Goal: Task Accomplishment & Management: Manage account settings

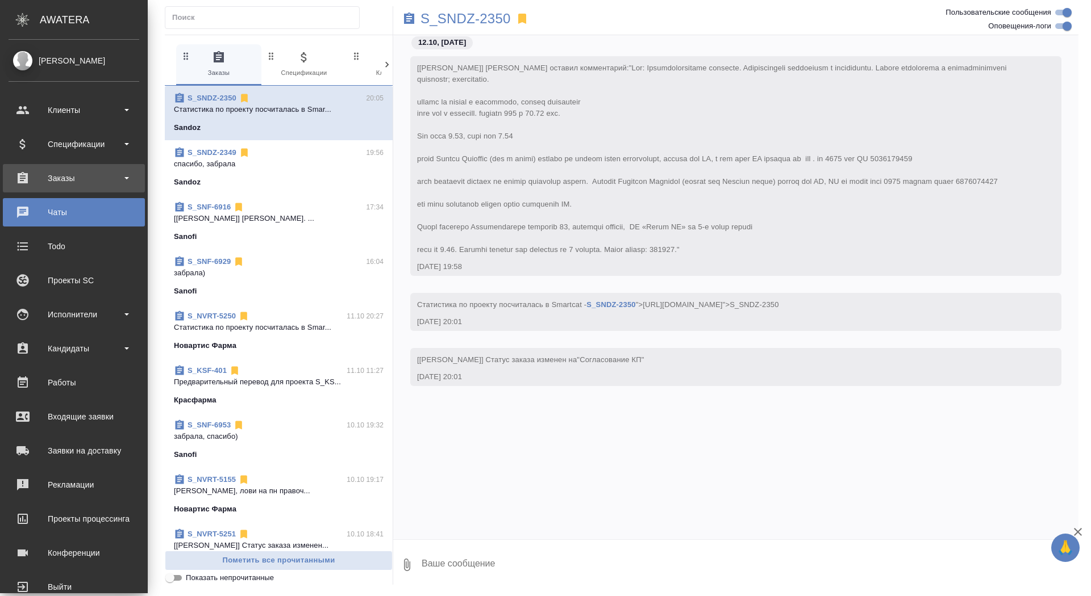
click at [30, 181] on div "Заказы" at bounding box center [74, 178] width 131 height 17
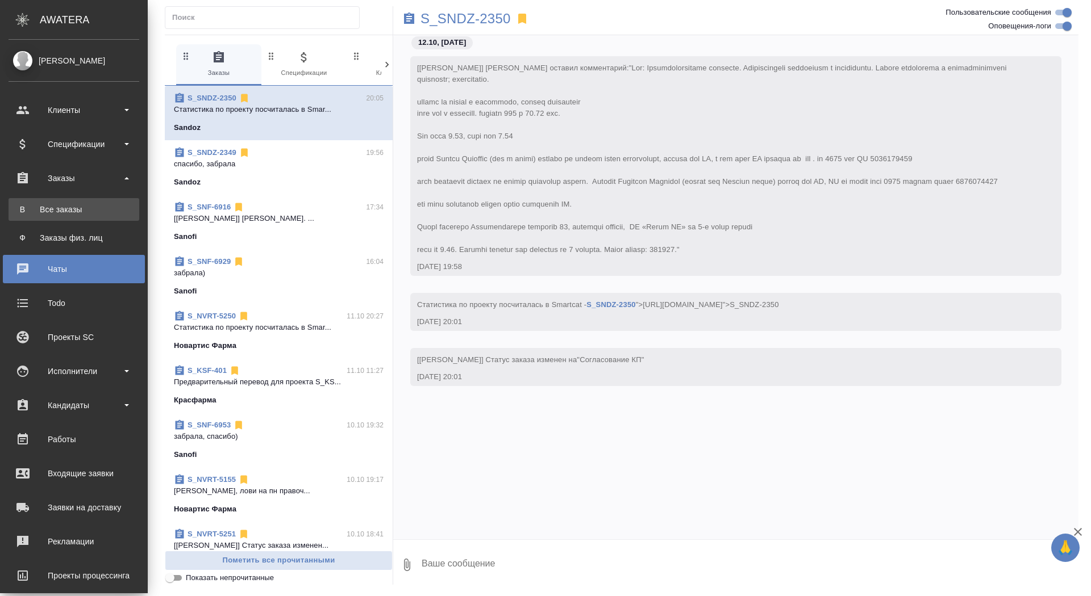
click at [30, 208] on div "Все заказы" at bounding box center [73, 209] width 119 height 11
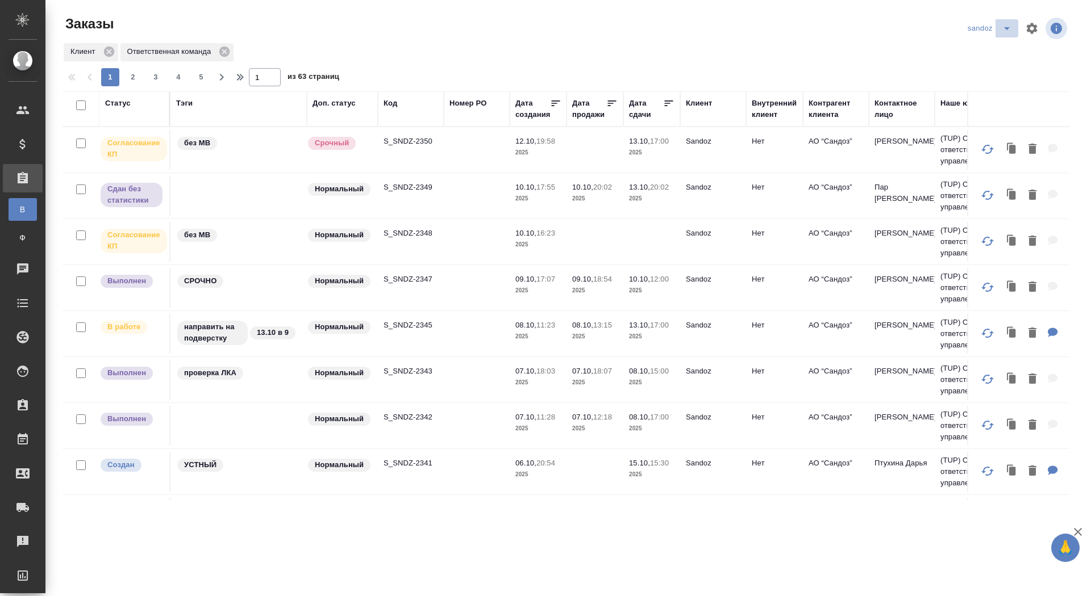
click at [1012, 27] on icon "split button" at bounding box center [1007, 29] width 14 height 14
click at [988, 64] on li "sanofi" at bounding box center [991, 69] width 60 height 18
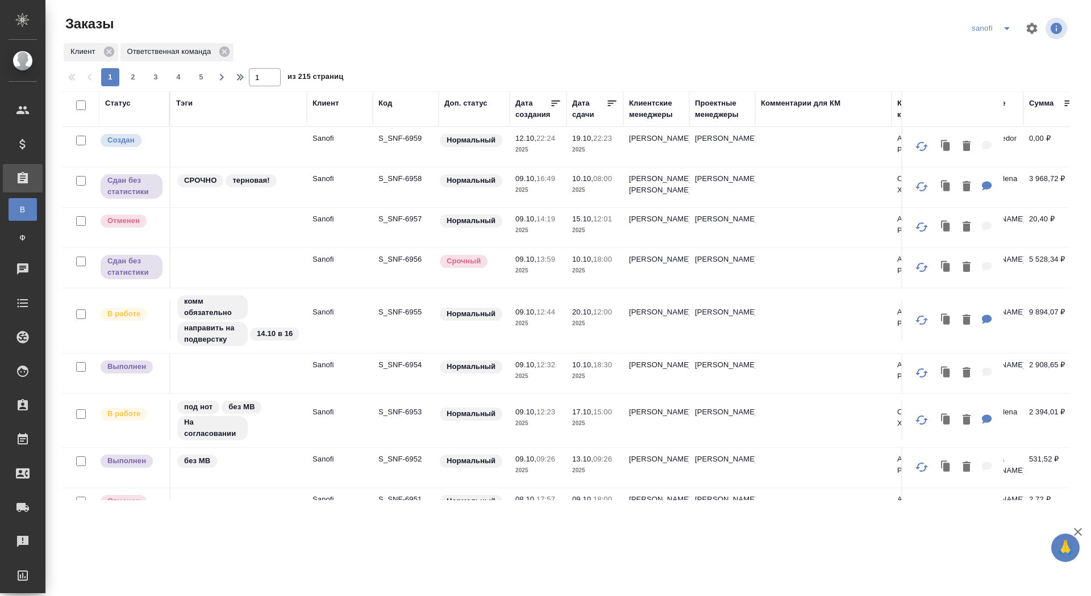
click at [414, 140] on p "S_SNF-6959" at bounding box center [405, 138] width 55 height 11
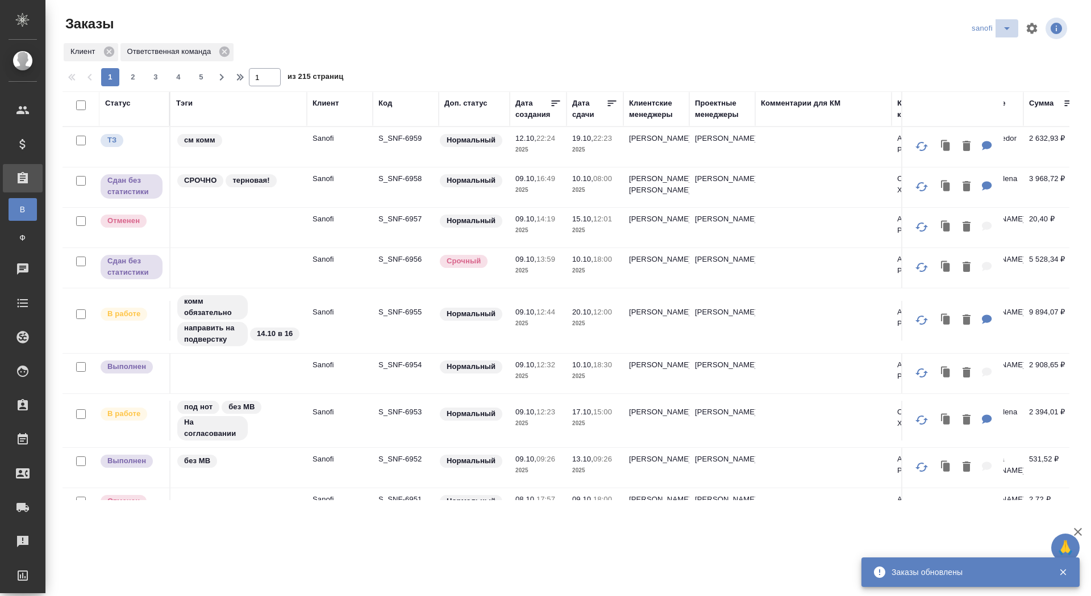
click at [1005, 30] on icon "split button" at bounding box center [1007, 29] width 14 height 14
click at [989, 85] on li "sandoz" at bounding box center [993, 87] width 60 height 18
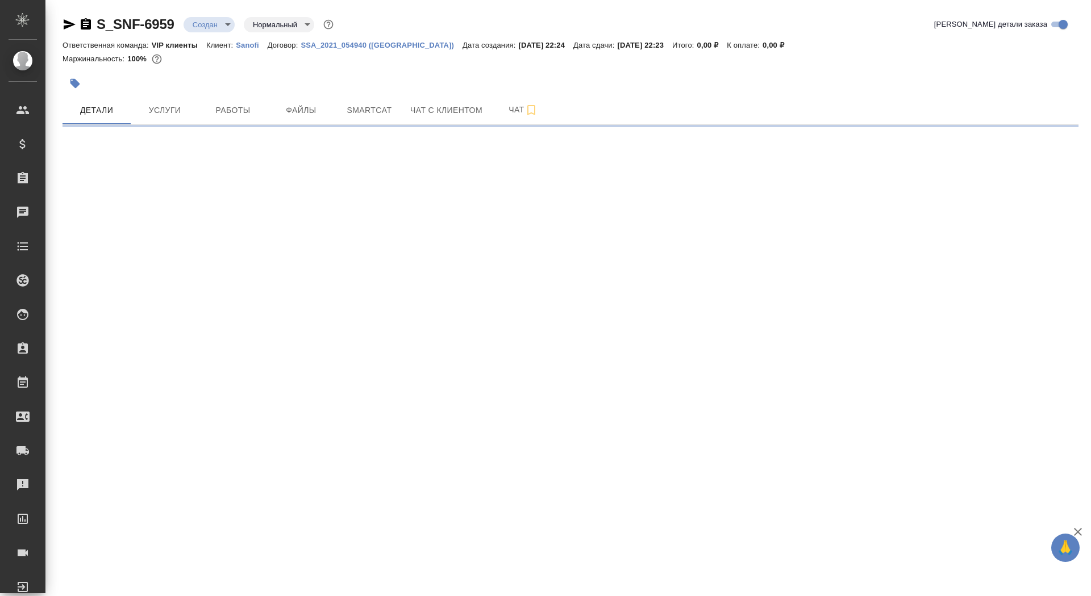
select select "RU"
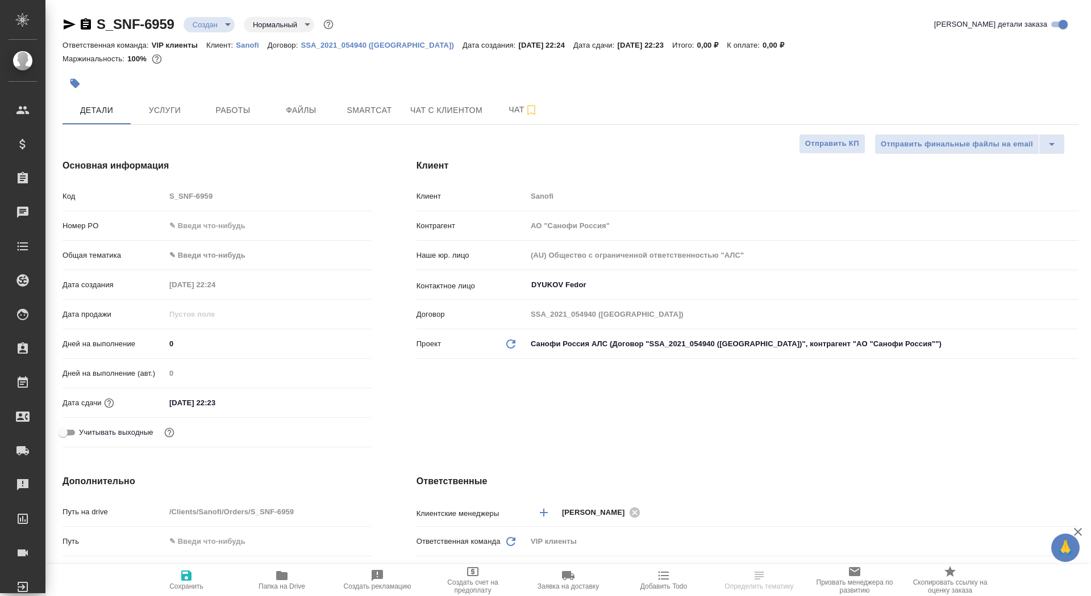
type textarea "x"
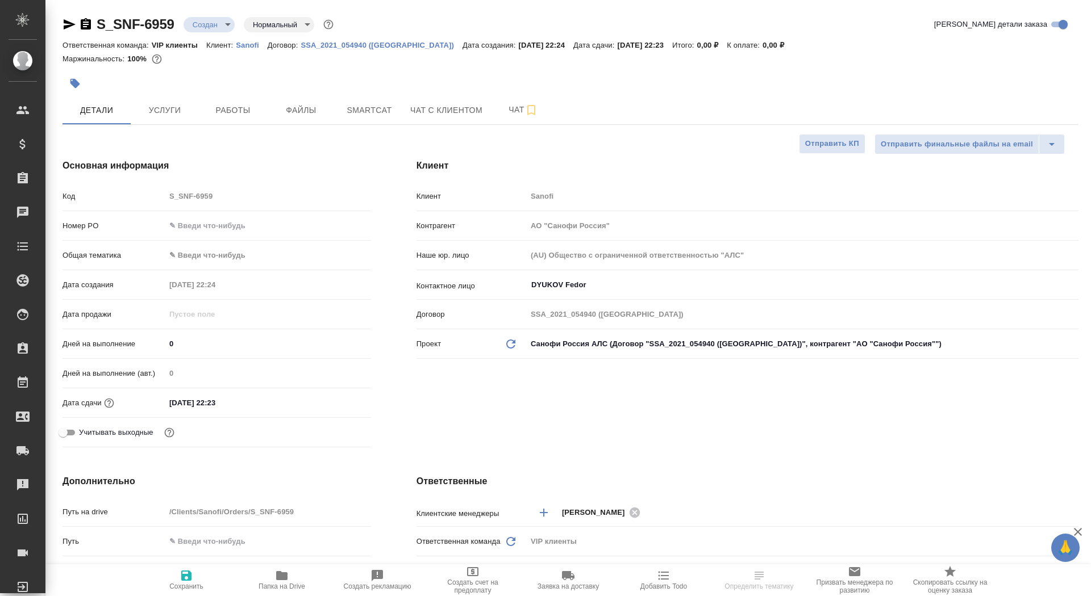
type textarea "x"
drag, startPoint x: 179, startPoint y: 343, endPoint x: 142, endPoint y: 340, distance: 37.0
click at [142, 340] on div "Дней на выполнение 0" at bounding box center [216, 344] width 308 height 20
type input "7"
type textarea "x"
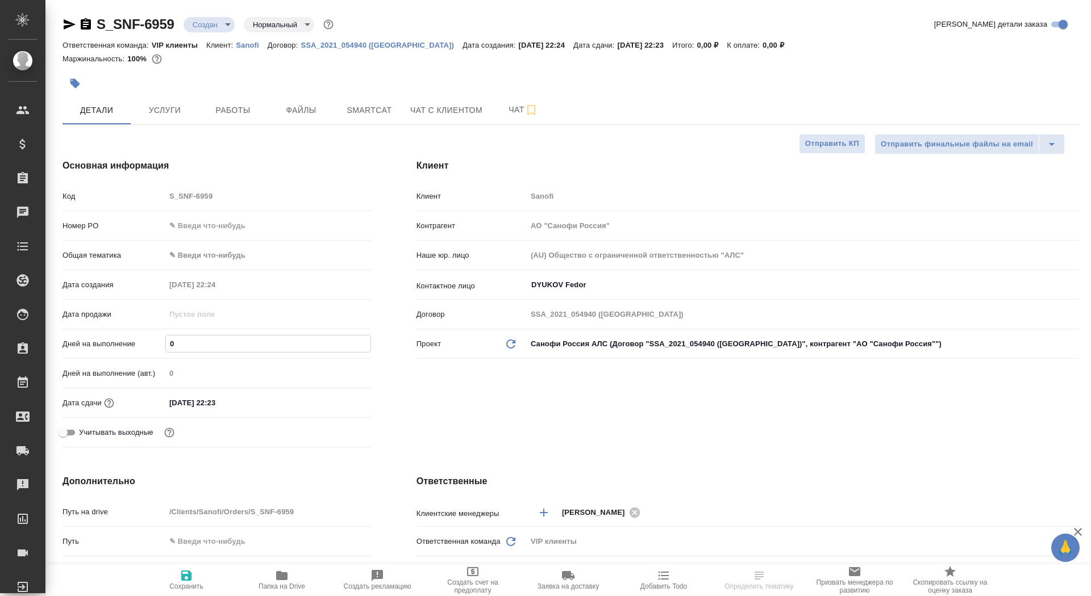
type textarea "x"
type input "7"
click at [182, 587] on span "Сохранить" at bounding box center [186, 587] width 34 height 8
type textarea "x"
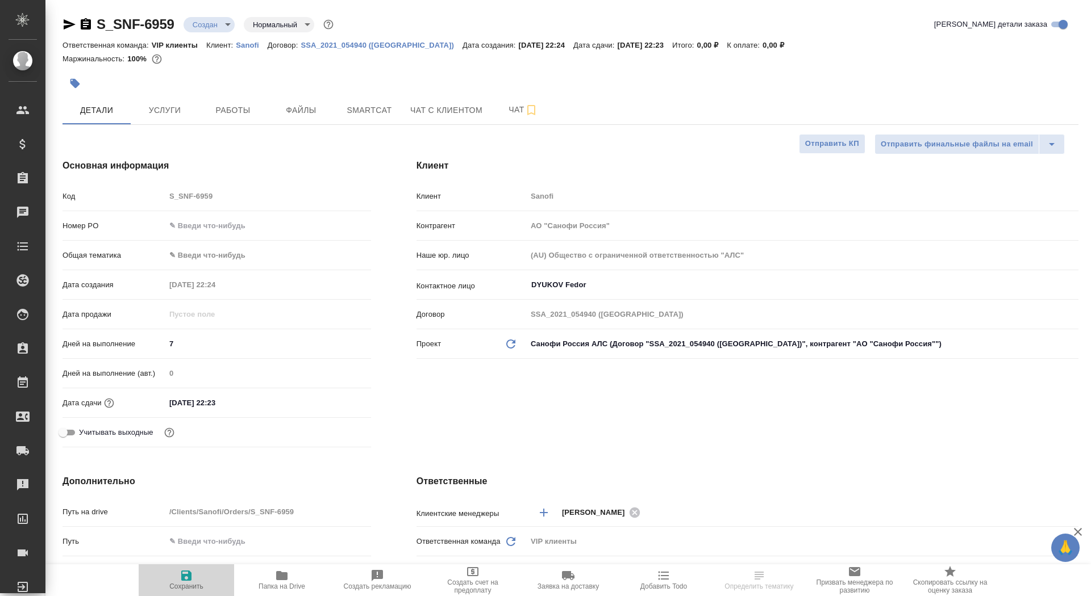
type textarea "x"
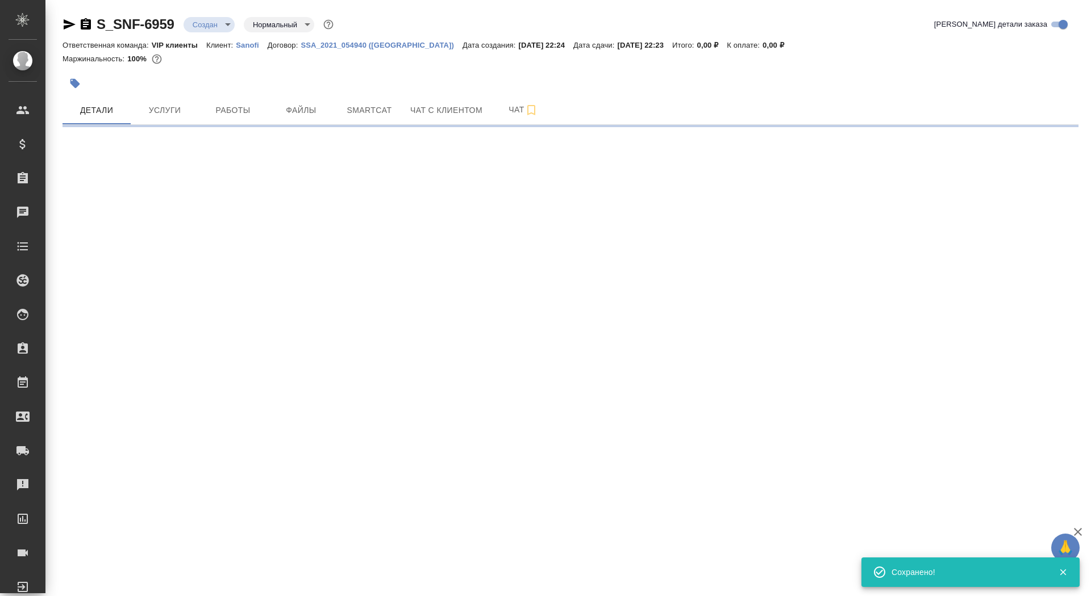
select select "RU"
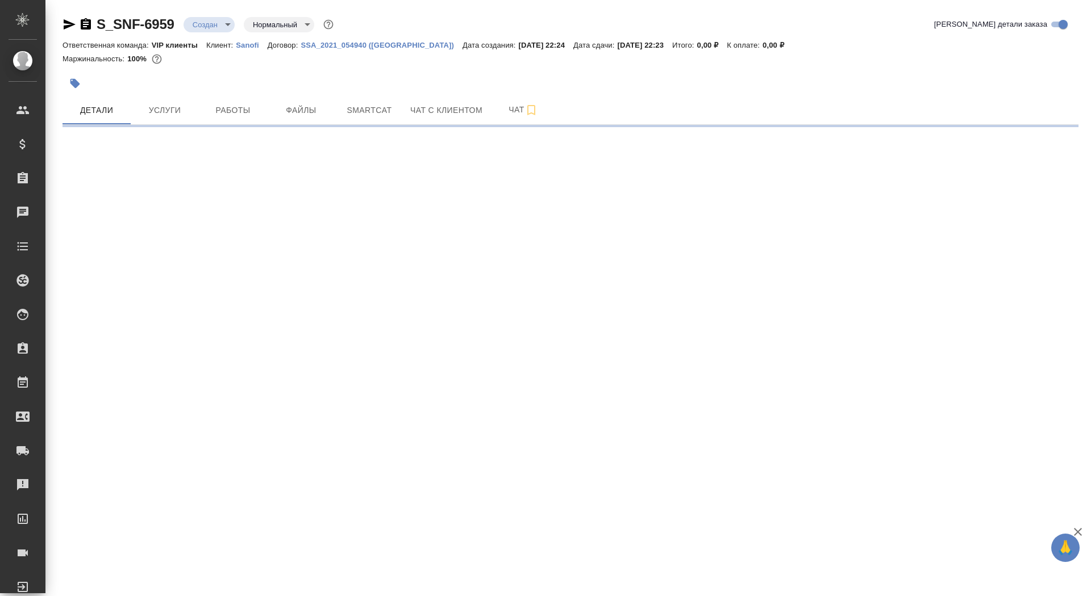
select select "RU"
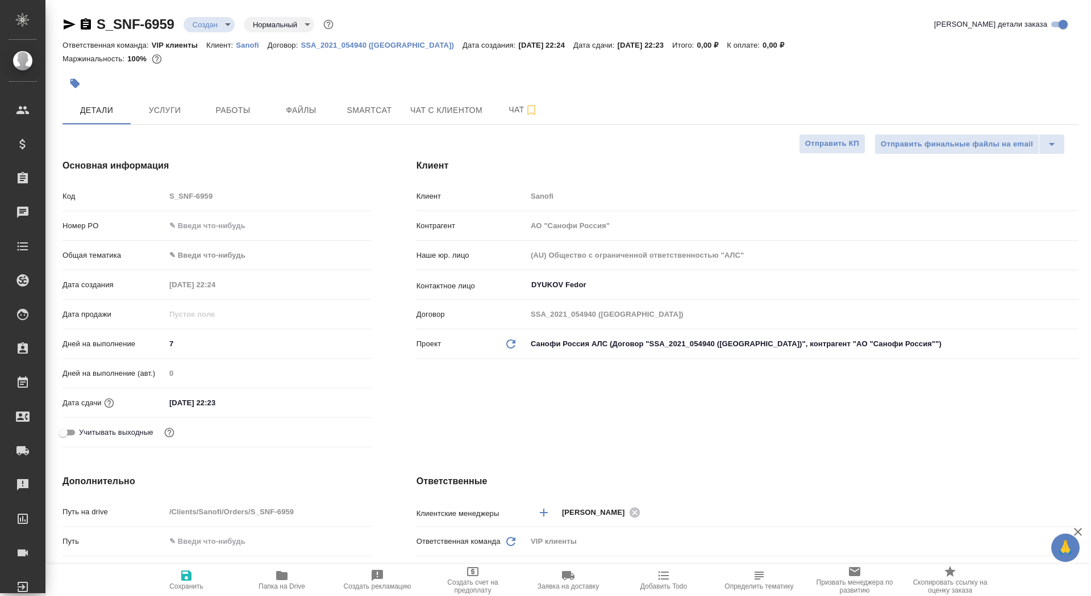
type textarea "x"
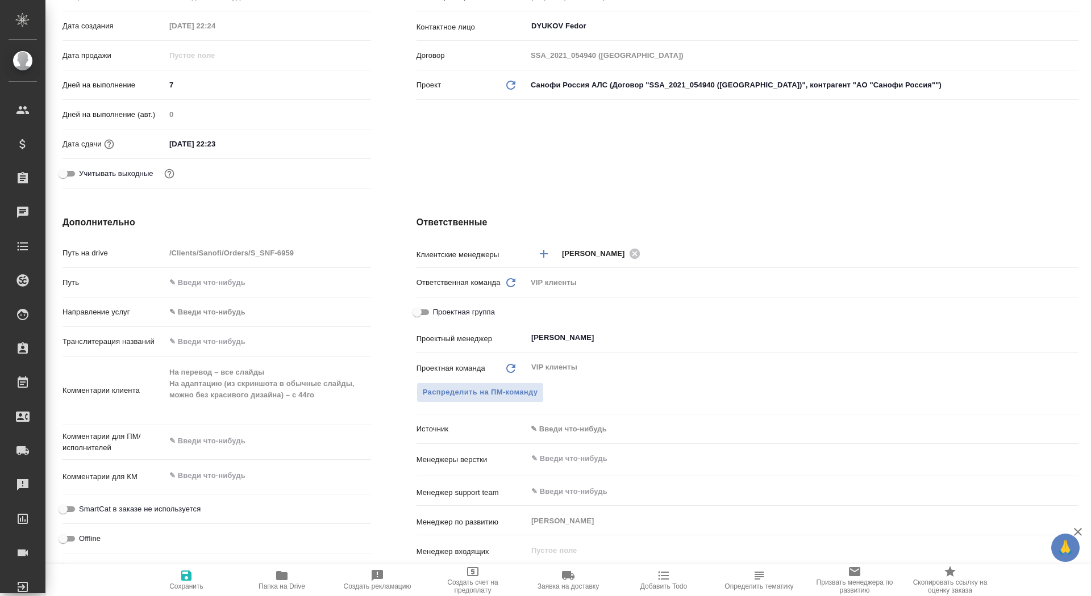
scroll to position [303, 0]
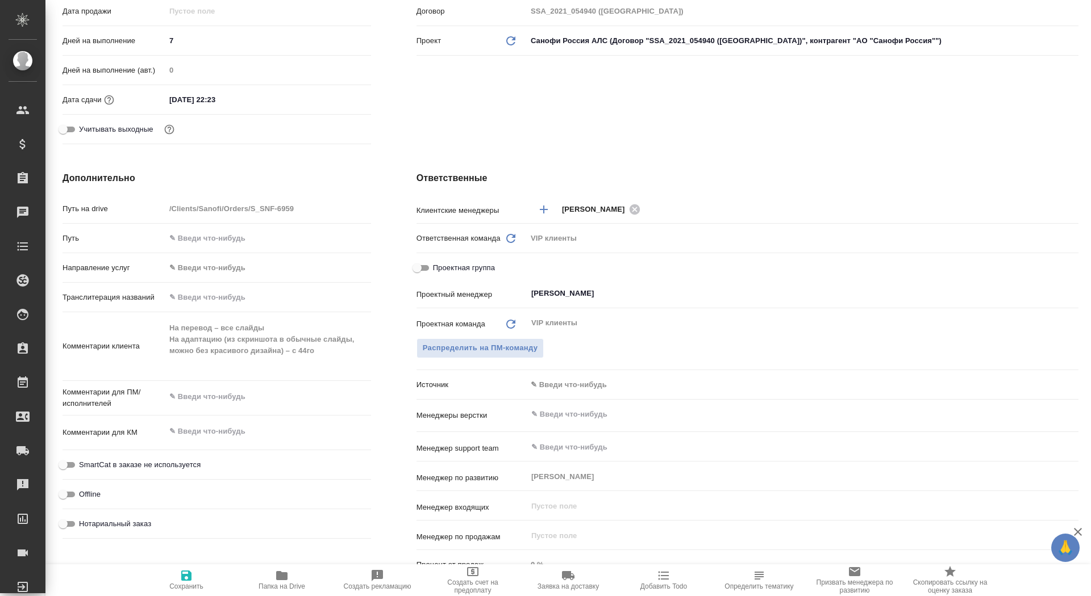
type textarea "x"
click at [216, 396] on textarea at bounding box center [268, 396] width 206 height 19
paste textarea "На перевод – все слайды На адаптацию (из скриншота в обычные слайды, можно без …"
type textarea "x"
type textarea "На перевод – все слайды На адаптацию (из скриншота в обычные слайды, можно без …"
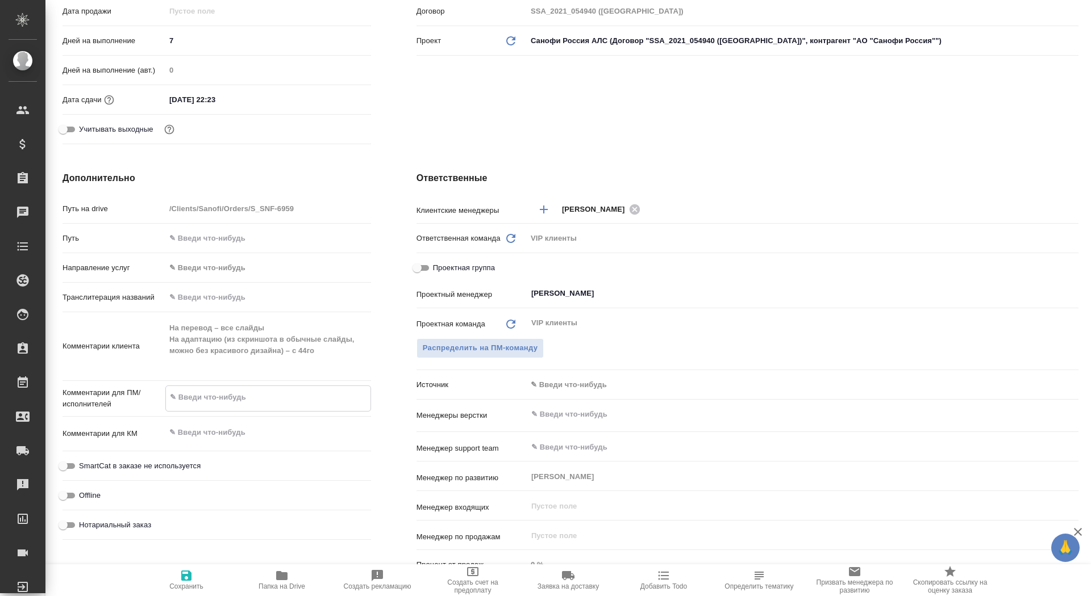
type textarea "x"
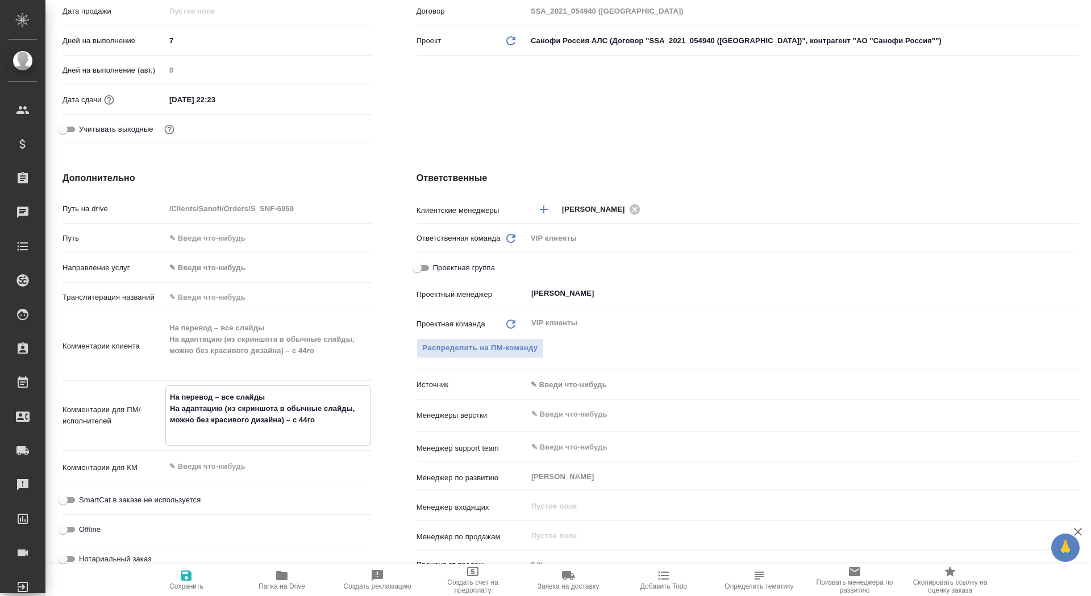
type textarea "На перевод – все слайды На адаптацию (из скриншота в обычные слайды, можно без …"
type textarea "x"
click at [183, 583] on span "Сохранить" at bounding box center [186, 587] width 34 height 8
type textarea "x"
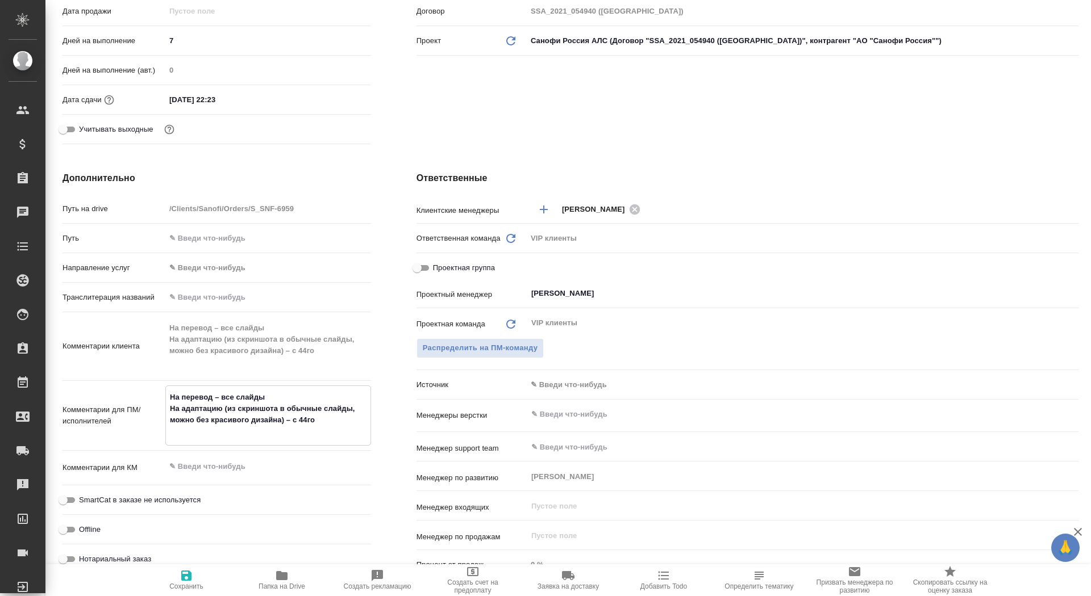
type textarea "x"
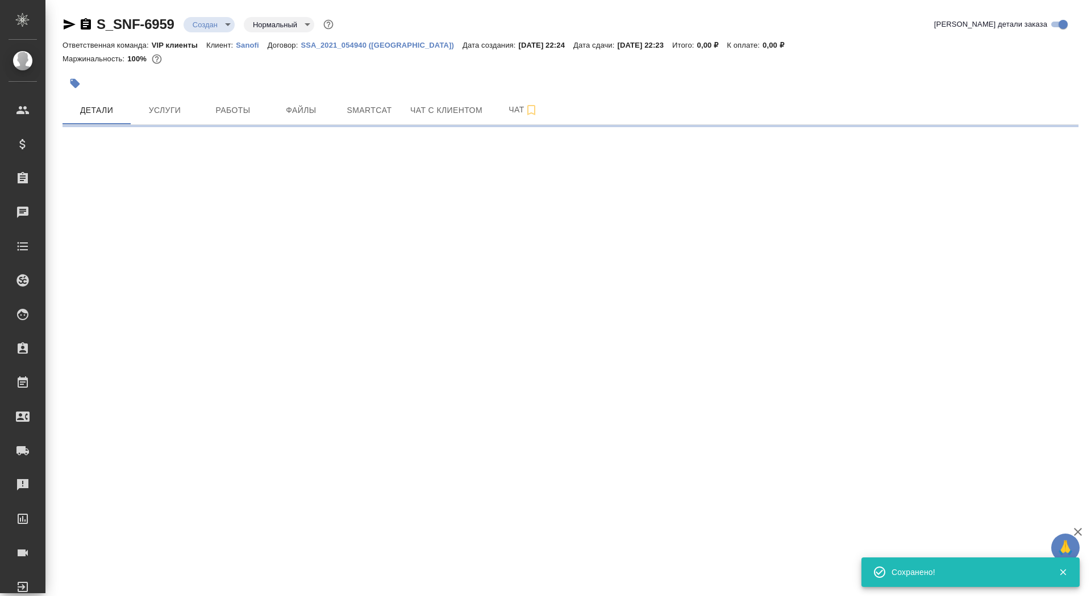
scroll to position [0, 0]
select select "RU"
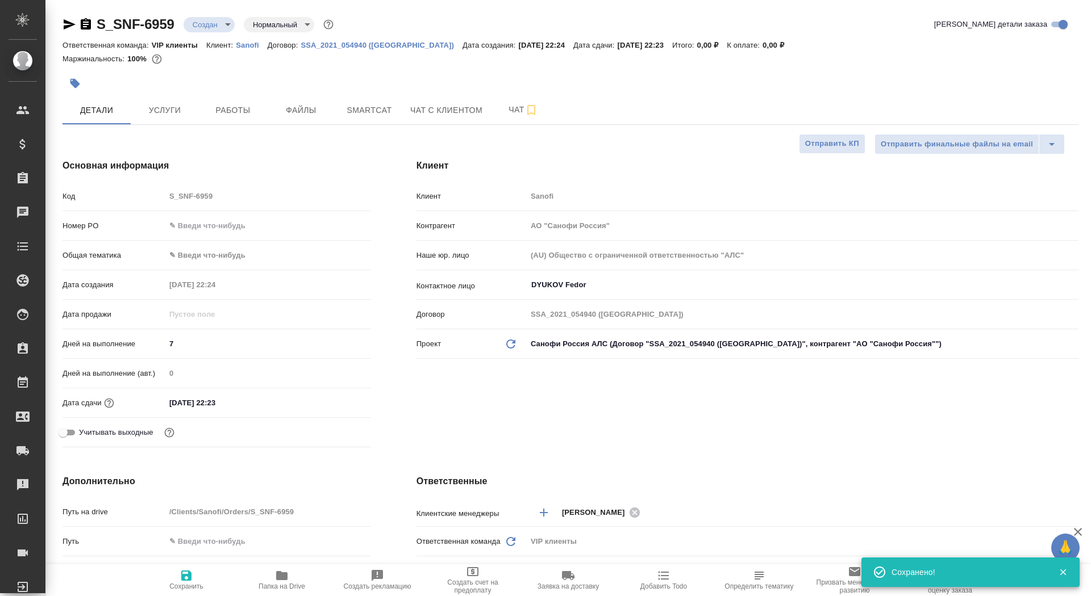
type textarea "x"
click at [213, 19] on body "🙏 .cls-1 fill:#fff; AWATERA Saydasheva Dilyara Клиенты Спецификации Заказы 0 Ча…" at bounding box center [545, 298] width 1091 height 596
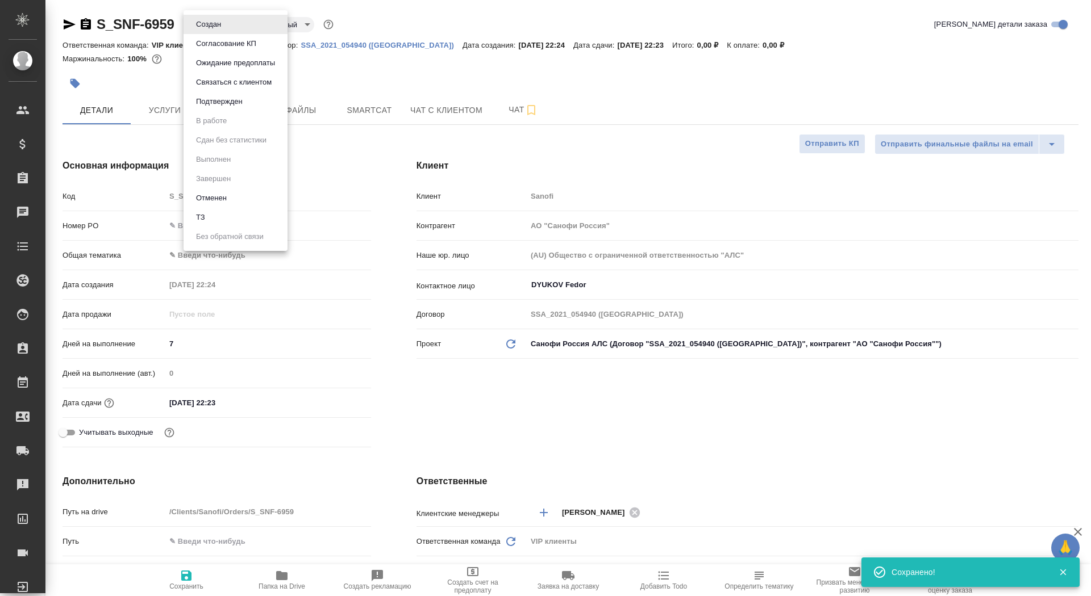
click at [243, 214] on li "ТЗ" at bounding box center [235, 217] width 104 height 19
type textarea "x"
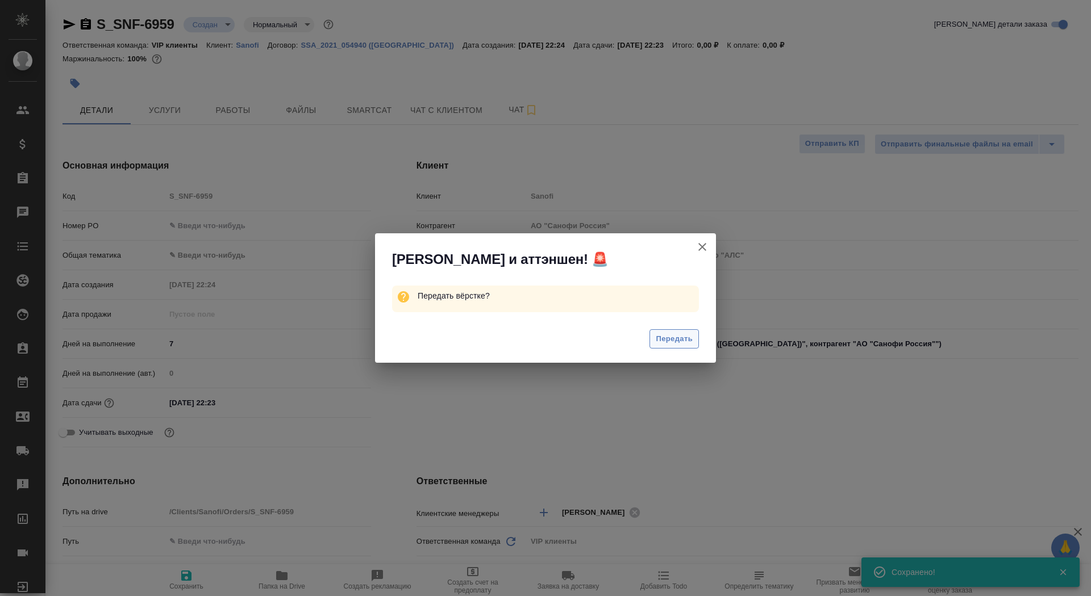
click at [671, 339] on span "Передать" at bounding box center [673, 339] width 37 height 13
type textarea "x"
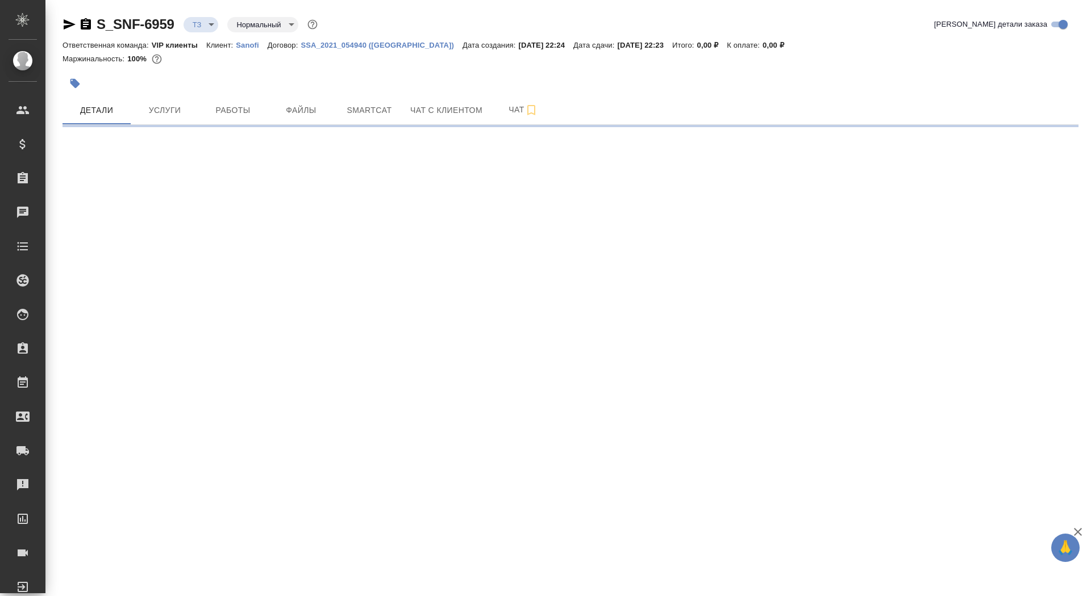
select select "RU"
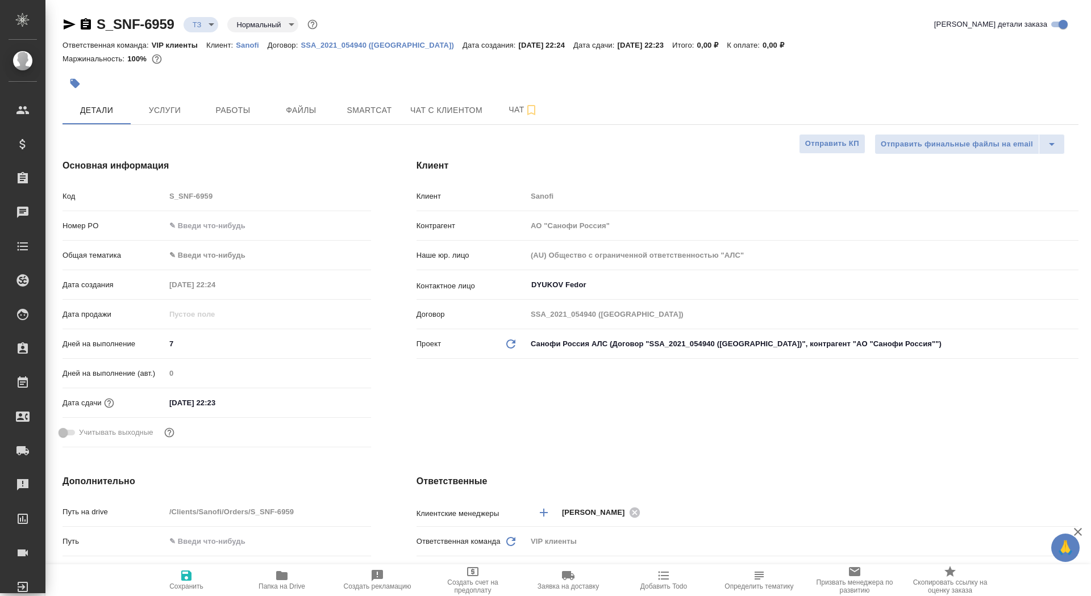
type textarea "x"
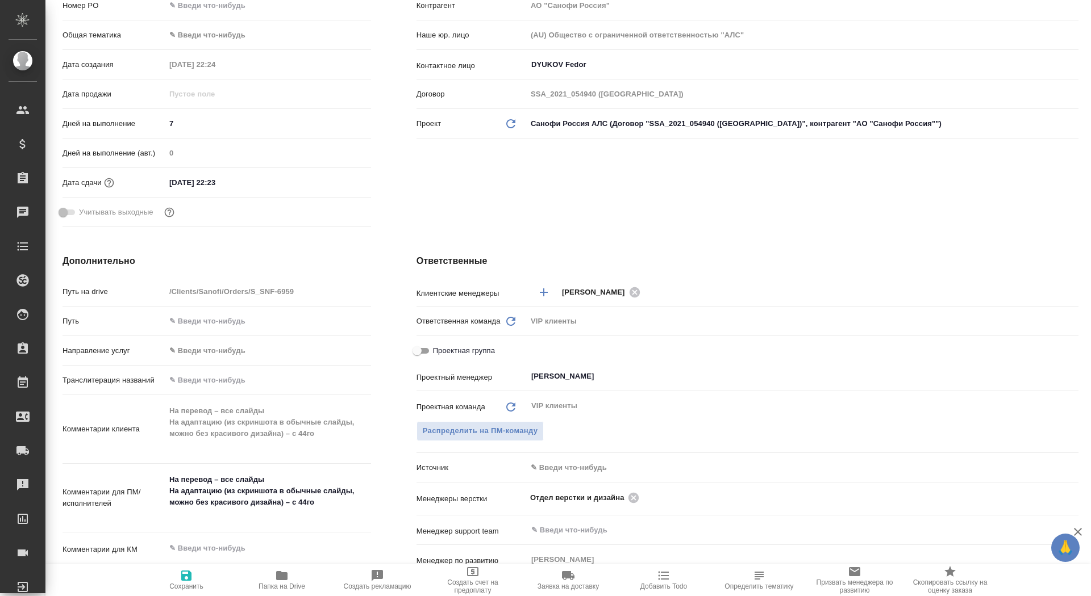
scroll to position [360, 0]
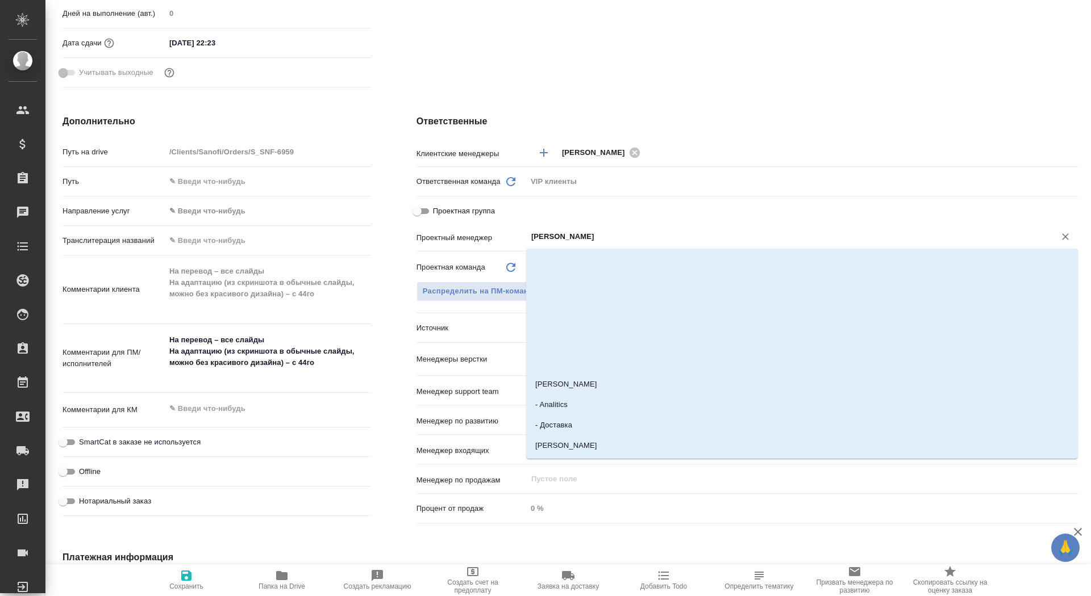
click at [578, 241] on input "[PERSON_NAME]" at bounding box center [783, 237] width 507 height 14
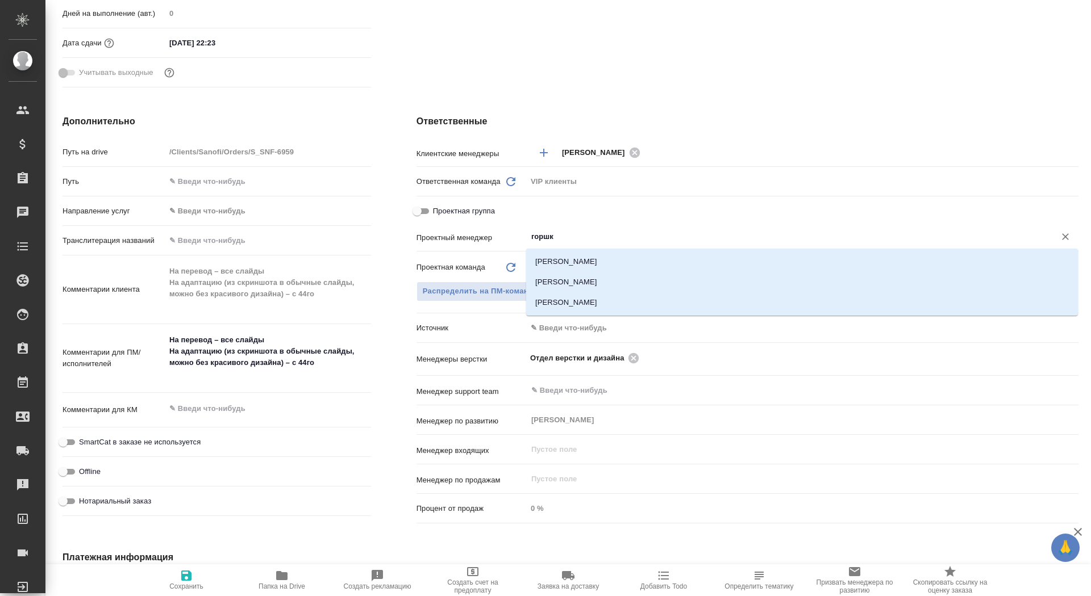
type input "горшко"
click at [600, 281] on li "[PERSON_NAME]" at bounding box center [802, 282] width 552 height 20
type textarea "x"
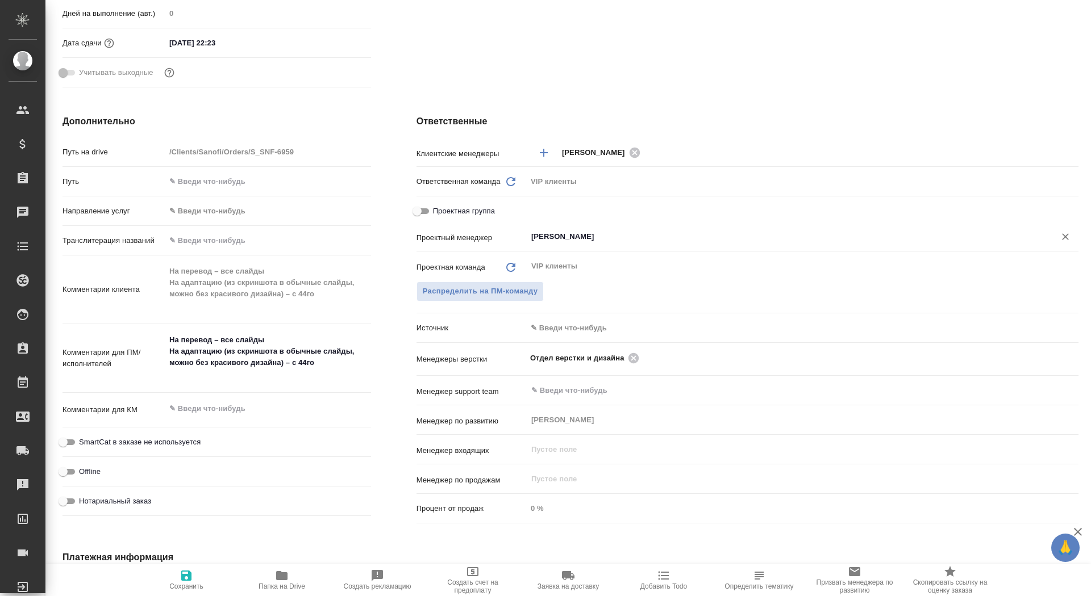
type input "[PERSON_NAME]"
click at [200, 596] on button "Сохранить" at bounding box center [186, 581] width 95 height 32
type textarea "x"
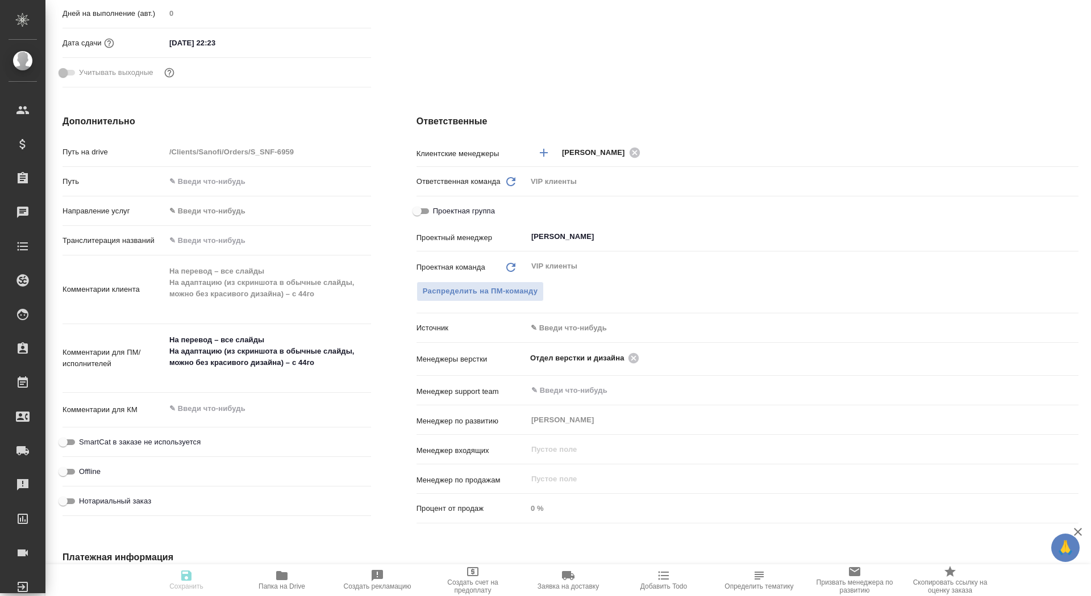
type textarea "x"
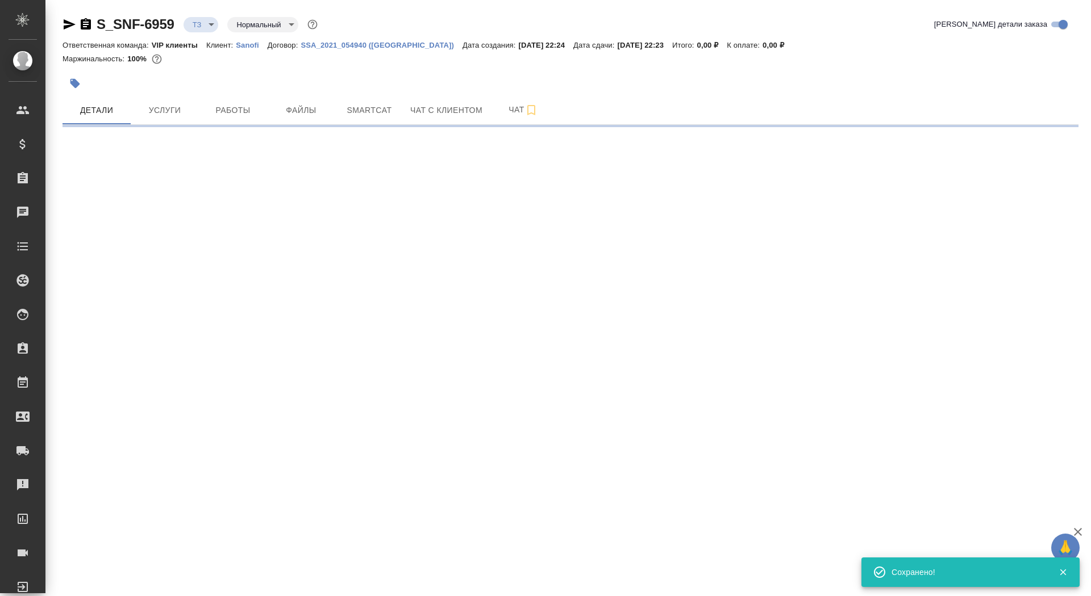
scroll to position [0, 0]
select select "RU"
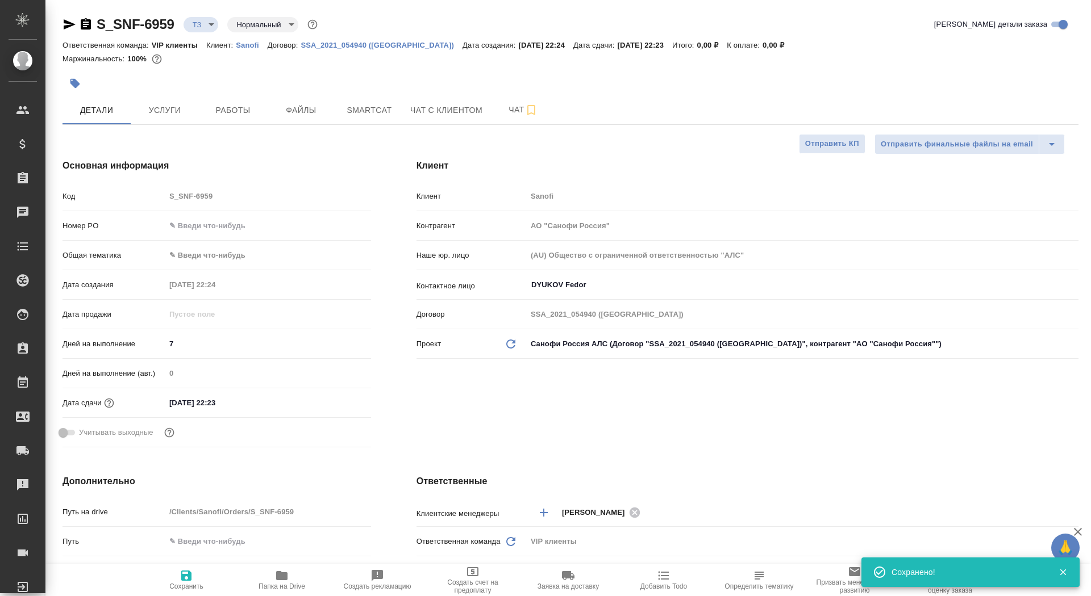
type textarea "x"
click at [196, 591] on button "Сохранить" at bounding box center [186, 581] width 95 height 32
type textarea "x"
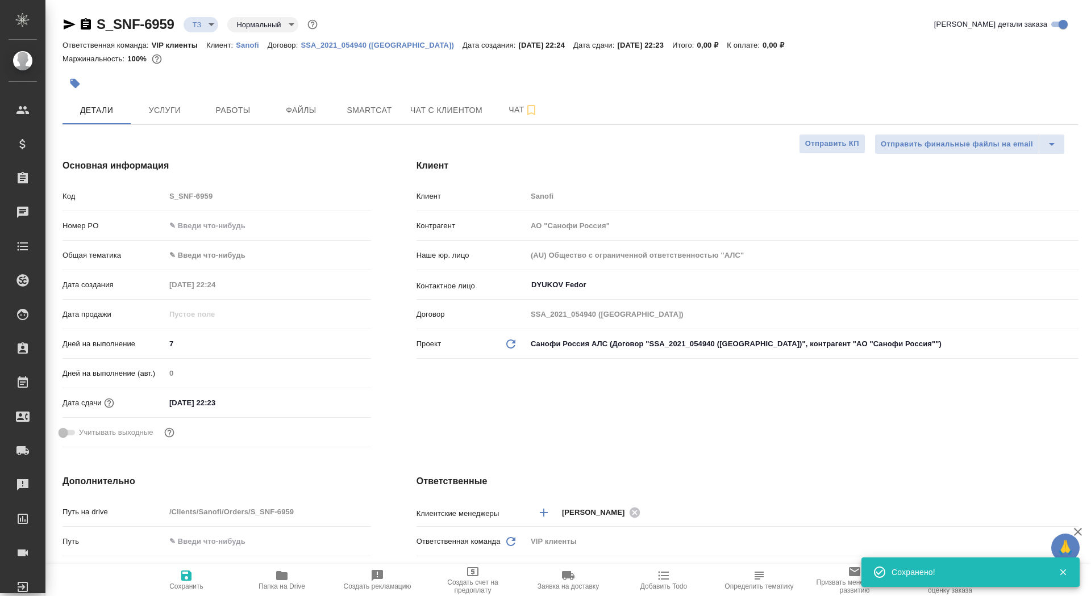
type textarea "x"
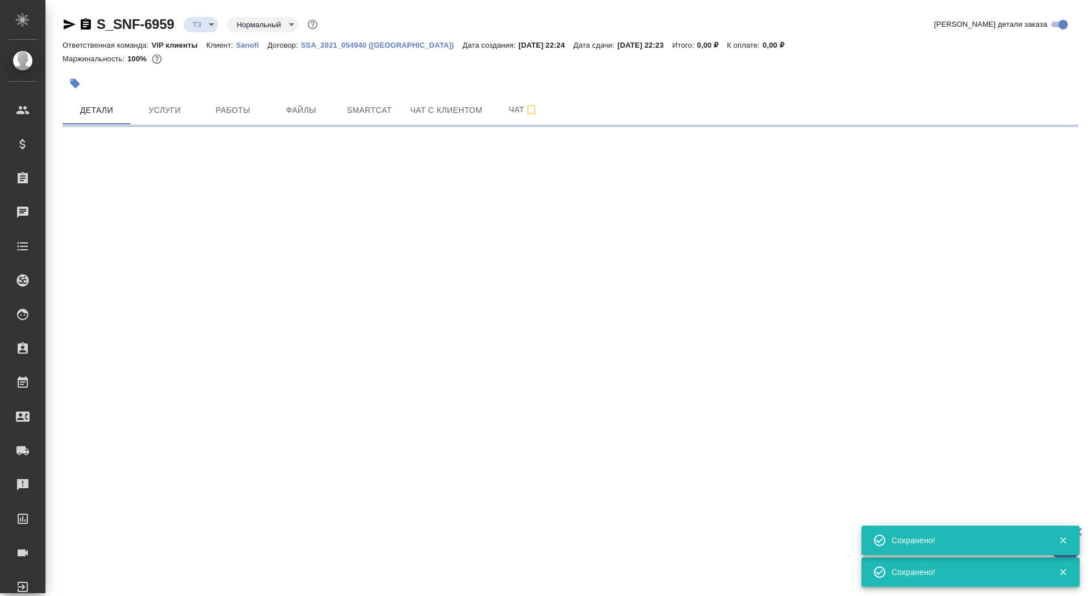
select select "RU"
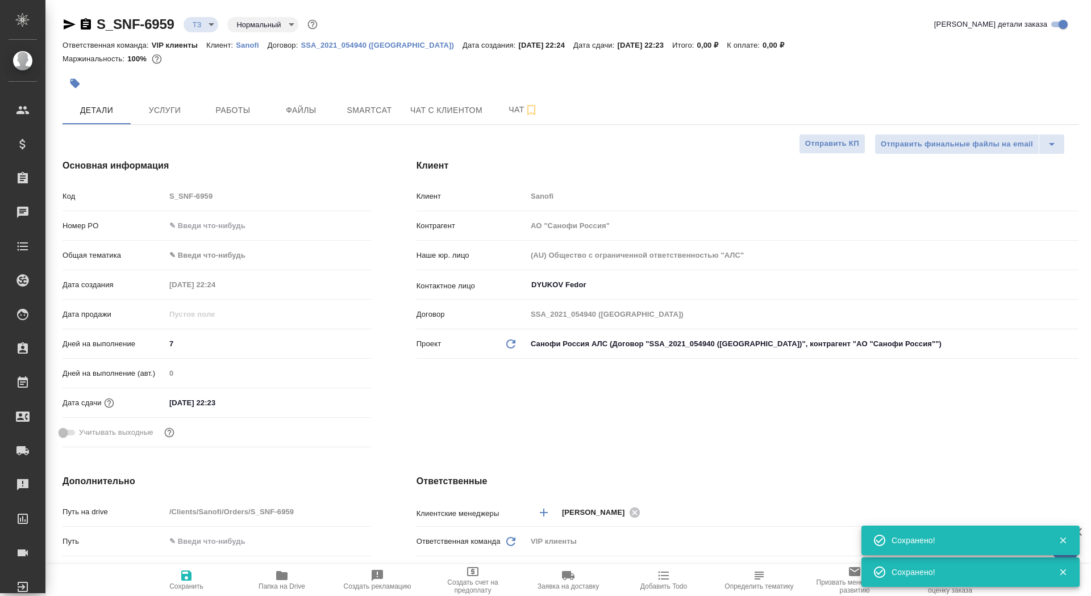
type textarea "x"
click at [277, 579] on icon "button" at bounding box center [281, 575] width 11 height 9
type textarea "x"
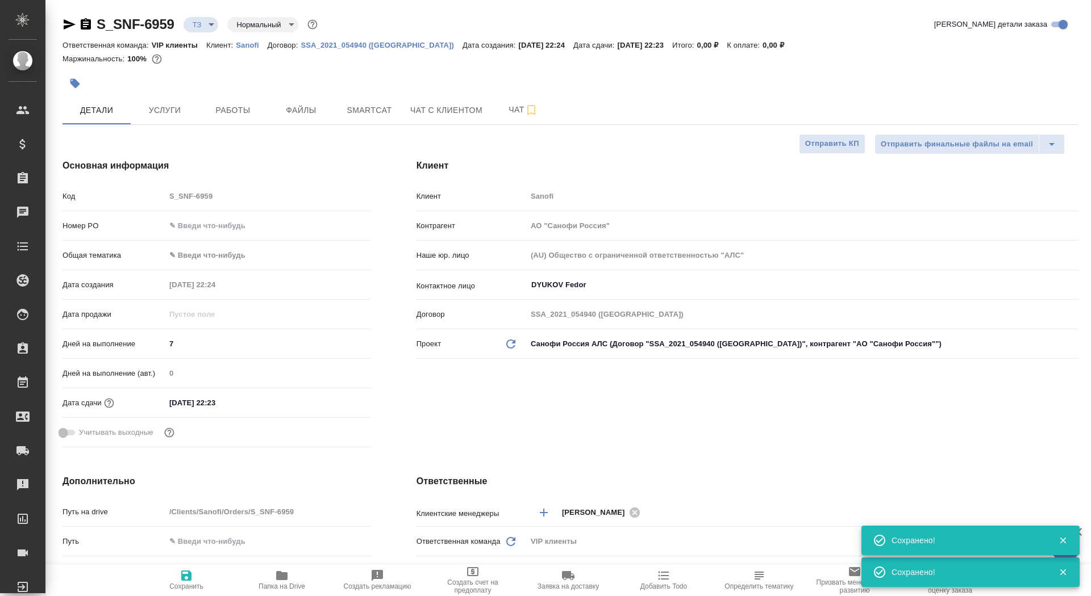
type textarea "x"
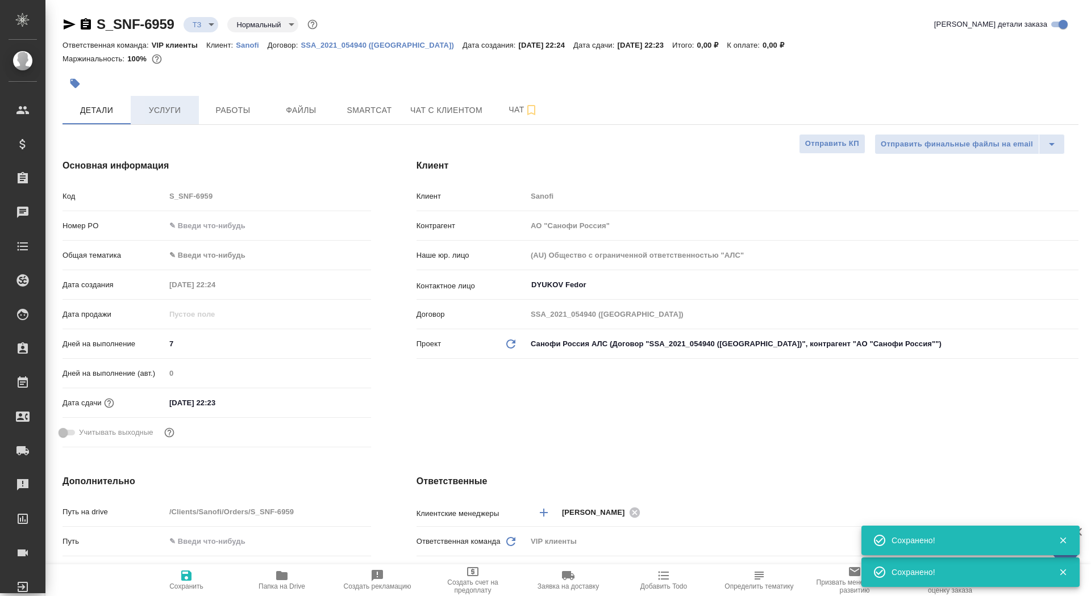
click at [169, 118] on button "Услуги" at bounding box center [165, 110] width 68 height 28
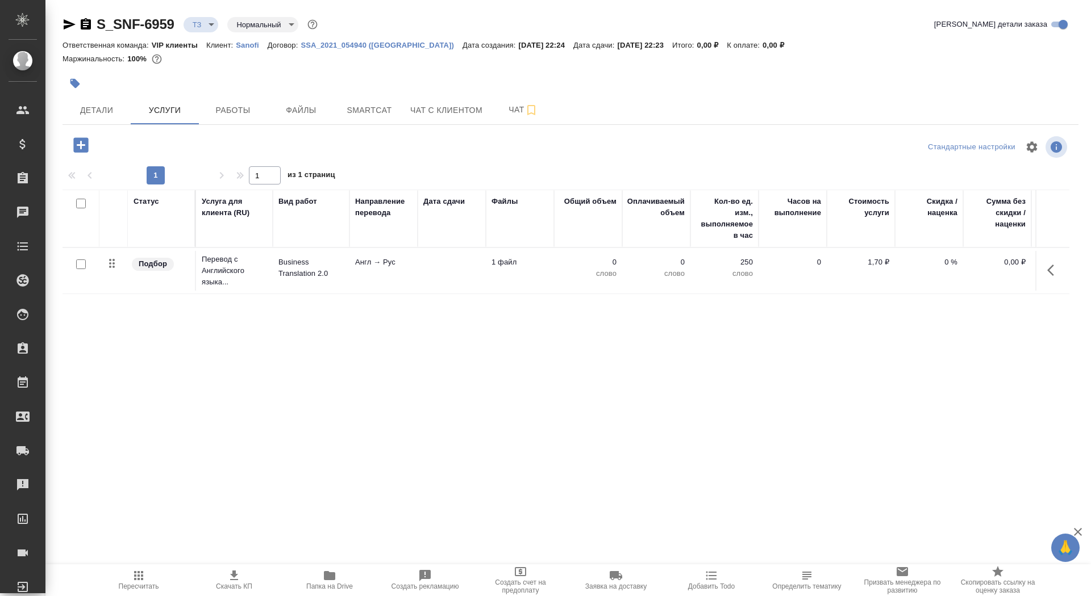
click at [82, 264] on input "checkbox" at bounding box center [81, 265] width 10 height 10
checkbox input "true"
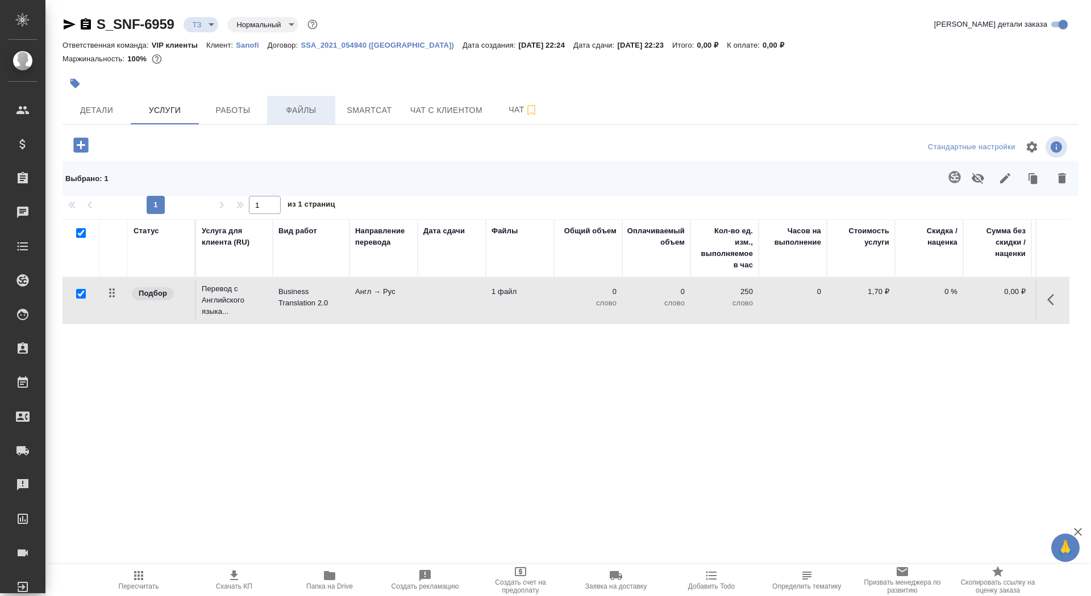
click at [286, 106] on span "Файлы" at bounding box center [301, 110] width 55 height 14
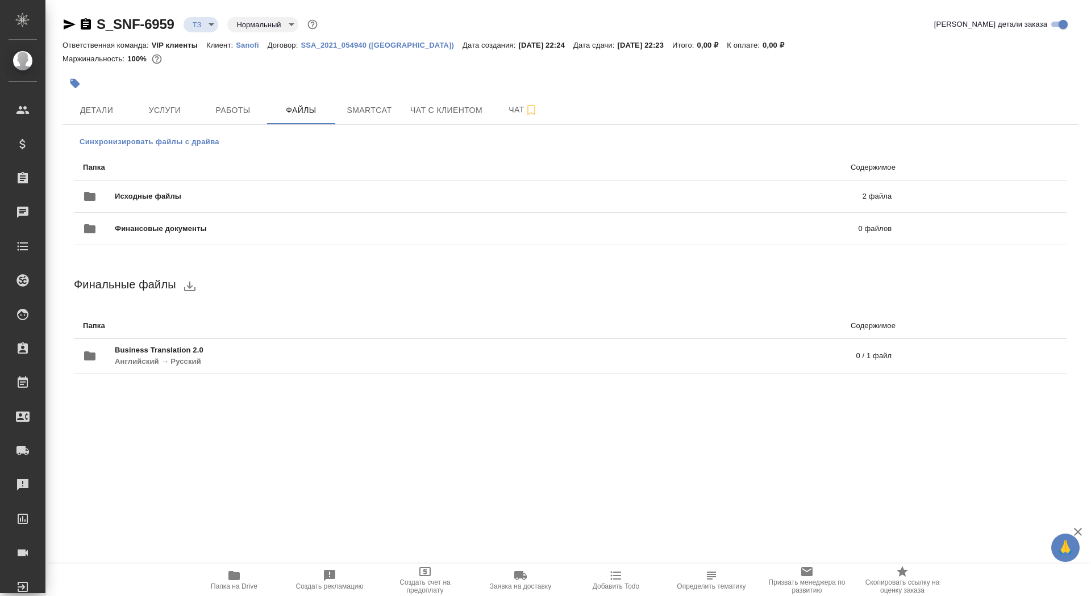
click at [163, 139] on span "Синхронизировать файлы с драйва" at bounding box center [150, 141] width 140 height 11
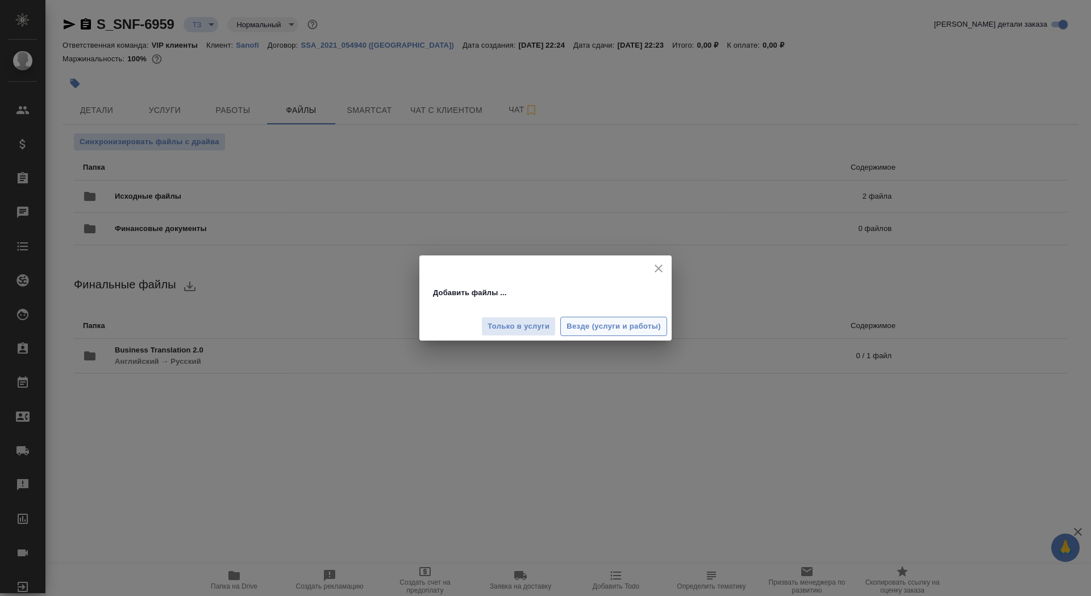
click at [642, 328] on span "Везде (услуги и работы)" at bounding box center [613, 326] width 94 height 13
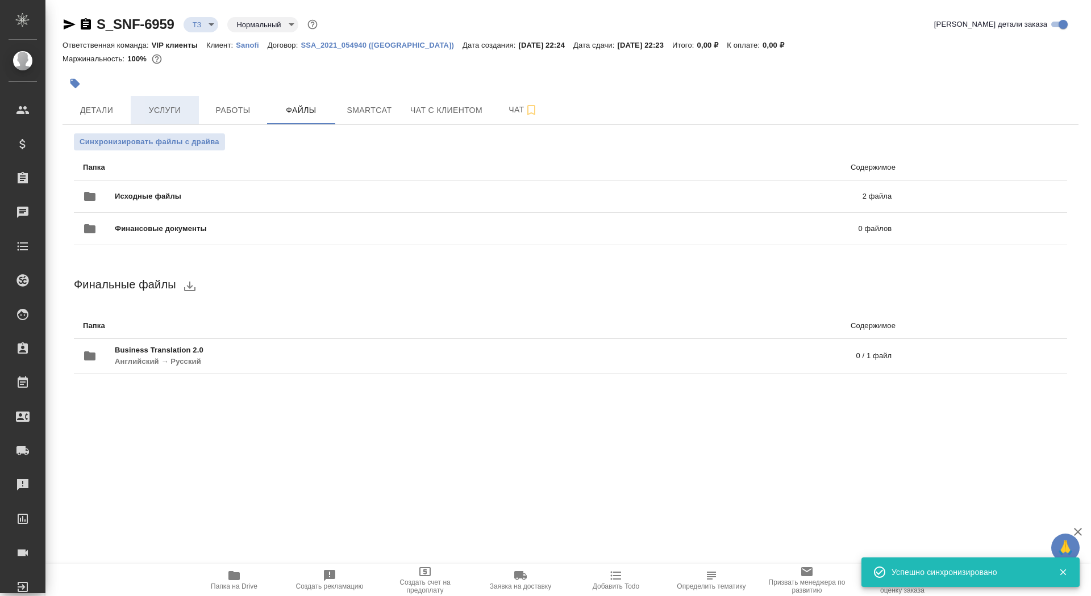
click at [160, 105] on span "Услуги" at bounding box center [164, 110] width 55 height 14
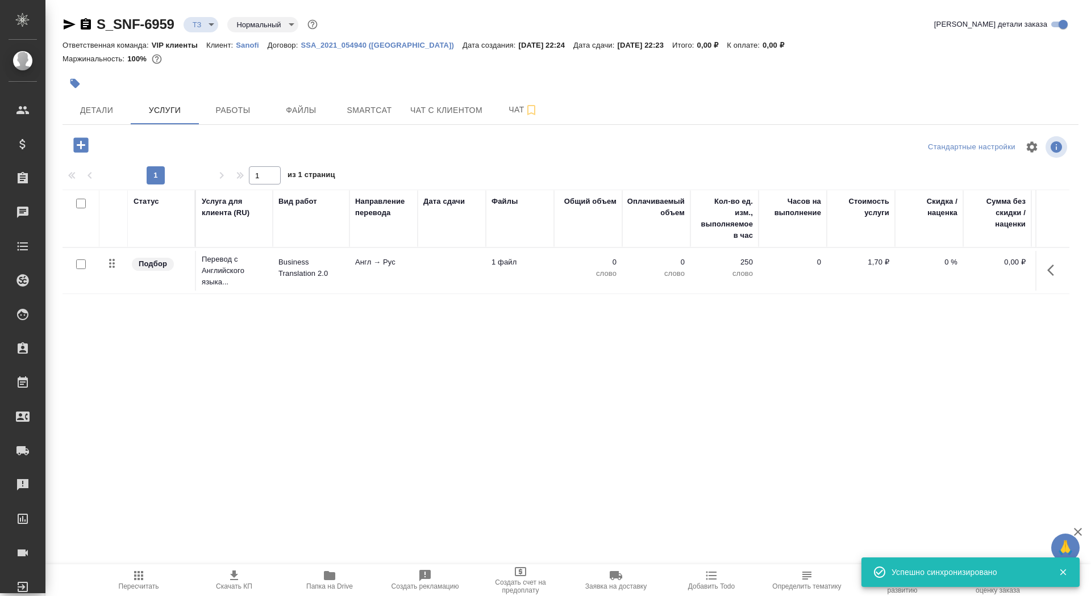
click at [78, 262] on input "checkbox" at bounding box center [81, 265] width 10 height 10
checkbox input "true"
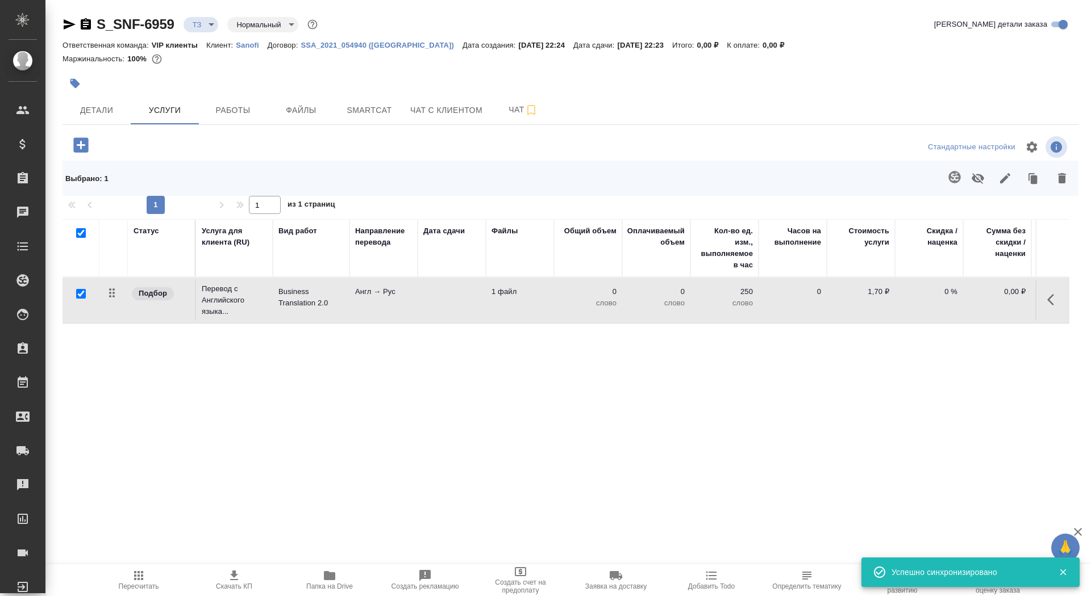
click at [456, 304] on td at bounding box center [451, 301] width 68 height 40
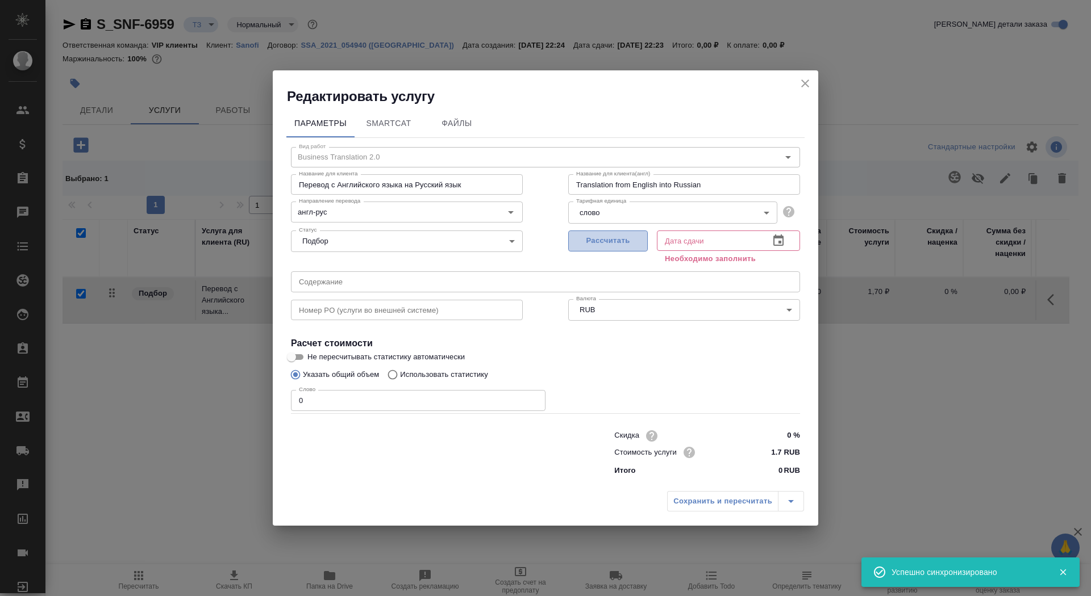
click at [620, 244] on span "Рассчитать" at bounding box center [607, 241] width 67 height 13
type input "19.10.2025 22:23"
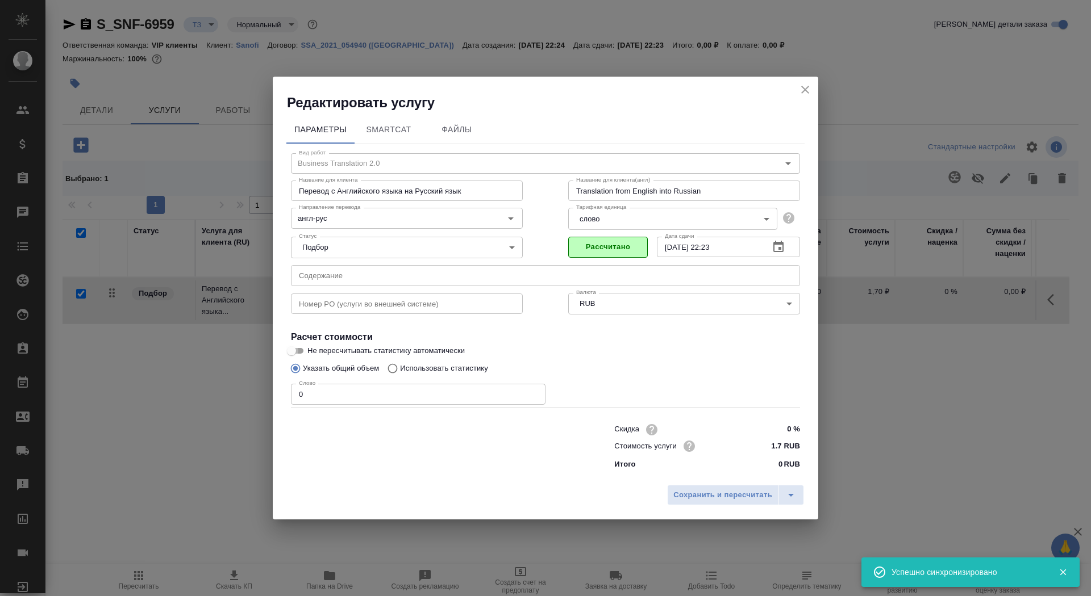
click at [304, 354] on input "Не пересчитывать статистику автоматически" at bounding box center [291, 351] width 41 height 14
checkbox input "true"
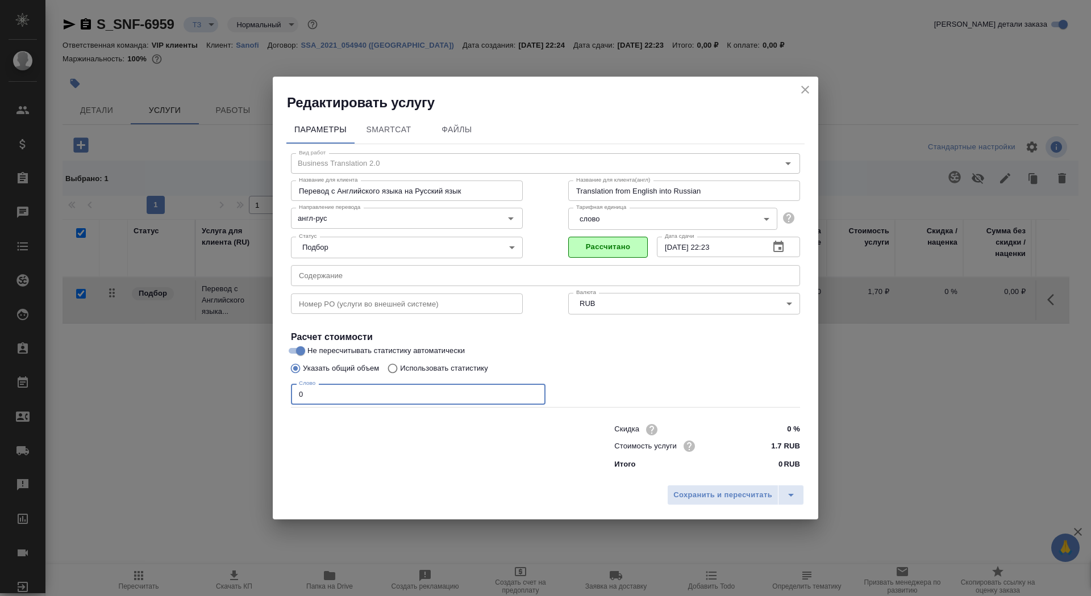
click at [314, 387] on input "0" at bounding box center [418, 394] width 254 height 20
type input "10"
click at [728, 504] on button "Сохранить и пересчитать" at bounding box center [722, 495] width 111 height 20
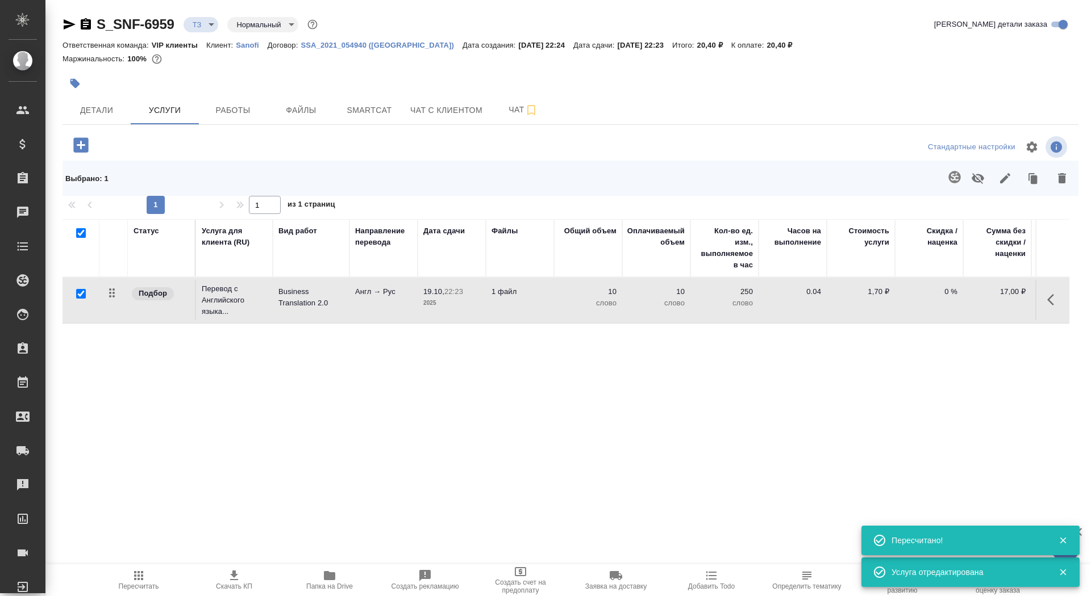
click at [953, 181] on icon "button" at bounding box center [954, 177] width 12 height 12
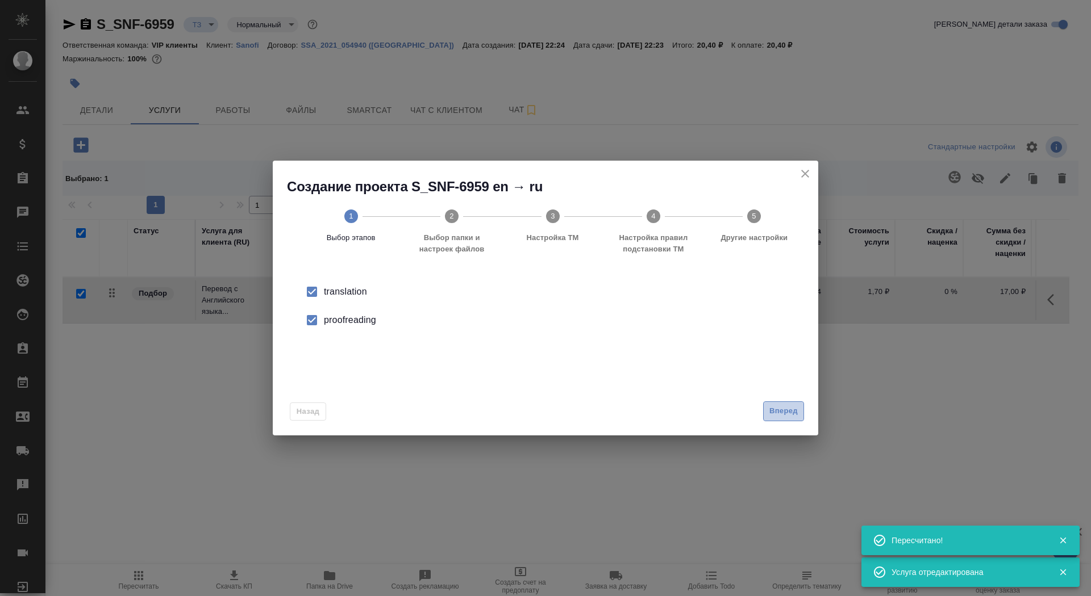
click at [769, 411] on span "Вперед" at bounding box center [783, 411] width 28 height 13
click at [698, 300] on input "Папка с файлами для перевода" at bounding box center [527, 298] width 473 height 14
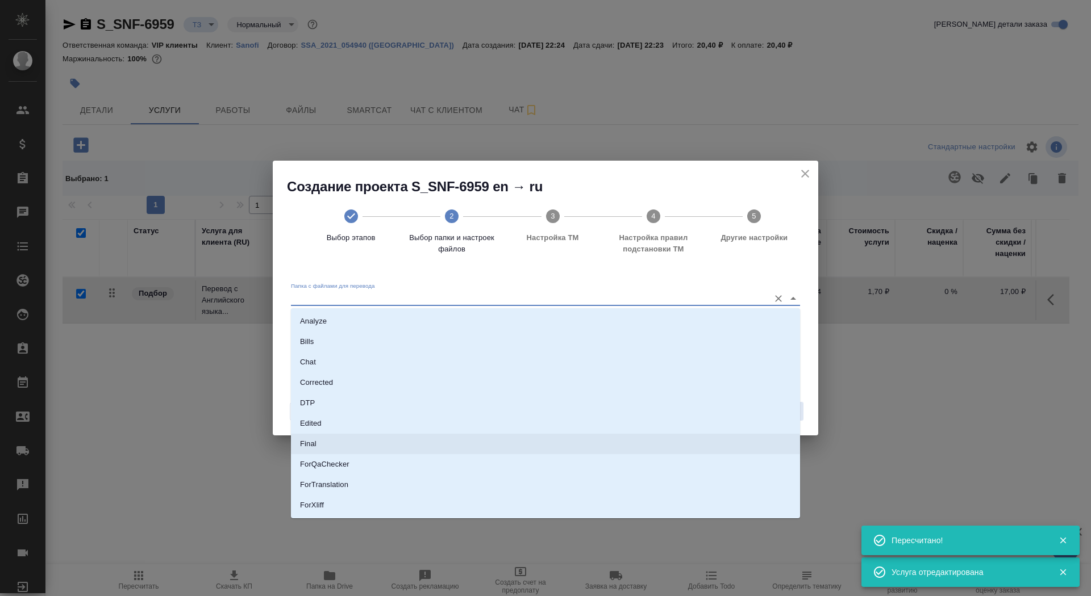
scroll to position [63, 0]
click at [631, 474] on li "Source" at bounding box center [545, 483] width 509 height 20
type input "Source"
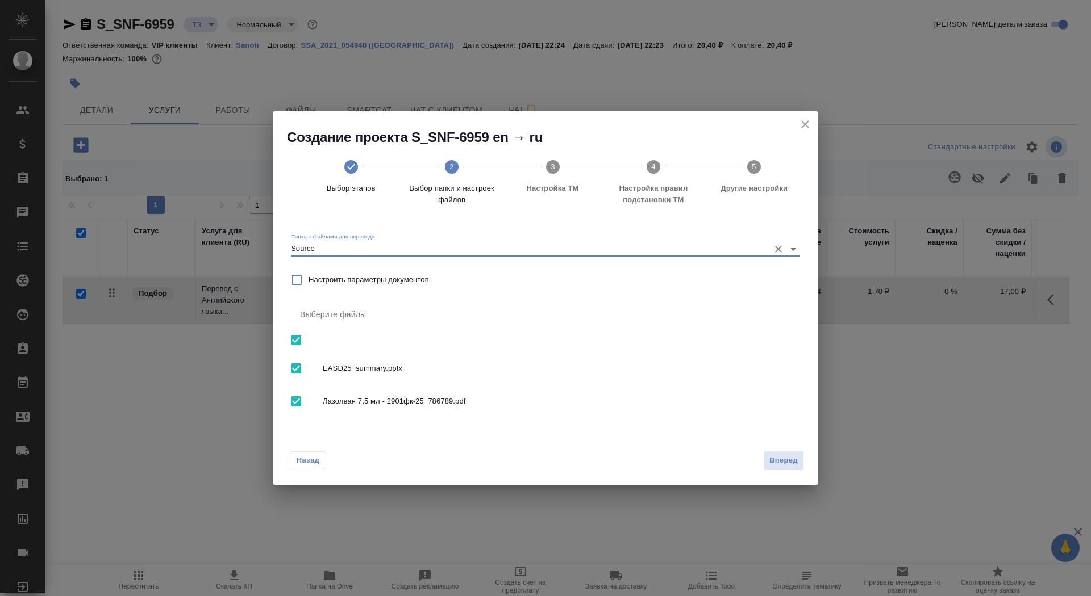
click at [348, 374] on span "EASD25_summary.pptx" at bounding box center [557, 368] width 468 height 11
checkbox input "false"
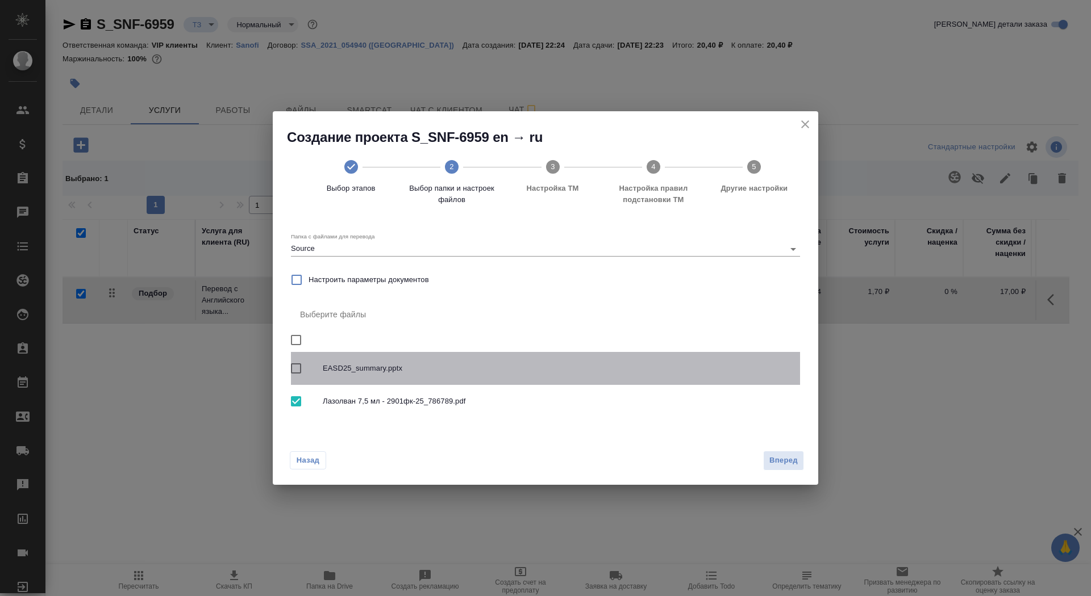
click at [348, 374] on span "EASD25_summary.pptx" at bounding box center [557, 368] width 468 height 11
checkbox input "true"
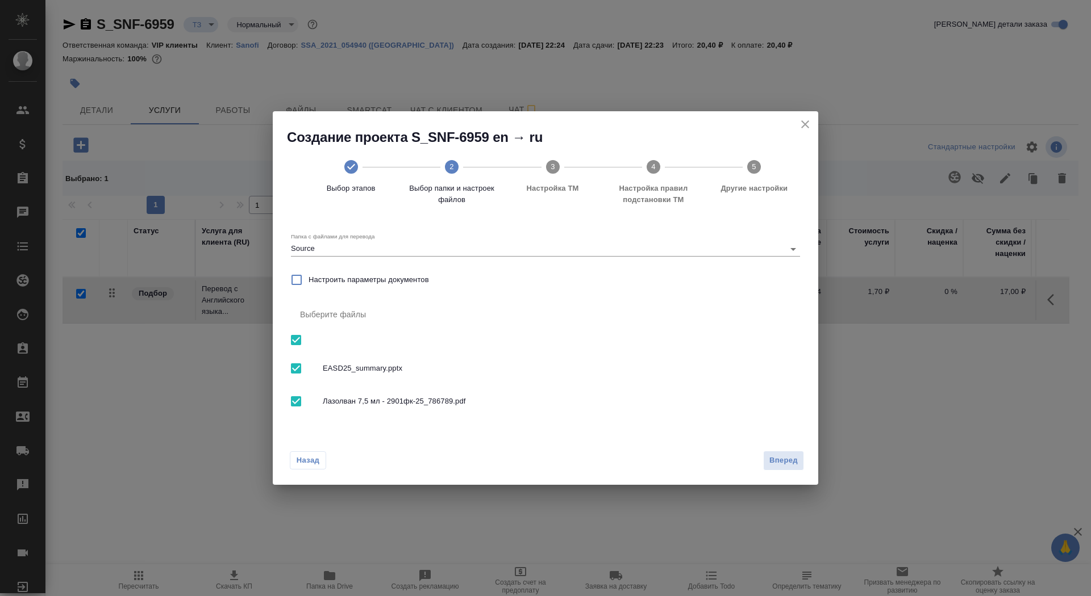
click at [348, 396] on span "Лазолван 7,5 мл - 2901фк-25_786789.pdf" at bounding box center [557, 401] width 468 height 11
checkbox input "false"
click at [811, 446] on div "Назад Вперед" at bounding box center [545, 458] width 545 height 53
click at [801, 448] on div "Назад Вперед" at bounding box center [545, 458] width 545 height 53
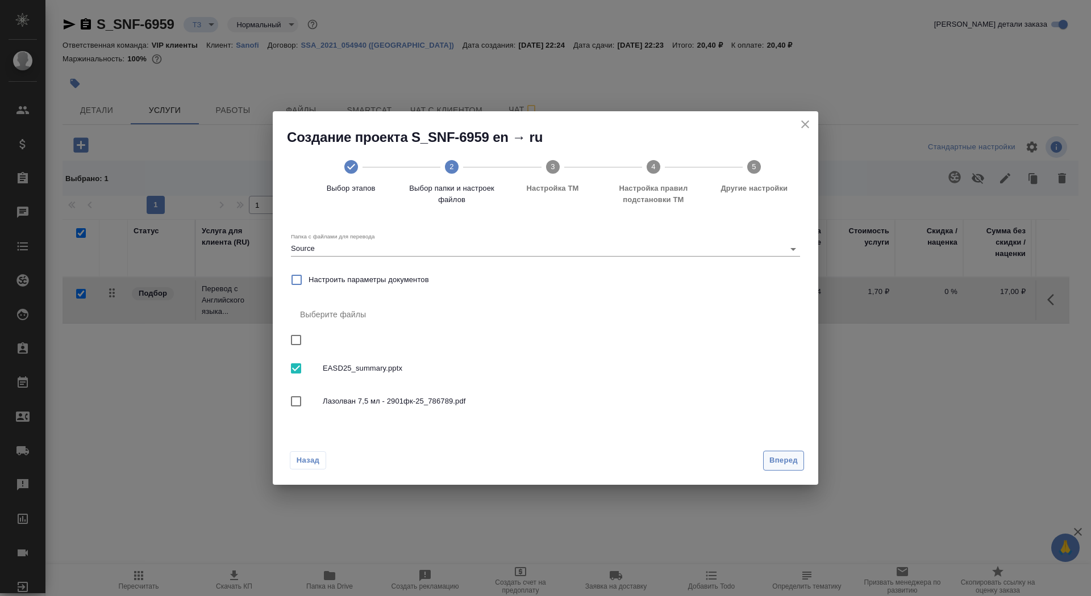
click at [789, 458] on span "Вперед" at bounding box center [783, 460] width 28 height 13
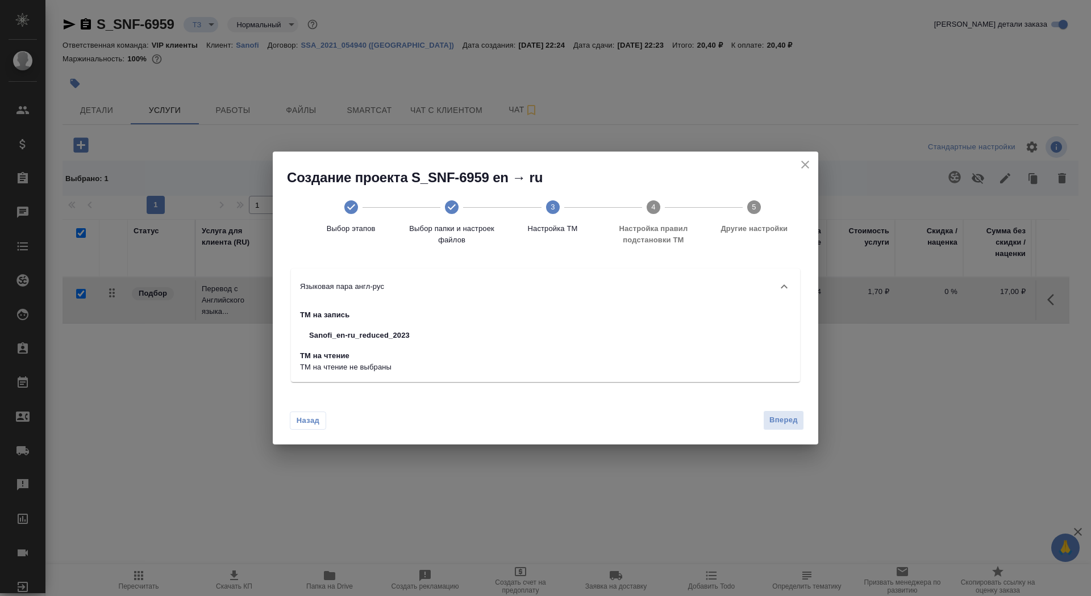
click at [782, 437] on div "Назад Вперед" at bounding box center [545, 417] width 545 height 53
click at [782, 427] on button "Вперед" at bounding box center [783, 421] width 41 height 20
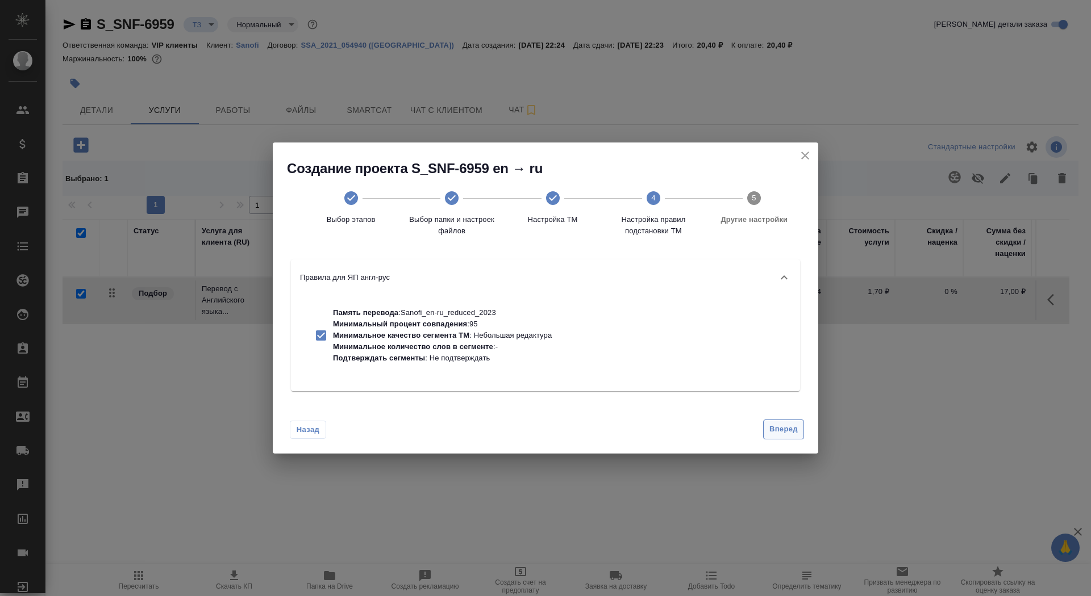
click at [782, 431] on span "Вперед" at bounding box center [783, 429] width 28 height 13
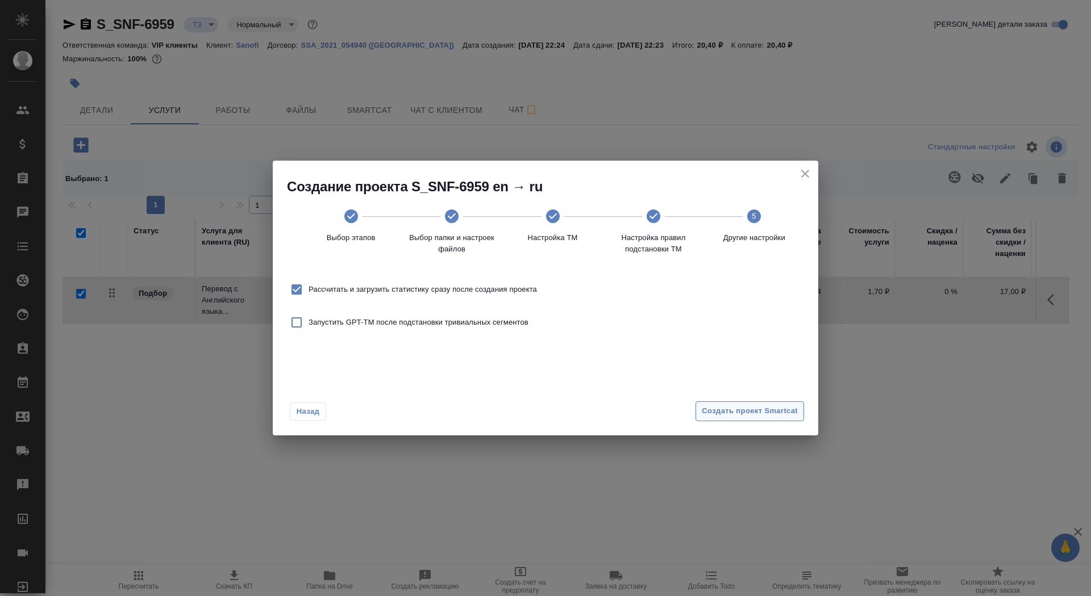
click at [772, 410] on span "Создать проект Smartcat" at bounding box center [749, 411] width 96 height 13
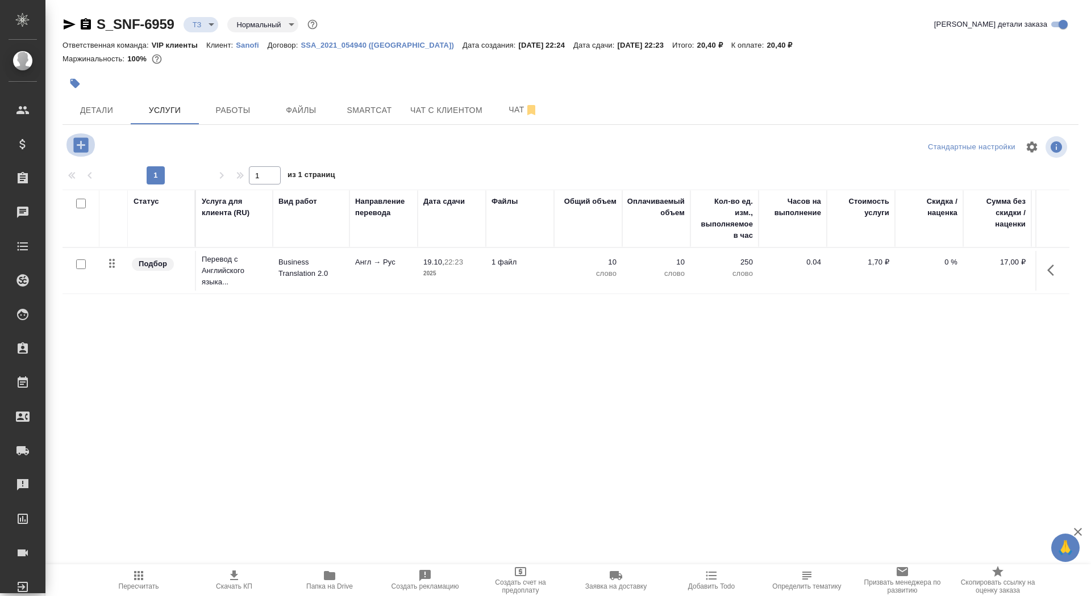
click at [81, 133] on button "button" at bounding box center [80, 144] width 31 height 23
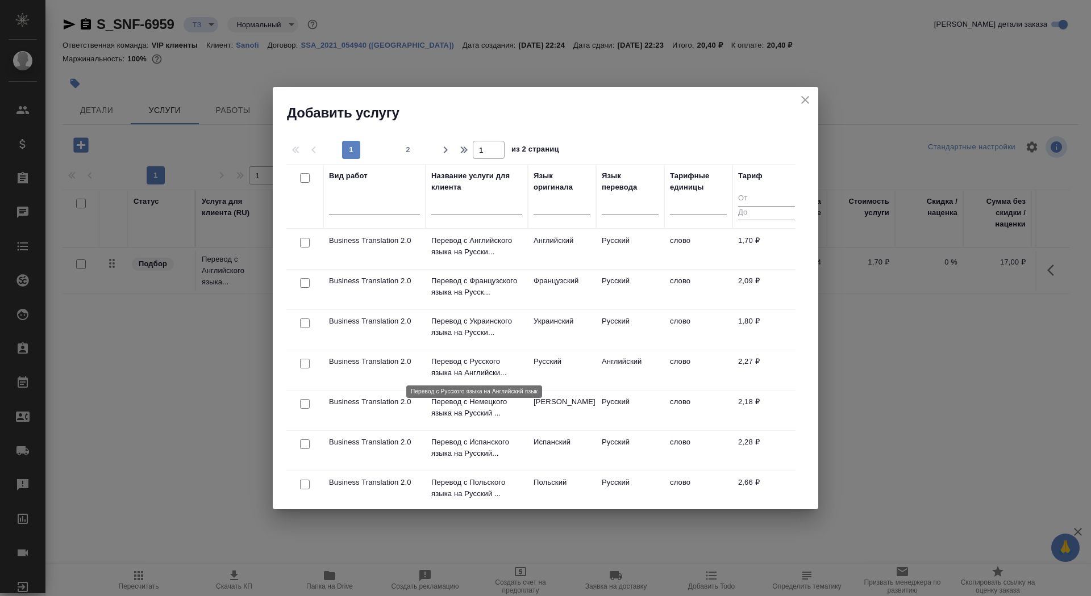
click at [469, 371] on p "Перевод с Русского языка на Английски..." at bounding box center [476, 367] width 91 height 23
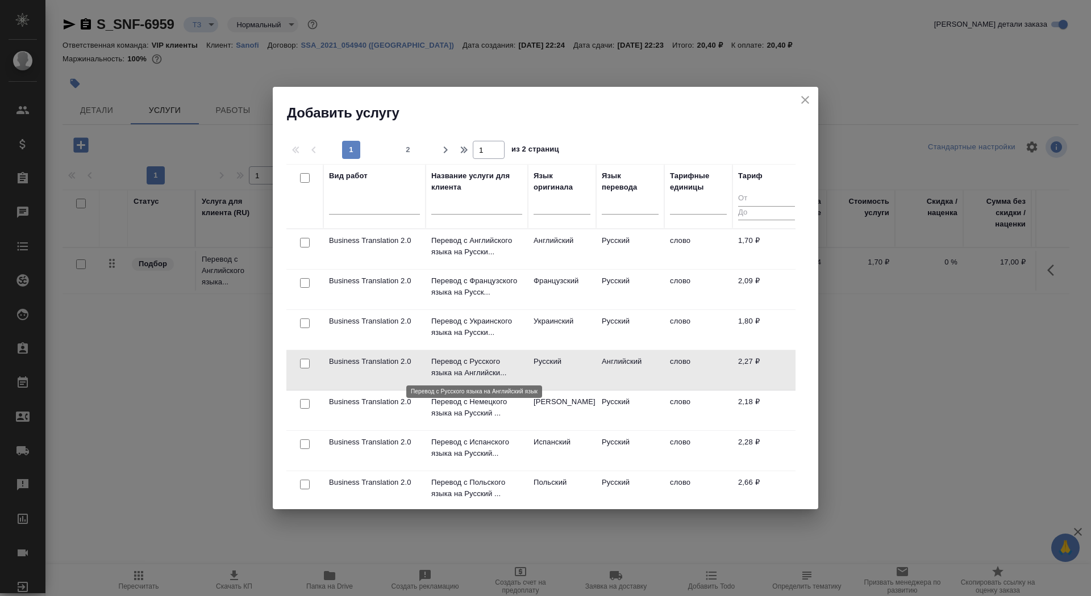
click at [469, 371] on p "Перевод с Русского языка на Английски..." at bounding box center [476, 367] width 91 height 23
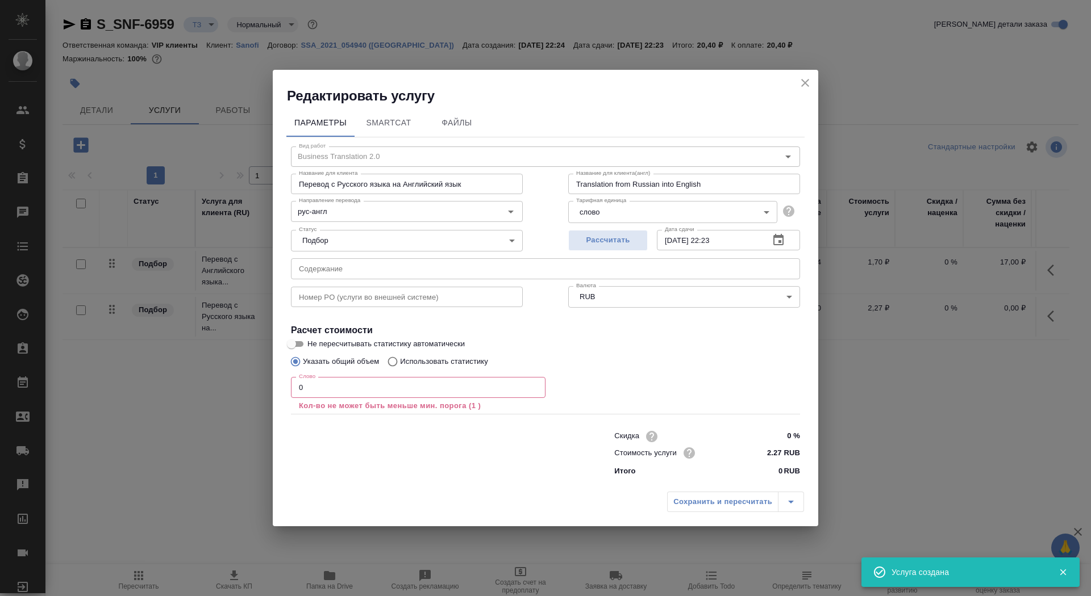
click at [354, 393] on input "0" at bounding box center [418, 387] width 254 height 20
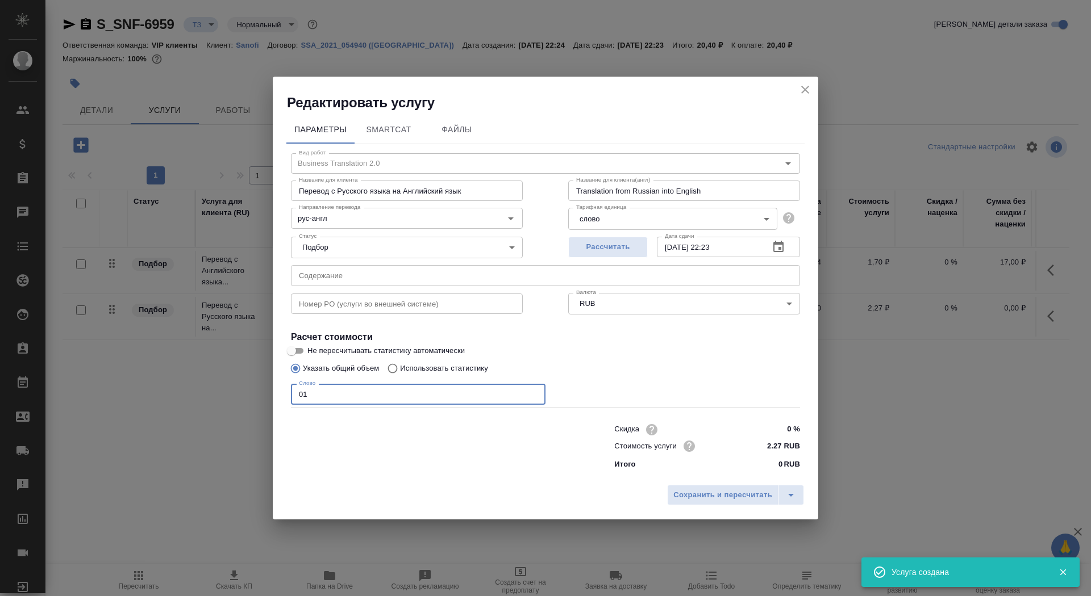
type input "01"
click at [291, 350] on input "Не пересчитывать статистику автоматически" at bounding box center [291, 351] width 41 height 14
checkbox input "true"
click at [678, 498] on span "Сохранить и пересчитать" at bounding box center [722, 495] width 99 height 13
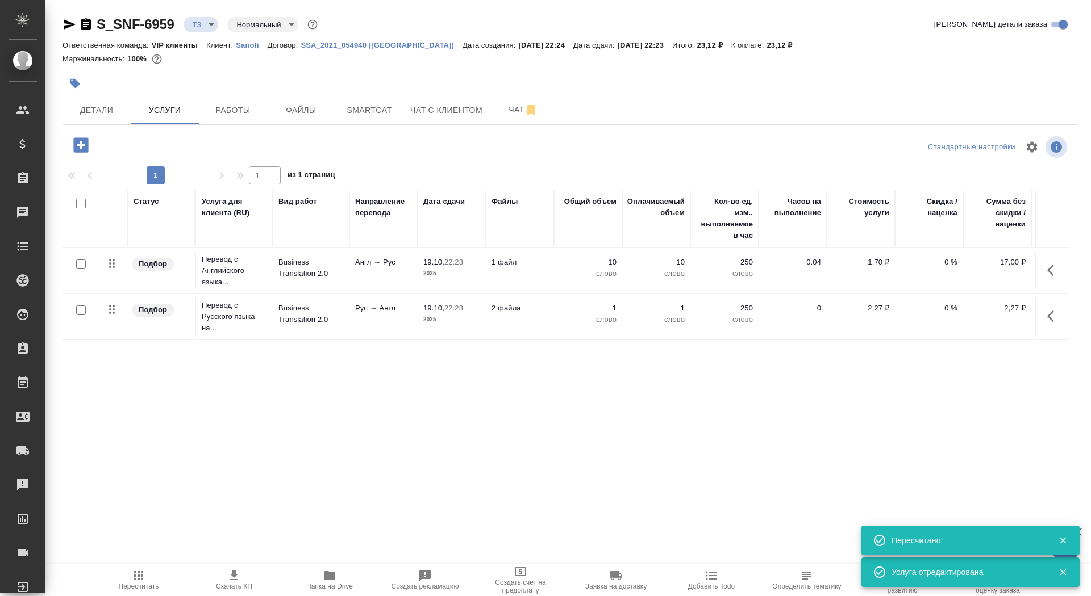
click at [79, 314] on input "checkbox" at bounding box center [81, 311] width 10 height 10
checkbox input "true"
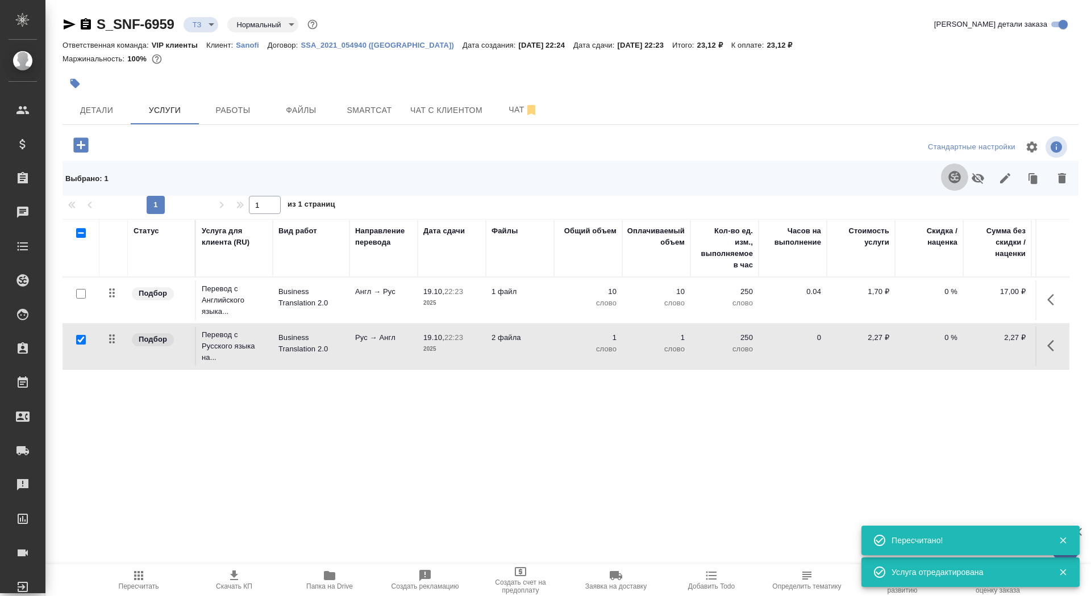
click at [958, 175] on icon "button" at bounding box center [954, 177] width 12 height 12
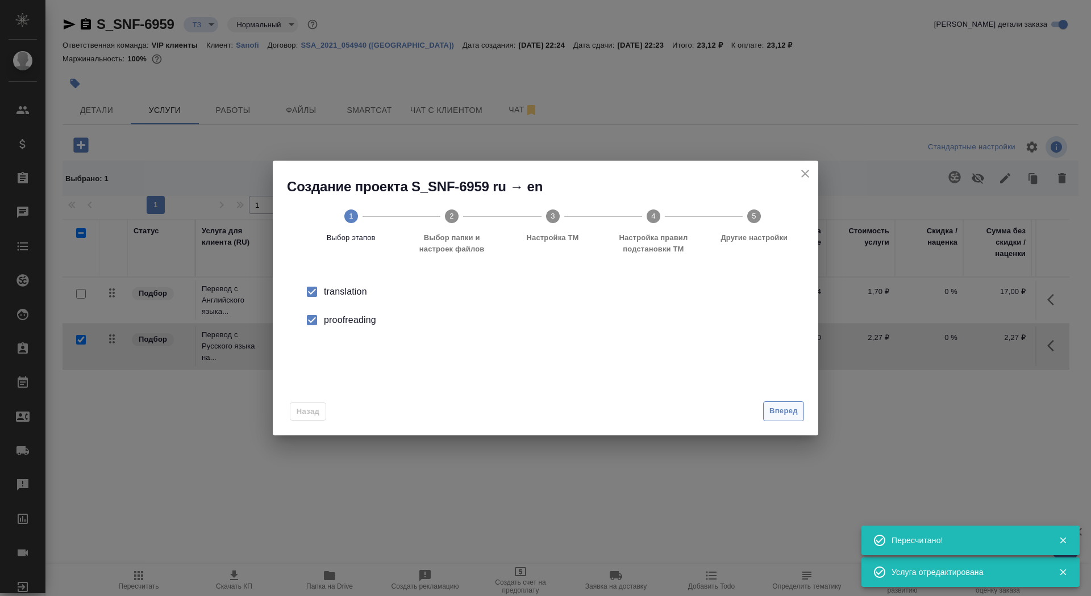
click at [784, 409] on span "Вперед" at bounding box center [783, 411] width 28 height 13
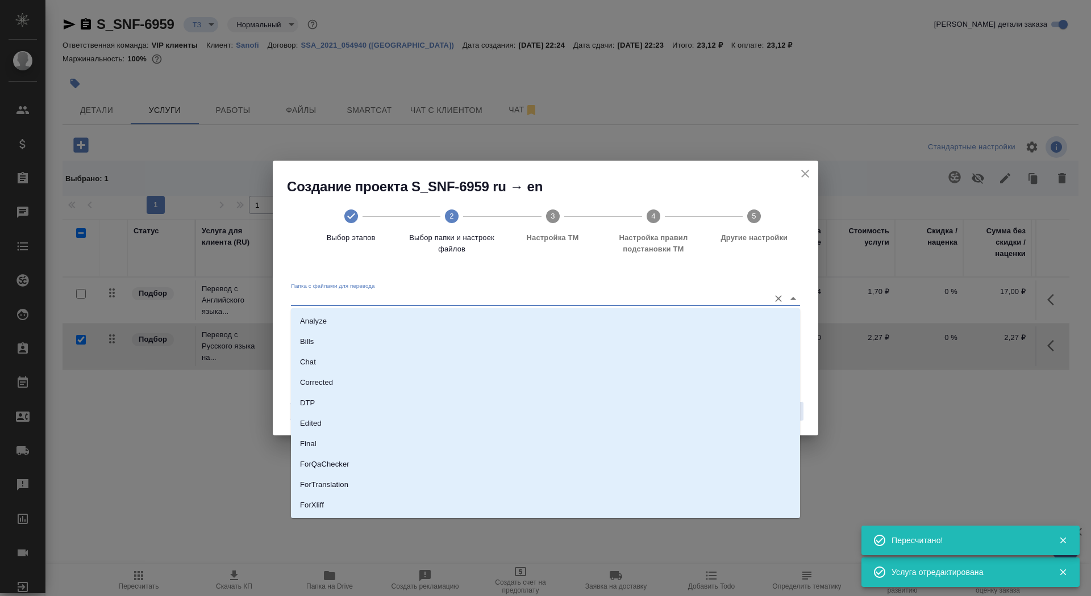
click at [662, 296] on input "Папка с файлами для перевода" at bounding box center [527, 298] width 473 height 14
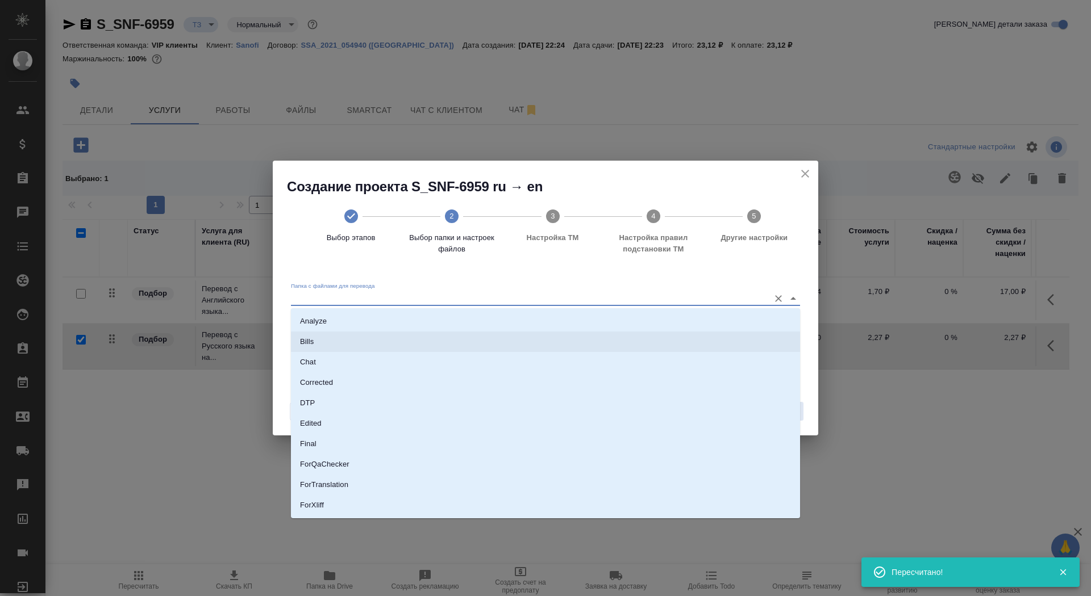
scroll to position [80, 0]
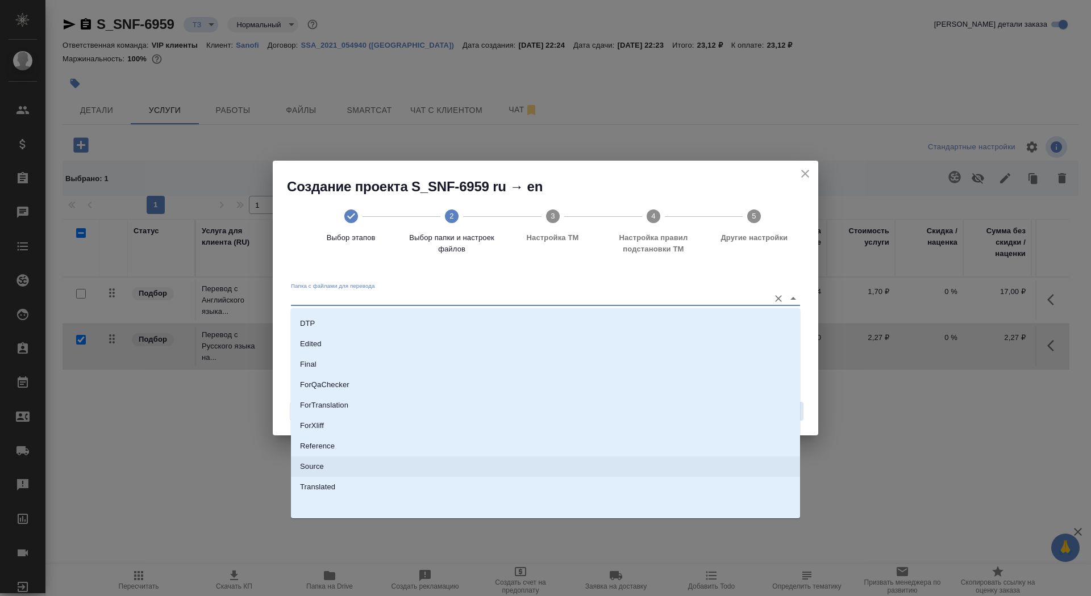
click at [515, 469] on li "Source" at bounding box center [545, 467] width 509 height 20
type input "Source"
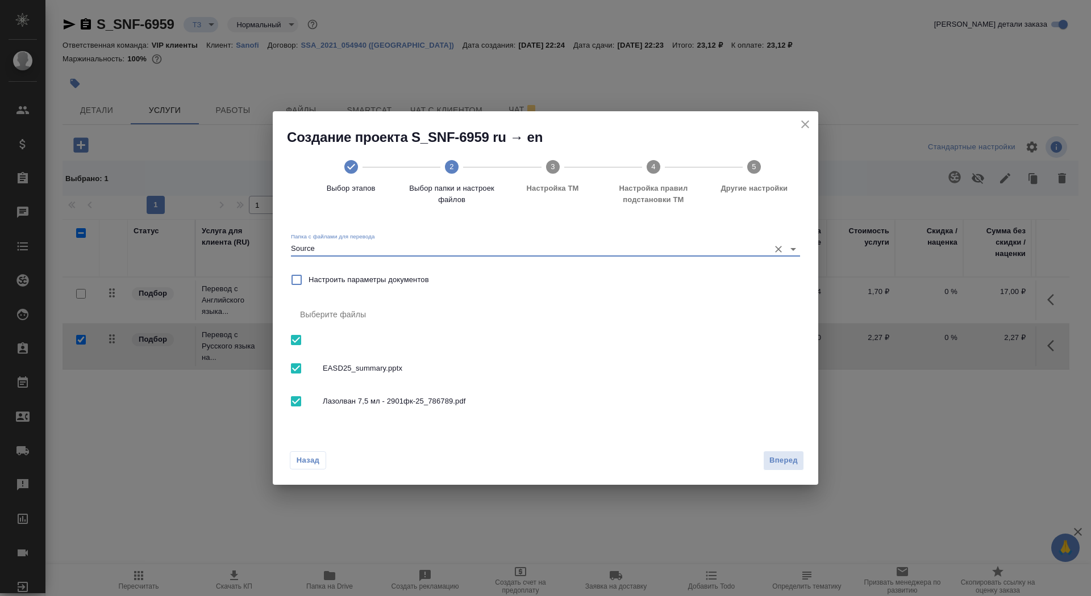
click at [302, 366] on input "checkbox" at bounding box center [296, 369] width 24 height 24
checkbox input "false"
click at [779, 464] on span "Вперед" at bounding box center [783, 460] width 28 height 13
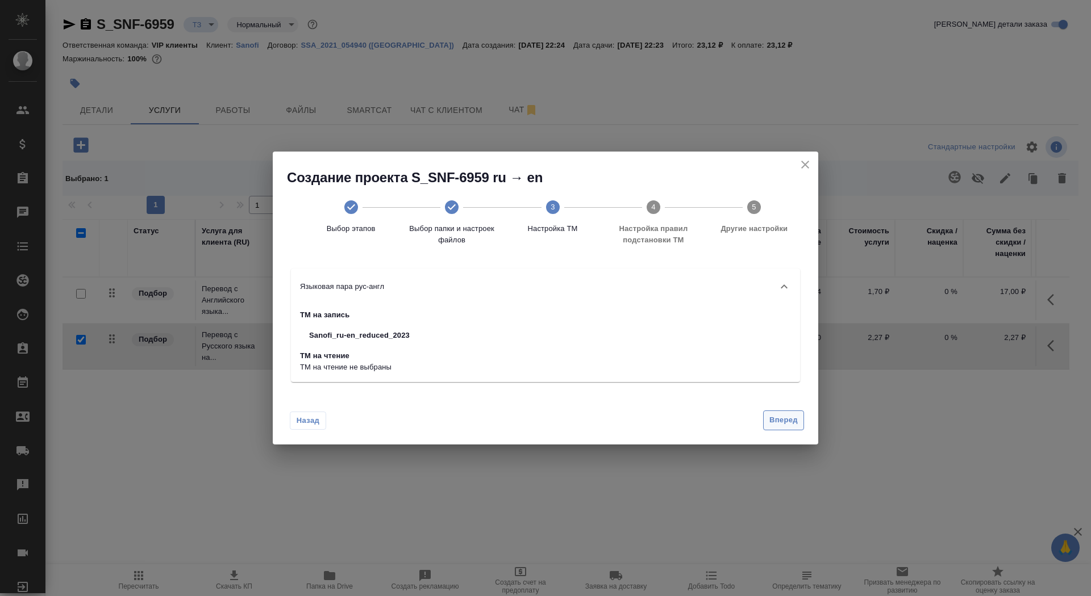
click at [773, 427] on button "Вперед" at bounding box center [783, 421] width 41 height 20
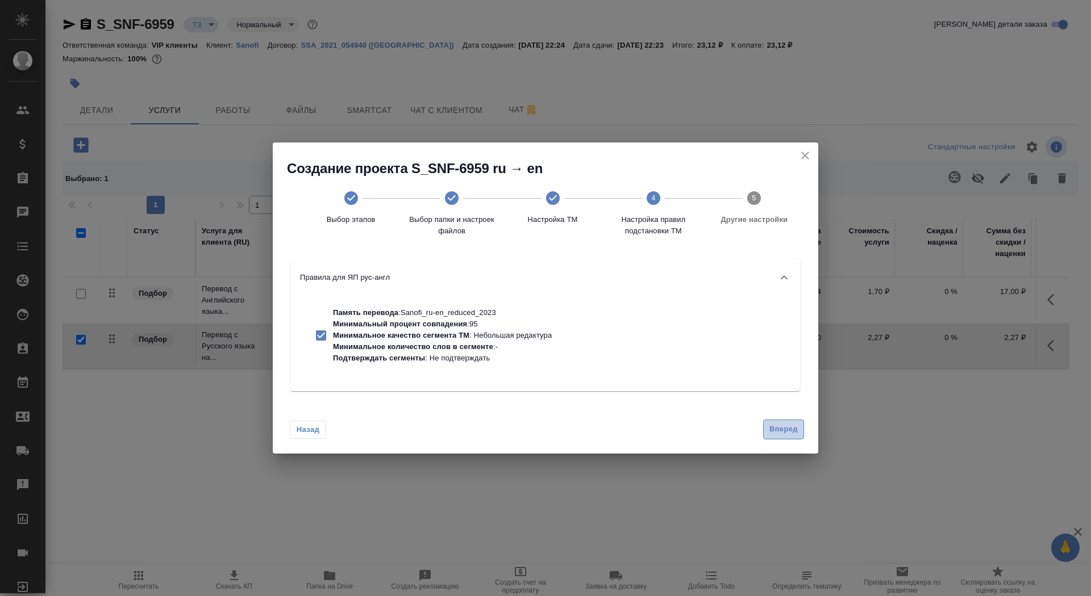
click at [773, 427] on span "Вперед" at bounding box center [783, 429] width 28 height 13
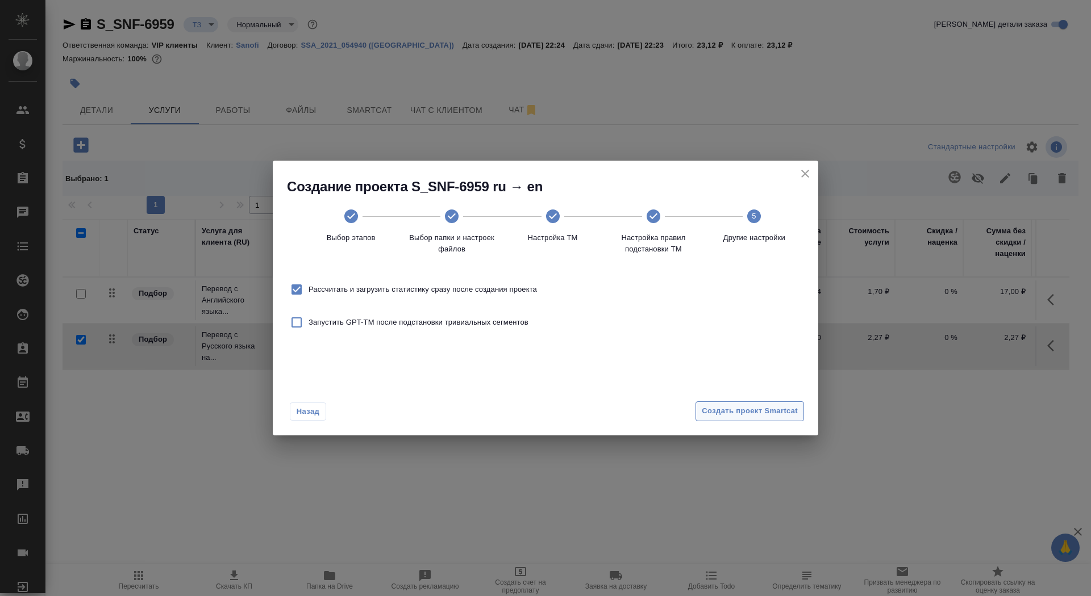
click at [768, 416] on span "Создать проект Smartcat" at bounding box center [749, 411] width 96 height 13
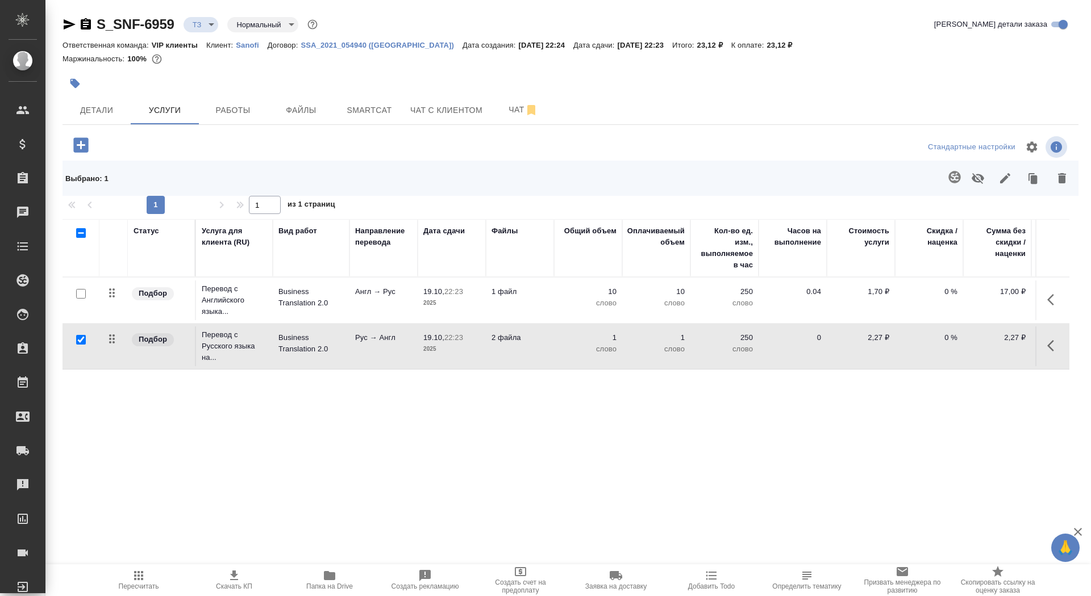
click at [361, 355] on td "Рус → Англ" at bounding box center [383, 347] width 68 height 40
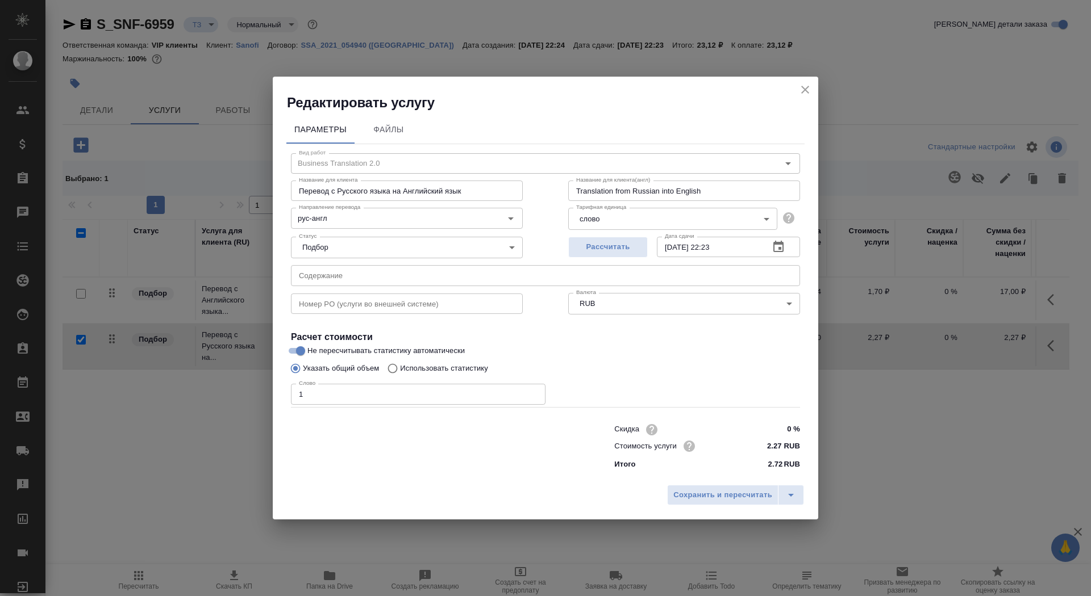
click at [439, 370] on p "Использовать статистику" at bounding box center [444, 368] width 88 height 11
click at [400, 370] on input "Использовать статистику" at bounding box center [391, 369] width 18 height 22
radio input "true"
radio input "false"
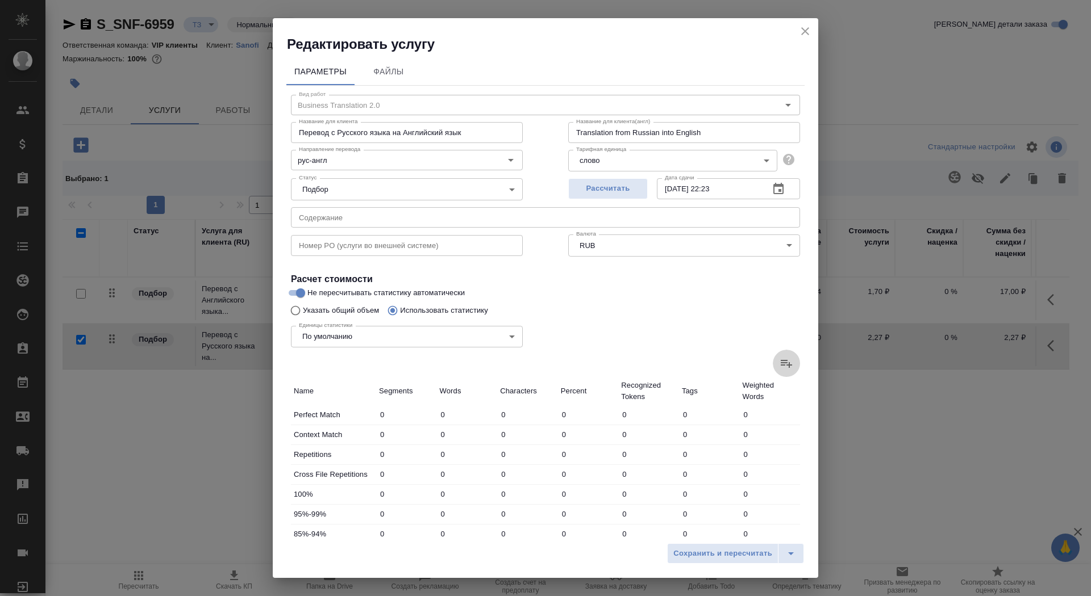
click at [783, 368] on icon at bounding box center [786, 364] width 14 height 14
click at [0, 0] on input "file" at bounding box center [0, 0] width 0 height 0
type input "197"
type input "792"
type input "6045"
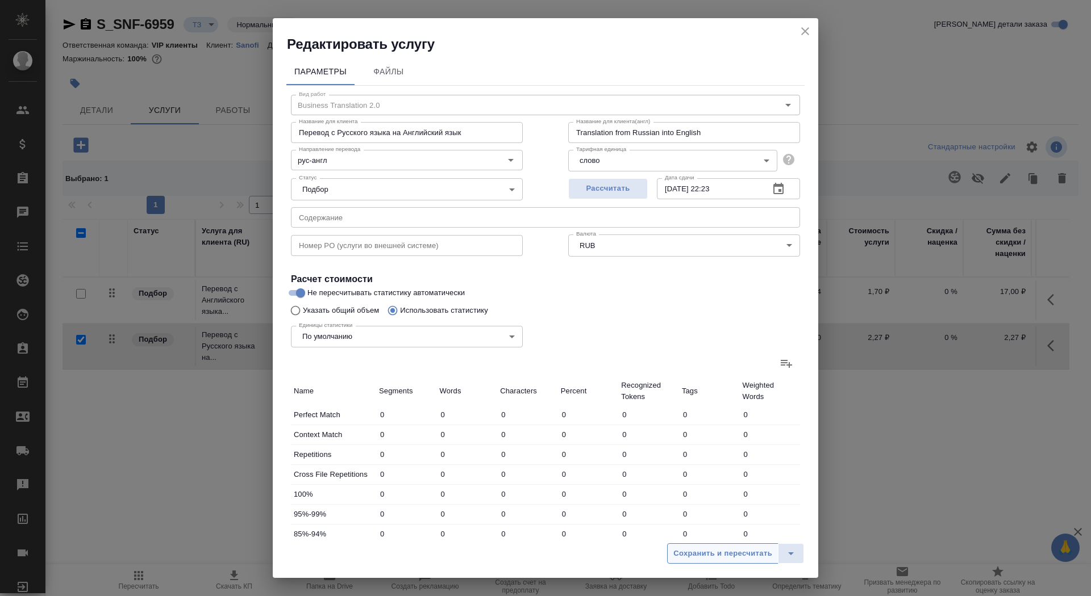
type input "7"
type input "43"
type input "371"
type input "33"
type input "163"
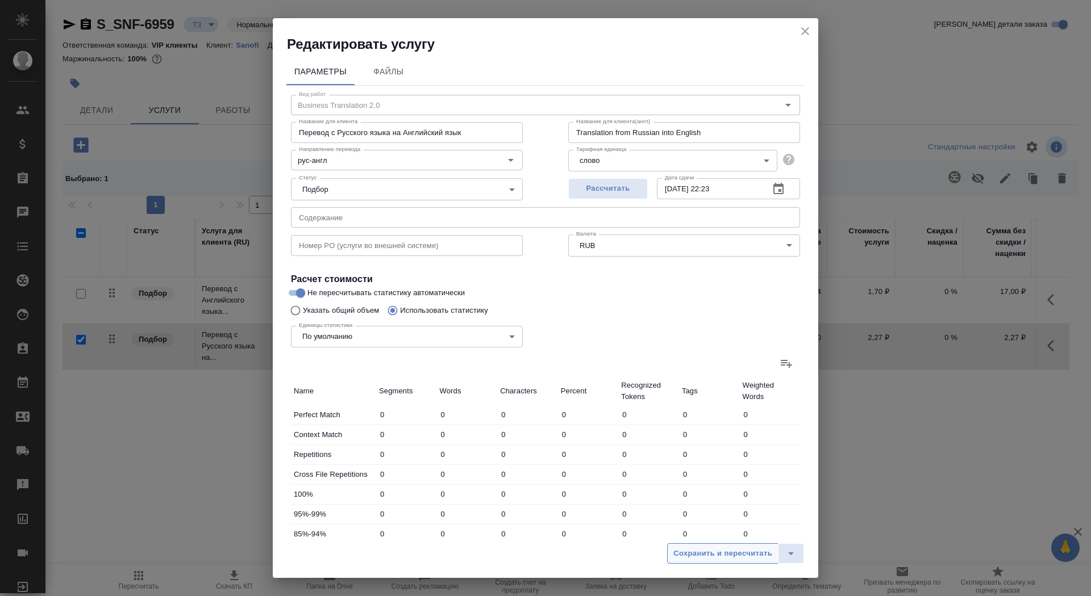
type input "1113"
type input "8"
type input "63"
type input "376"
type input "8"
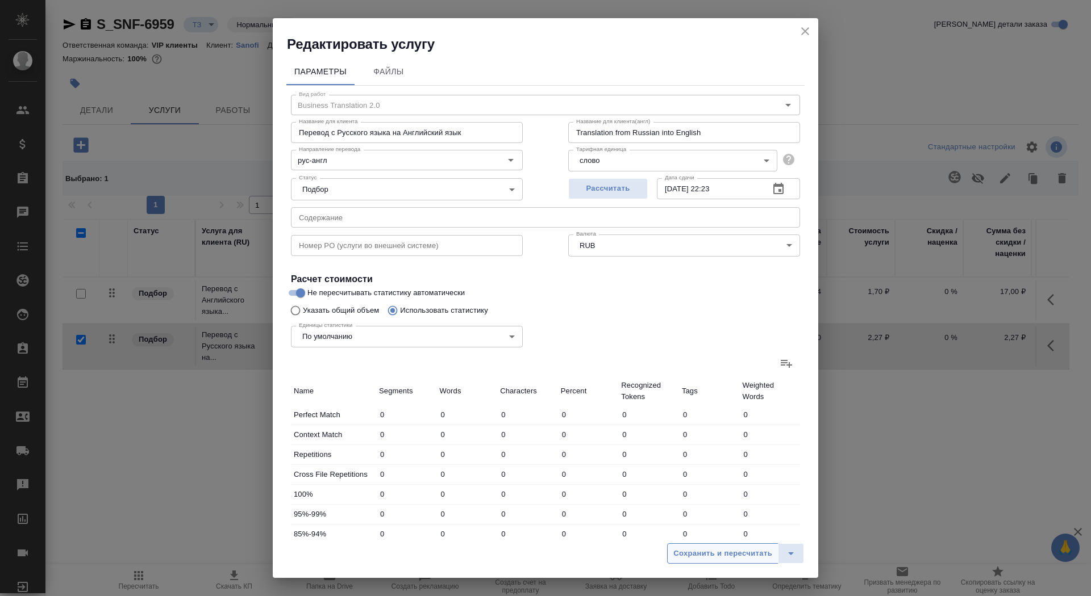
type input "87"
type input "630"
type input "19"
type input "120"
type input "960"
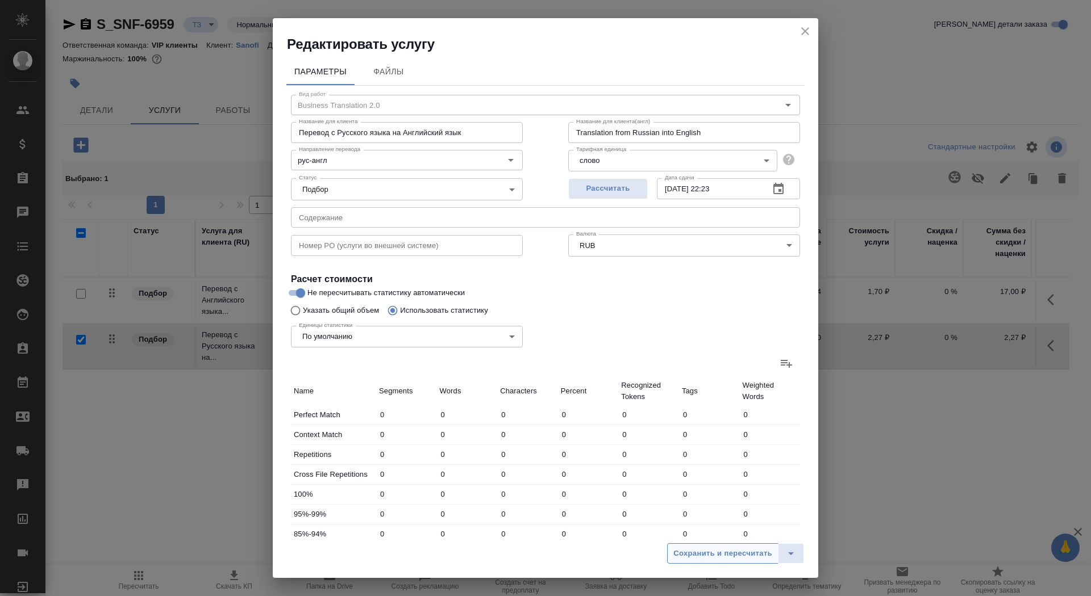
type input "60"
type input "471"
type input "2460"
type input "323"
type input "1695"
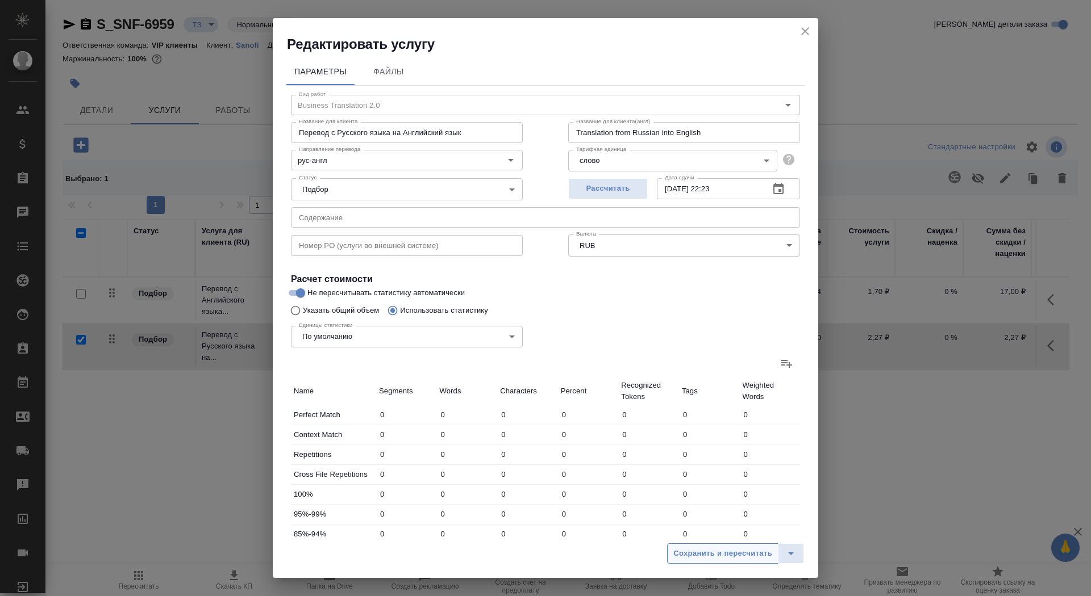
type input "11580"
type input "330"
type input "1738"
type input "11951"
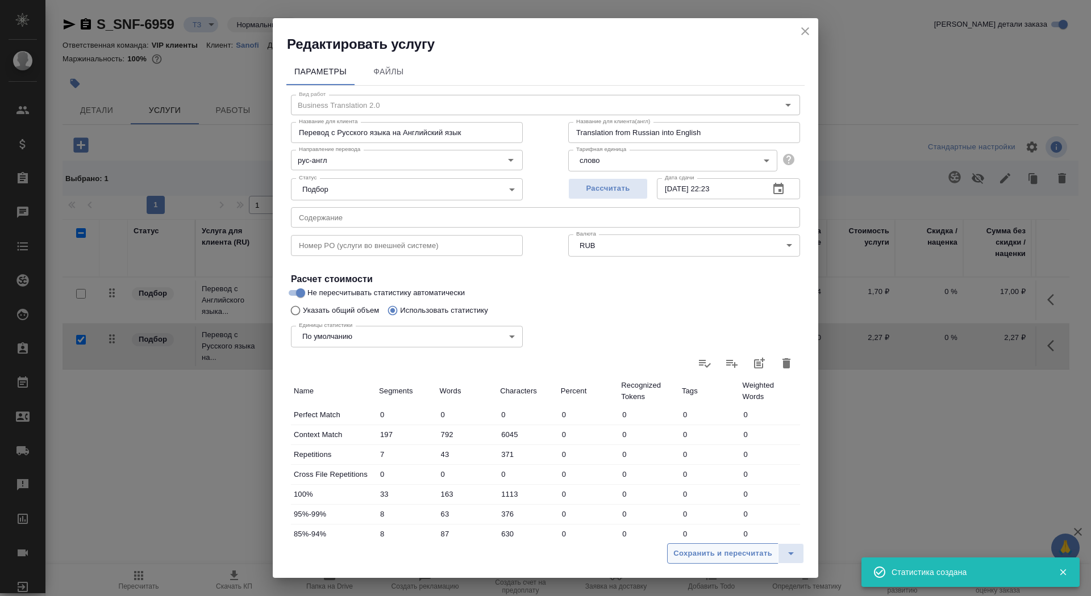
click at [717, 549] on span "Сохранить и пересчитать" at bounding box center [722, 554] width 99 height 13
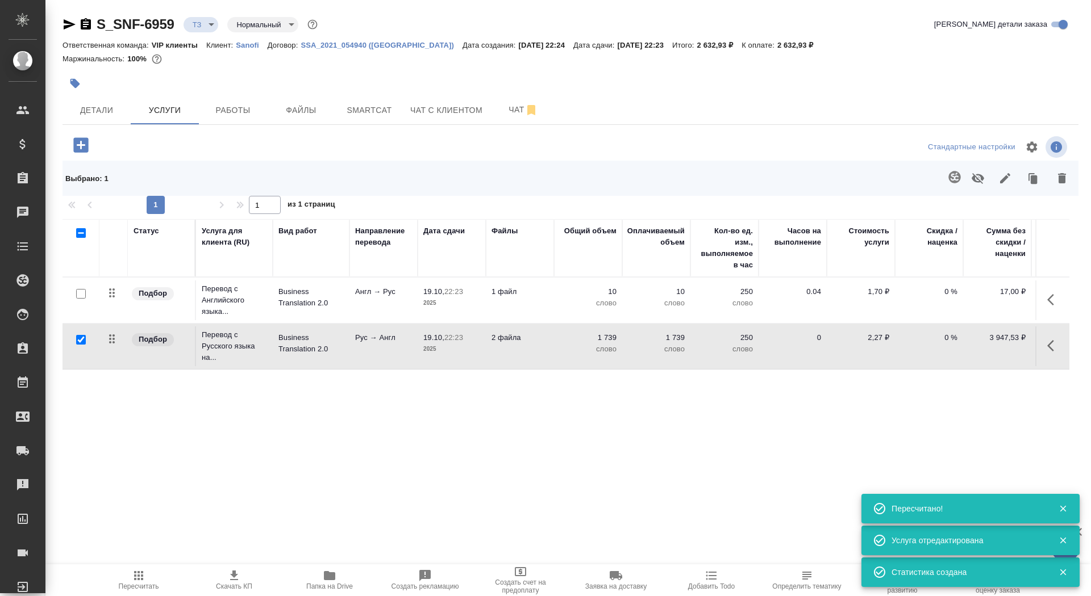
click at [82, 84] on button "button" at bounding box center [74, 83] width 25 height 25
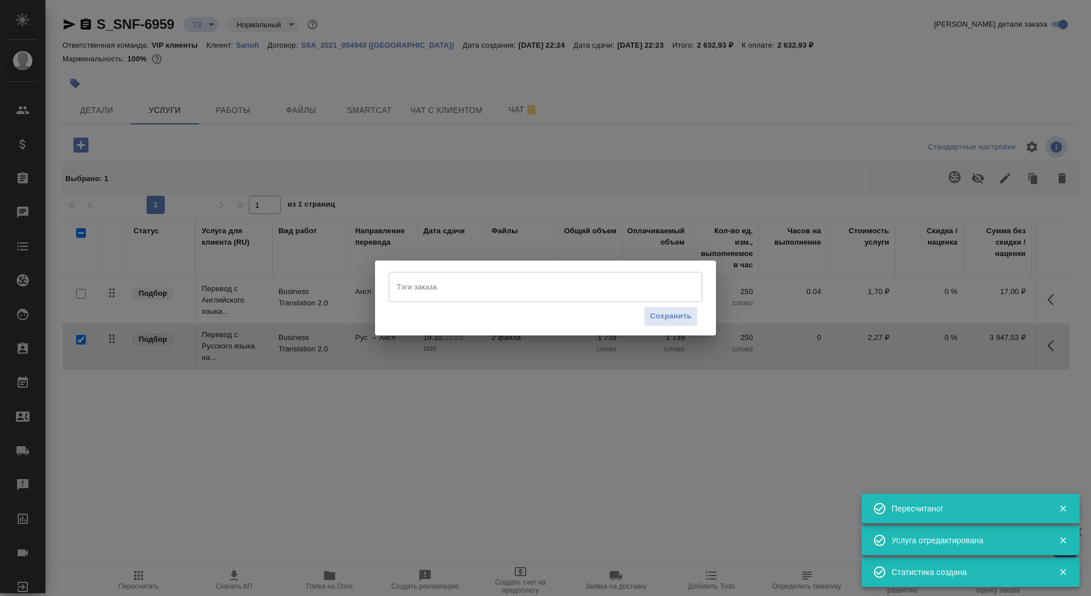
click at [452, 294] on input "Тэги заказа" at bounding box center [535, 286] width 282 height 19
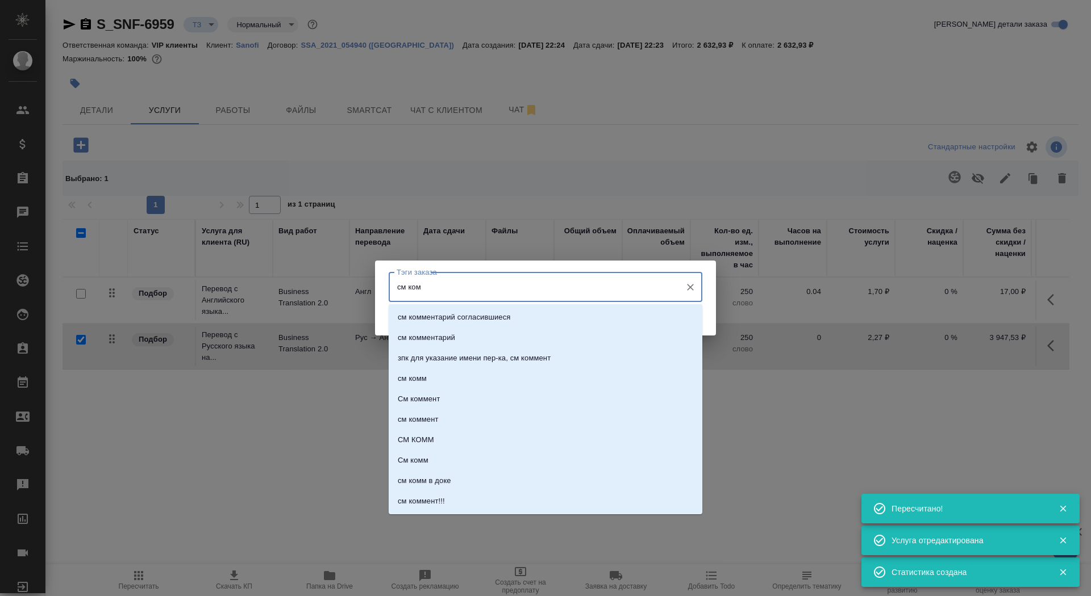
type input "см комм"
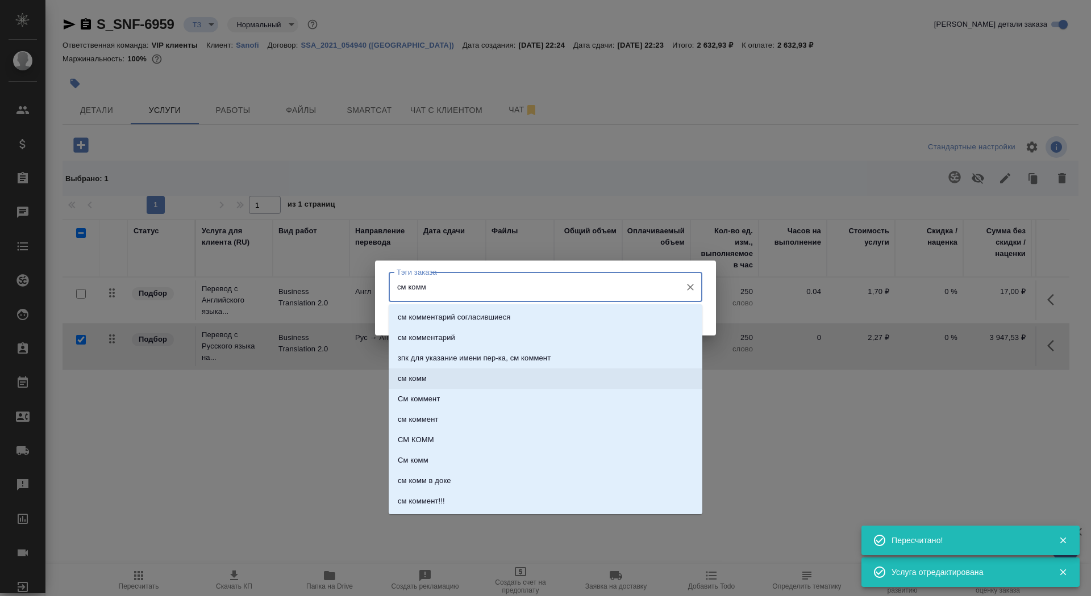
click at [493, 381] on li "см комм" at bounding box center [546, 379] width 314 height 20
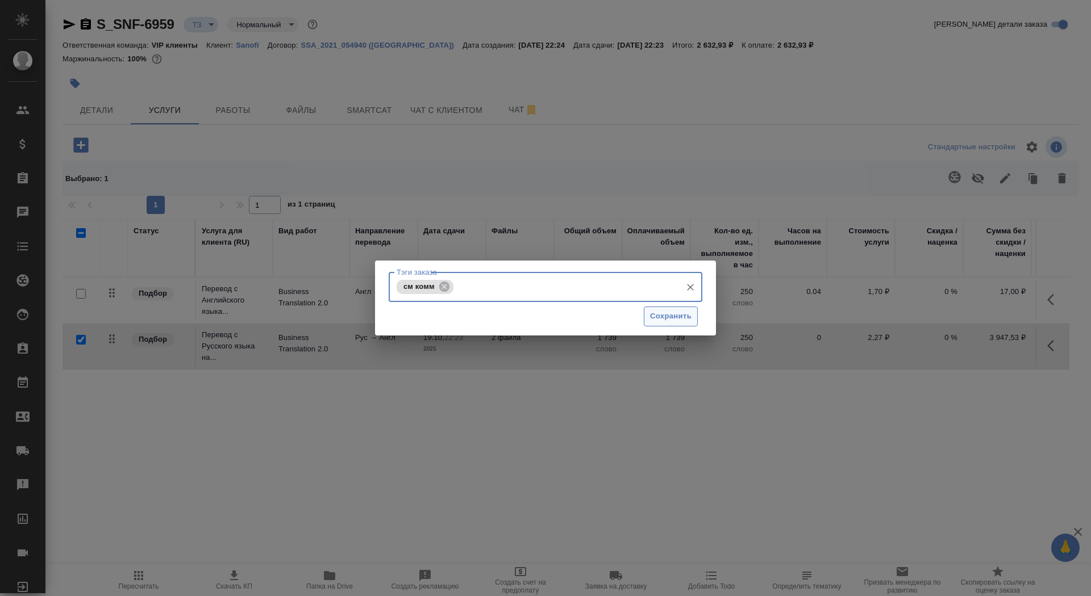
click at [682, 321] on span "Сохранить" at bounding box center [670, 316] width 41 height 13
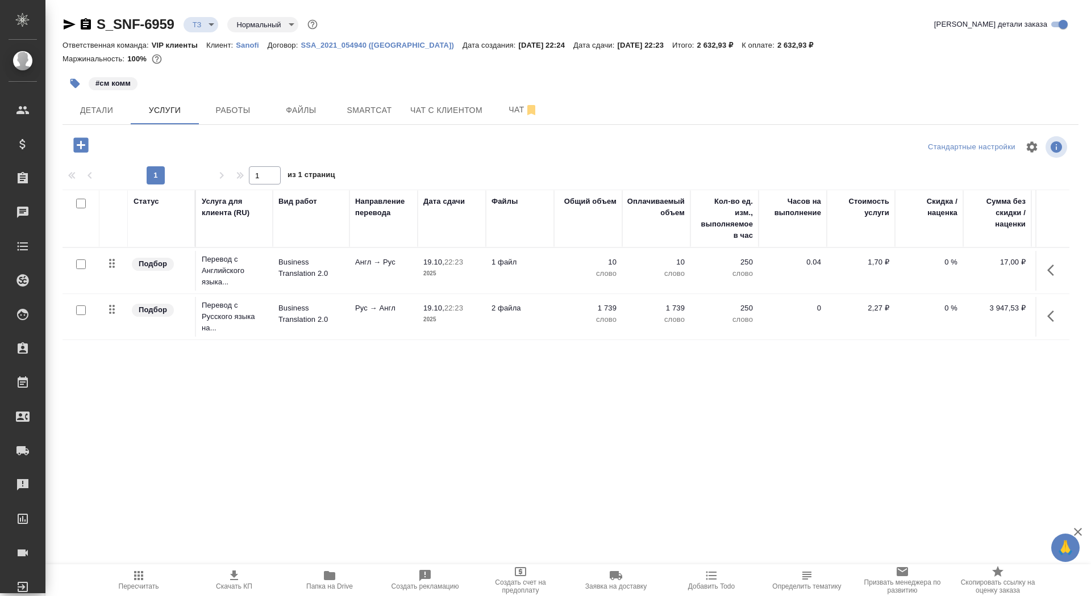
click at [72, 22] on icon "button" at bounding box center [69, 25] width 14 height 14
click at [444, 325] on td "19.10, 22:23 2025" at bounding box center [451, 317] width 68 height 40
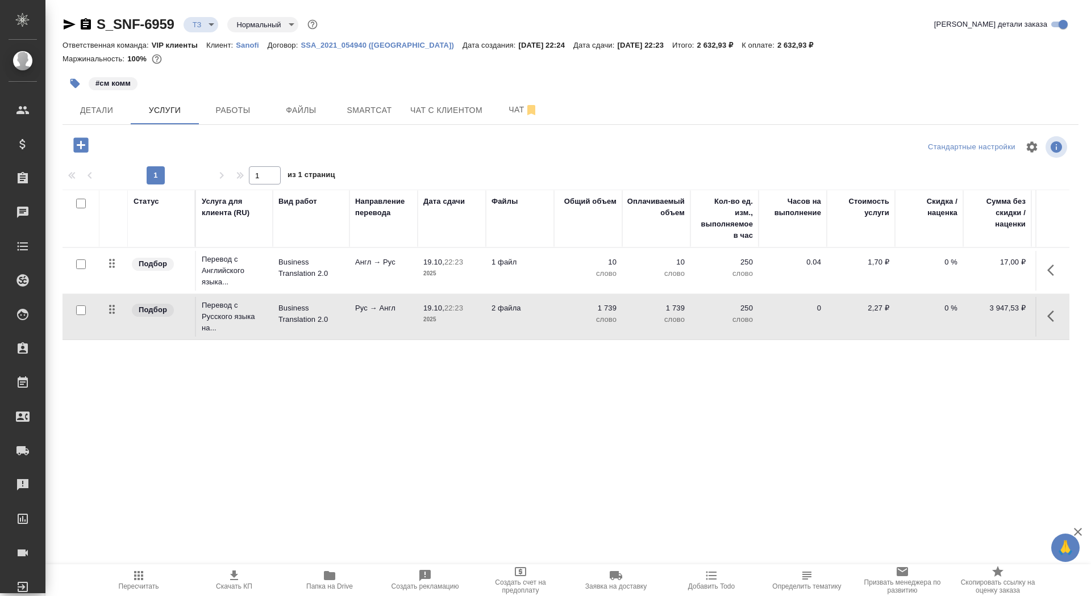
click at [444, 325] on td "19.10, 22:23 2025" at bounding box center [451, 317] width 68 height 40
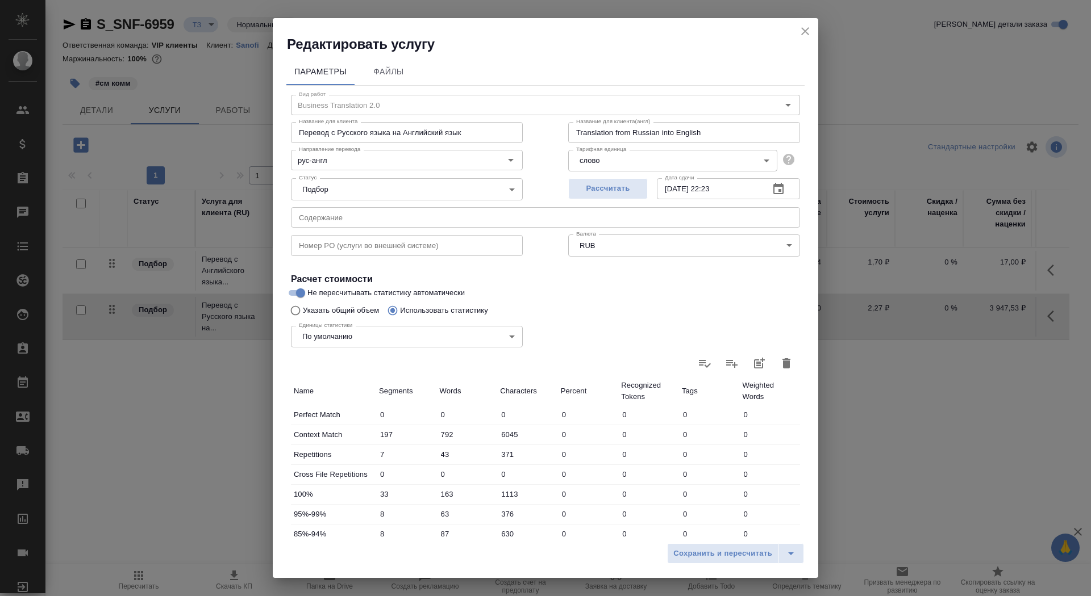
scroll to position [158, 0]
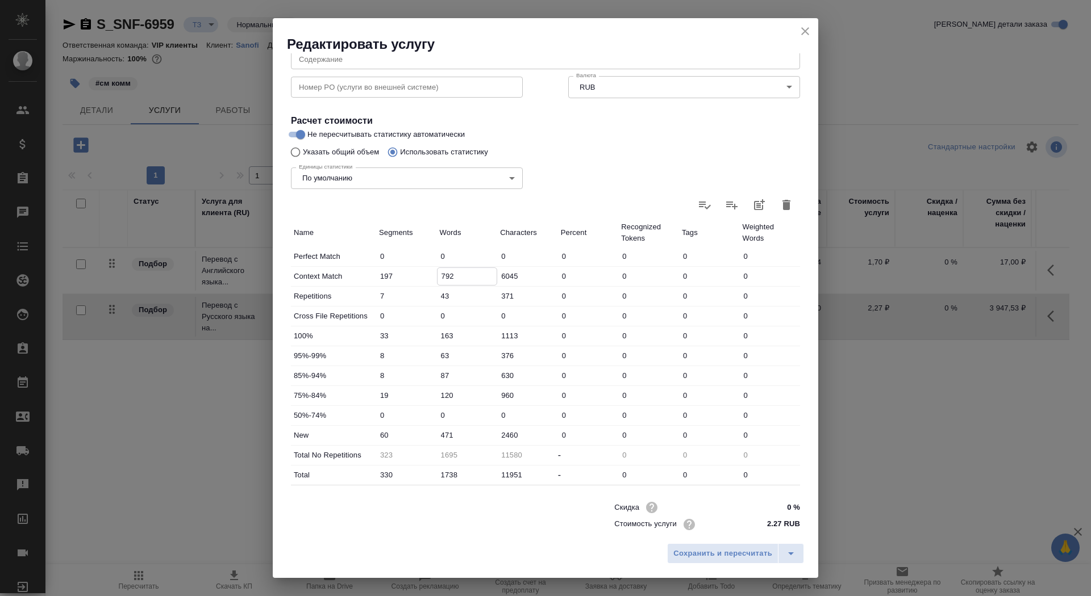
drag, startPoint x: 445, startPoint y: 277, endPoint x: 422, endPoint y: 274, distance: 22.8
click at [422, 274] on div "Context Match 197 792 6045 0 0 0 0" at bounding box center [545, 276] width 509 height 19
type input "492"
drag, startPoint x: 444, startPoint y: 433, endPoint x: 439, endPoint y: 432, distance: 5.7
click at [438, 432] on input "471" at bounding box center [467, 435] width 60 height 16
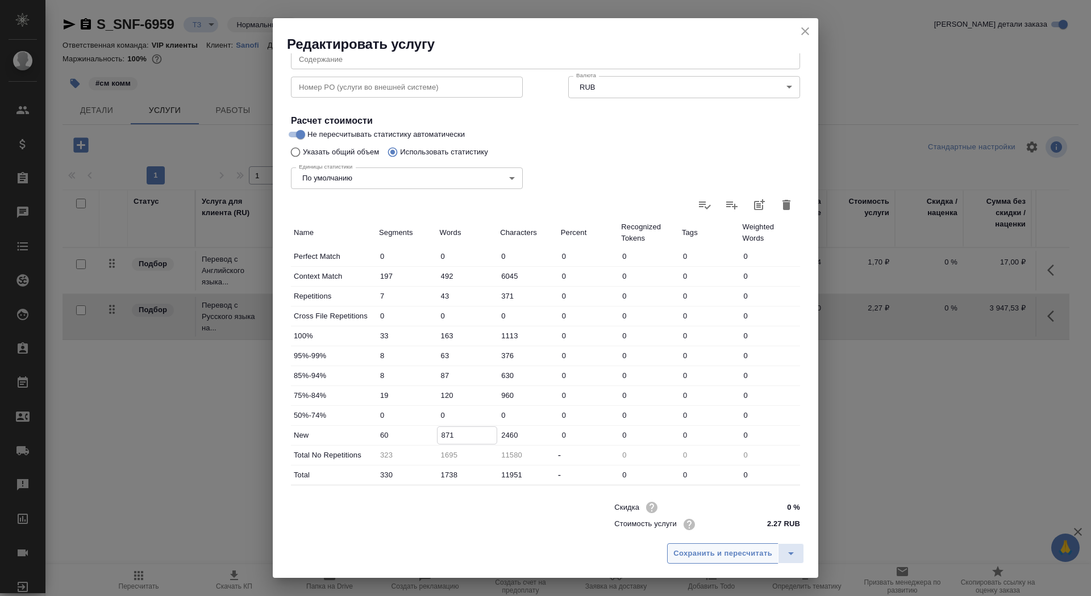
type input "871"
click at [745, 558] on span "Сохранить и пересчитать" at bounding box center [722, 554] width 99 height 13
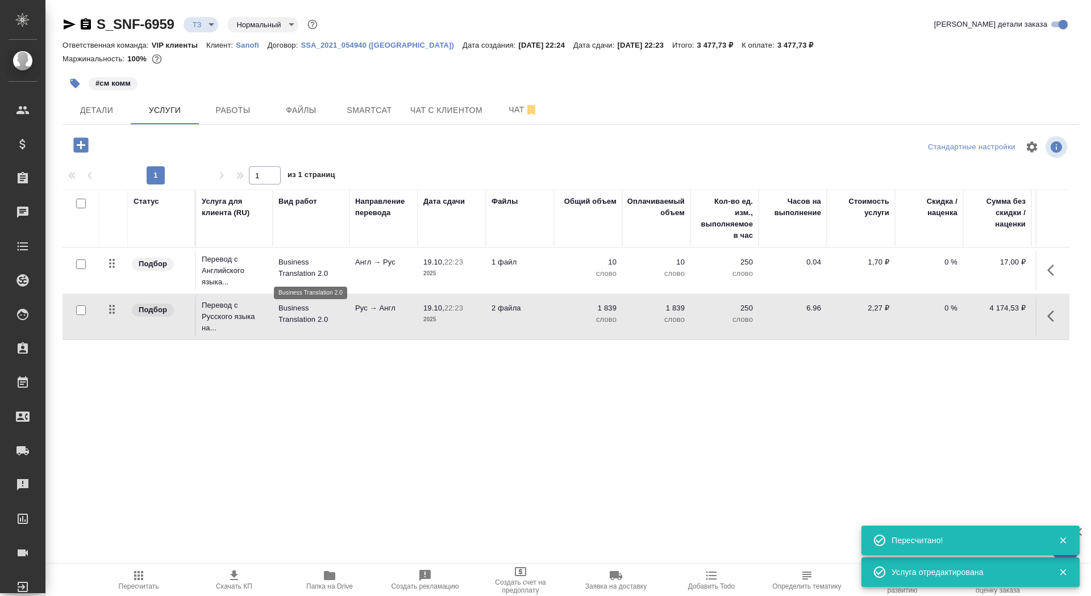
click at [290, 271] on p "Business Translation 2.0" at bounding box center [310, 268] width 65 height 23
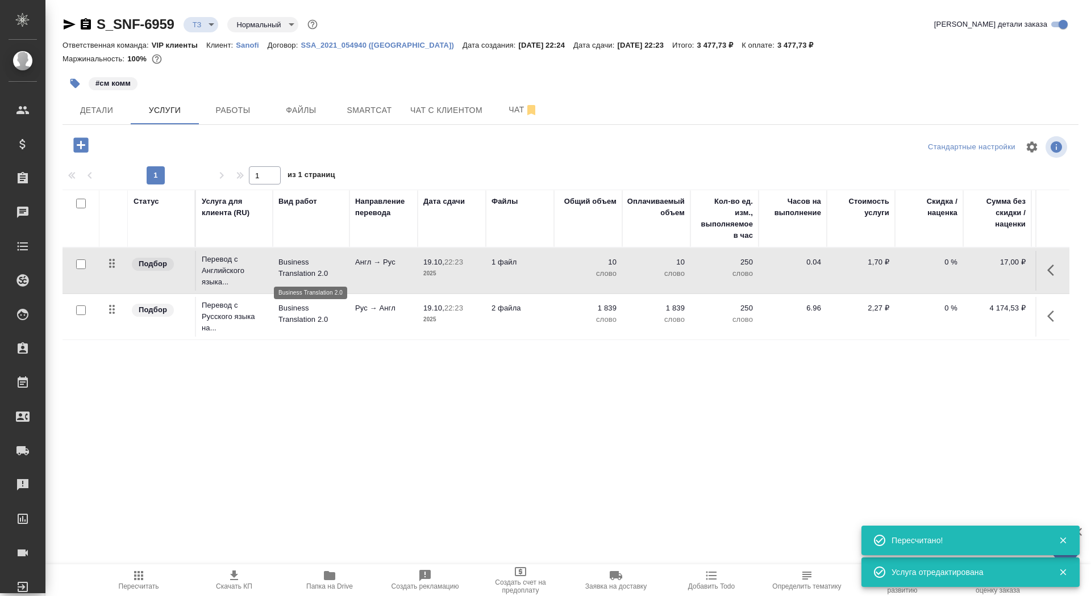
click at [290, 271] on p "Business Translation 2.0" at bounding box center [310, 268] width 65 height 23
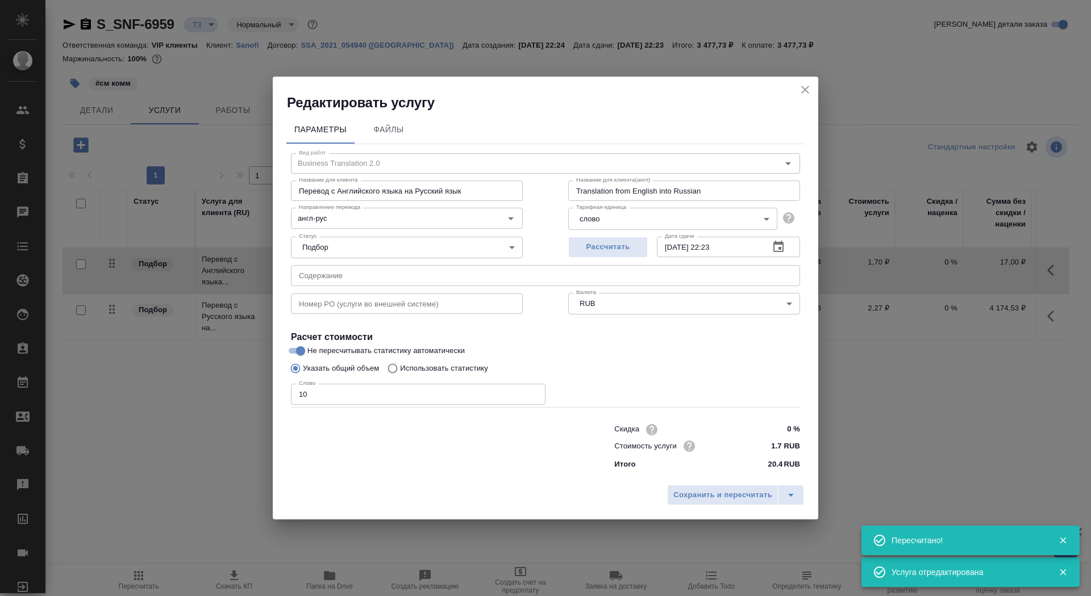
click at [429, 370] on p "Использовать статистику" at bounding box center [444, 368] width 88 height 11
click at [400, 370] on input "Использовать статистику" at bounding box center [391, 369] width 18 height 22
radio input "true"
radio input "false"
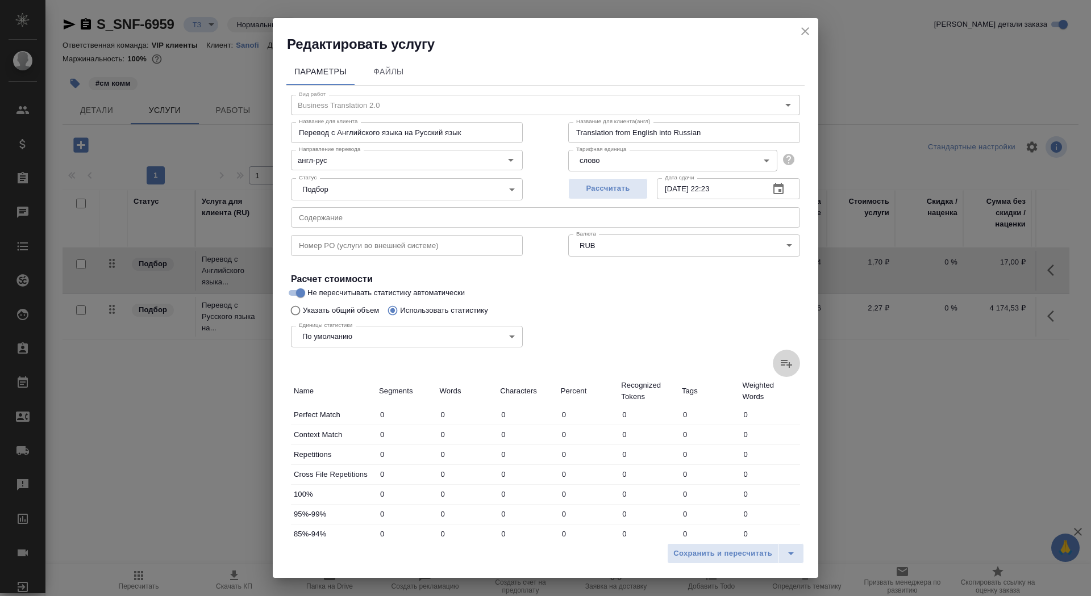
click at [786, 364] on icon at bounding box center [786, 364] width 14 height 14
click at [0, 0] on input "file" at bounding box center [0, 0] width 0 height 0
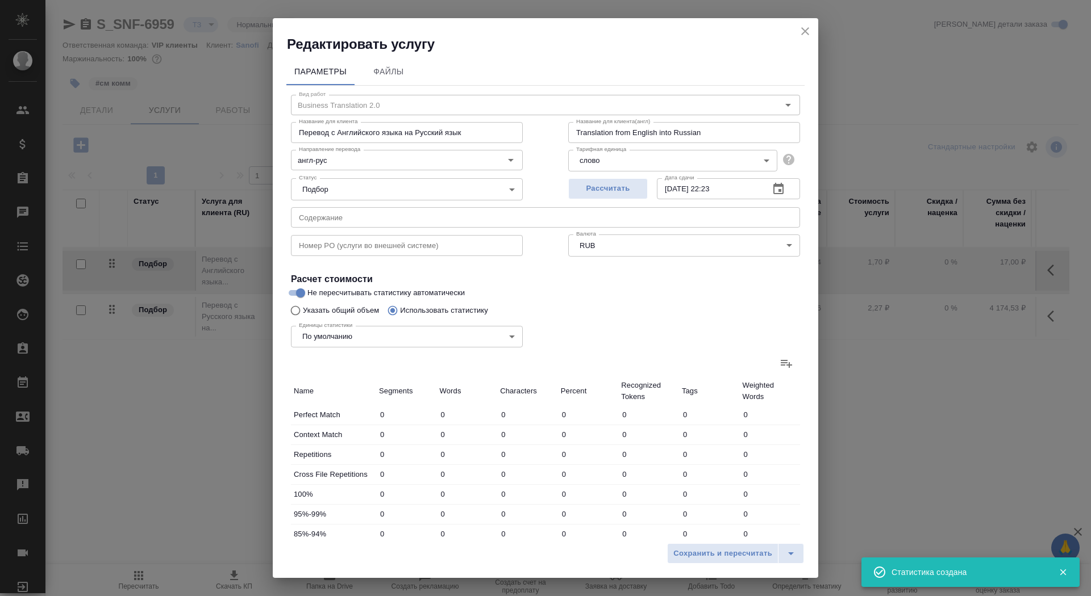
type input "528"
type input "2307"
type input "13018"
type input "277"
type input "1410"
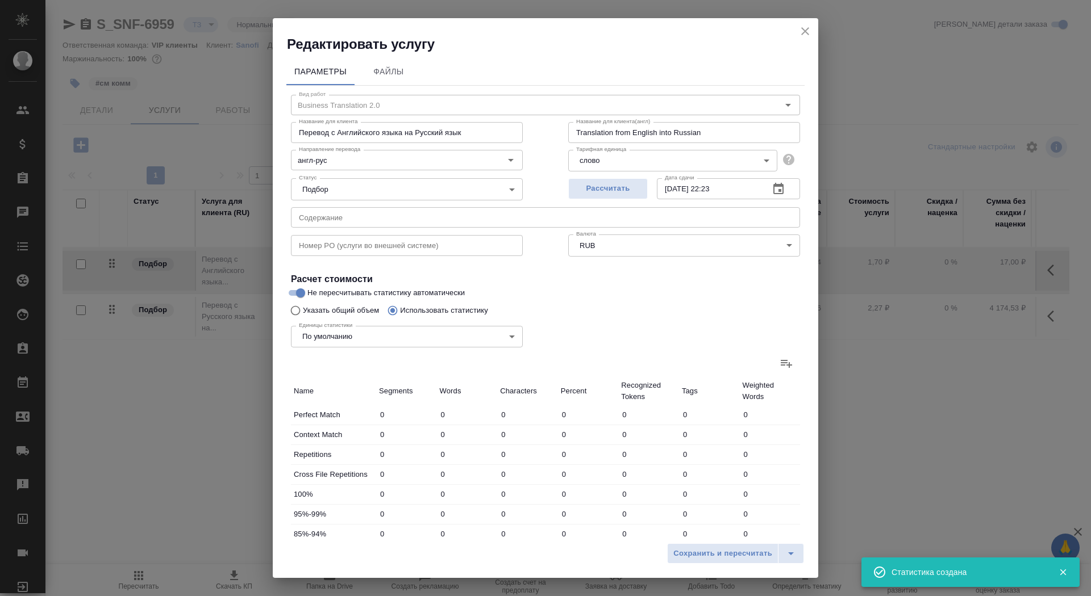
type input "9412"
type input "3"
type input "8"
type input "31"
type input "394"
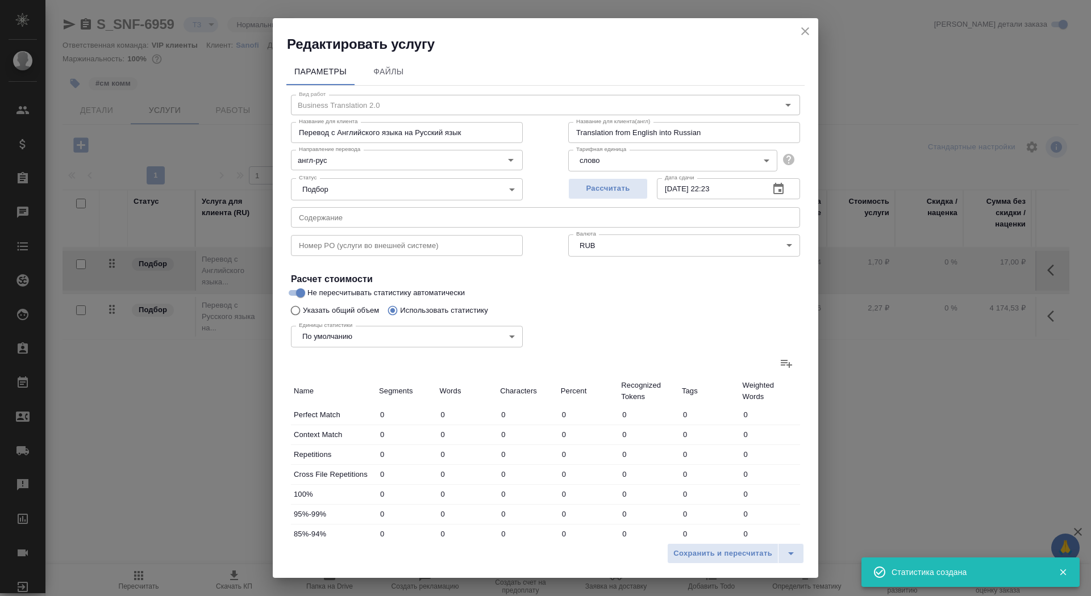
type input "900"
type input "5161"
type input "185"
type input "1120"
type input "6498"
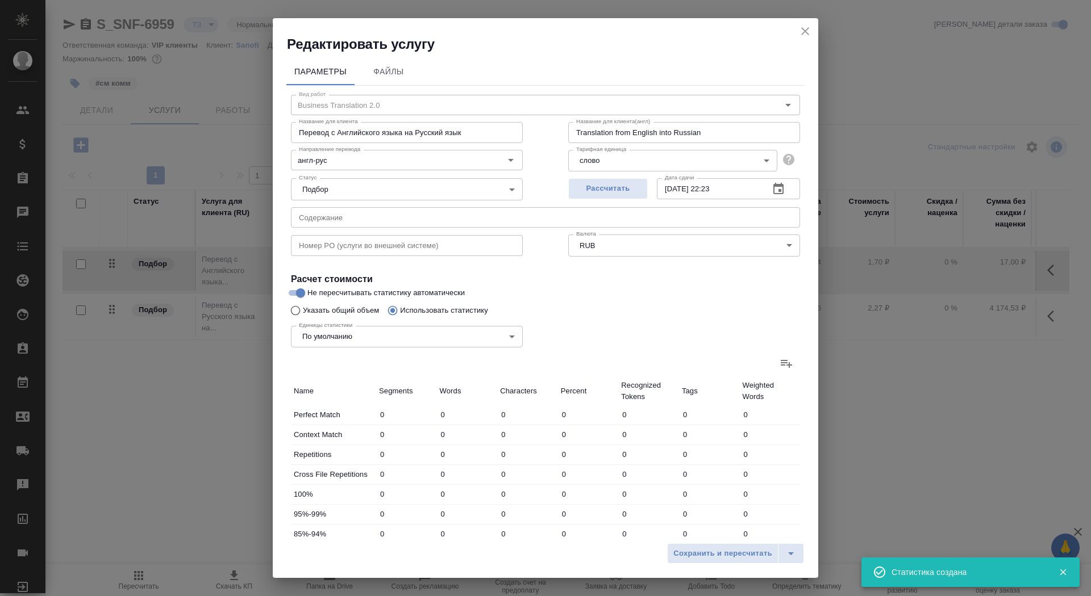
type input "76"
type input "721"
type input "4557"
type input "116"
type input "919"
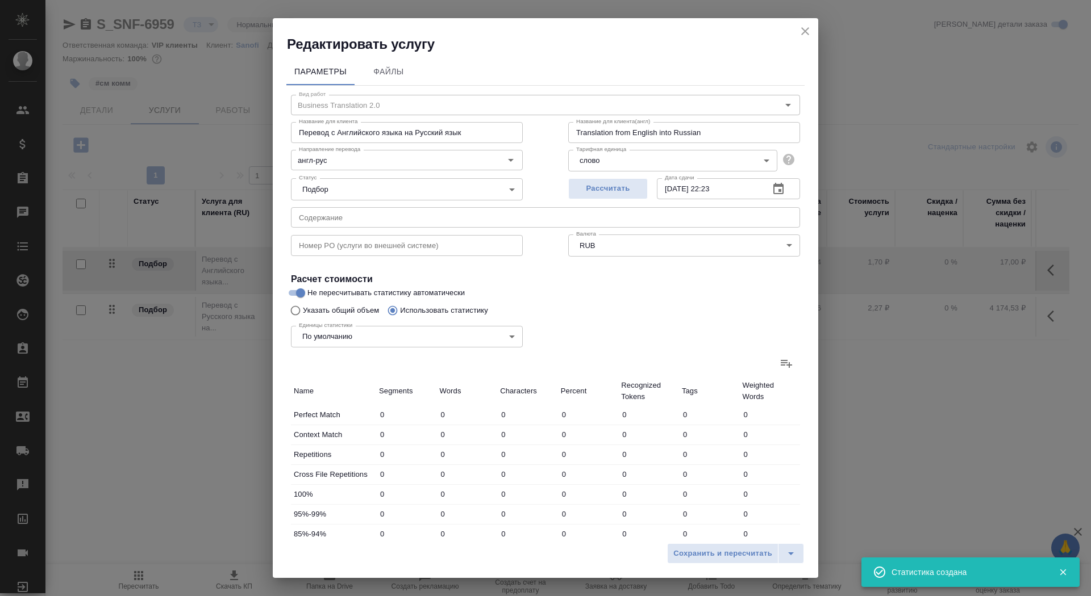
type input "5771"
type input "797"
type input "6851"
type input "43811"
type input "2093"
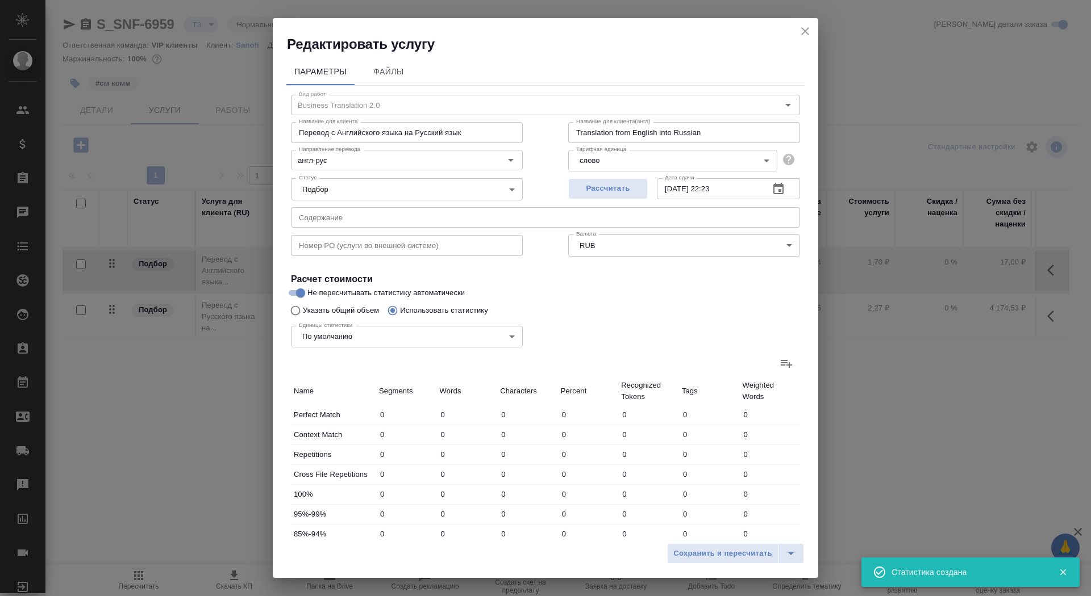
type input "12815"
type input "78813"
type input "2373"
type input "14233"
type input "88256"
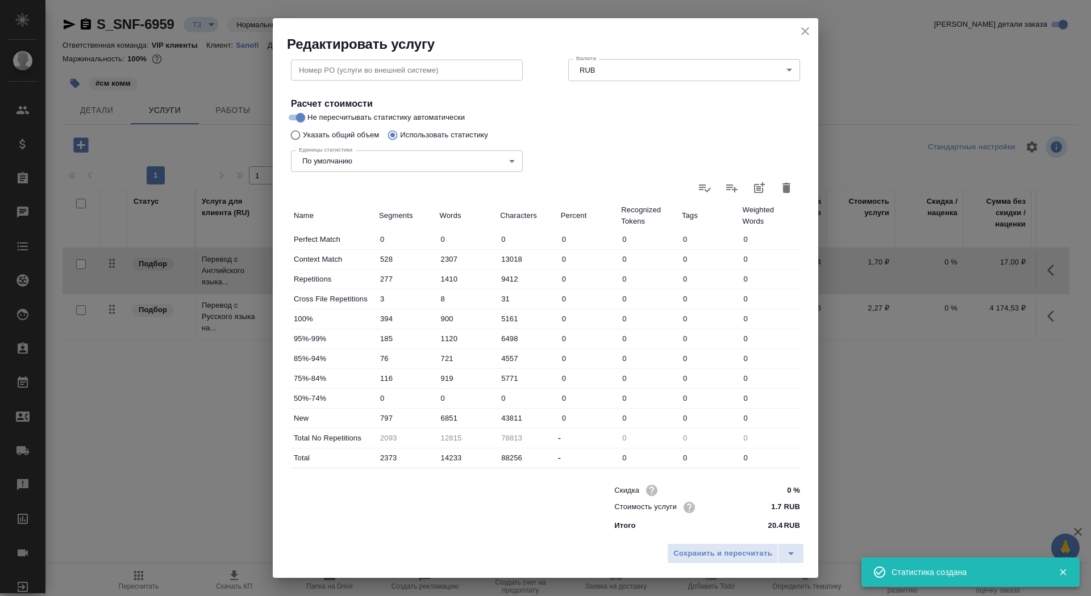
scroll to position [176, 0]
click at [711, 557] on span "Сохранить и пересчитать" at bounding box center [722, 554] width 99 height 13
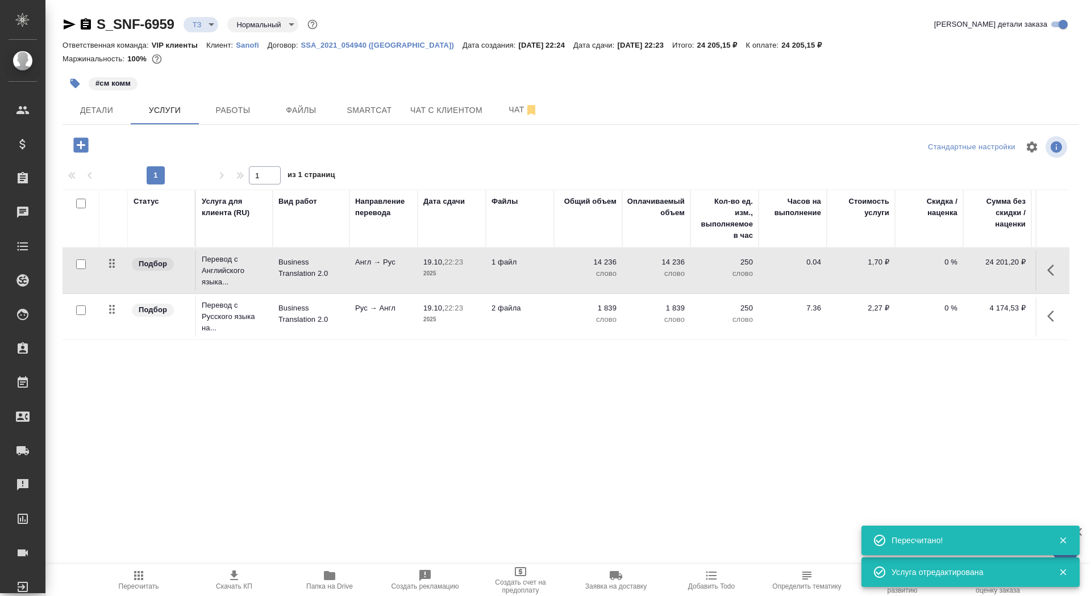
click at [534, 277] on td "1 файл" at bounding box center [520, 271] width 68 height 40
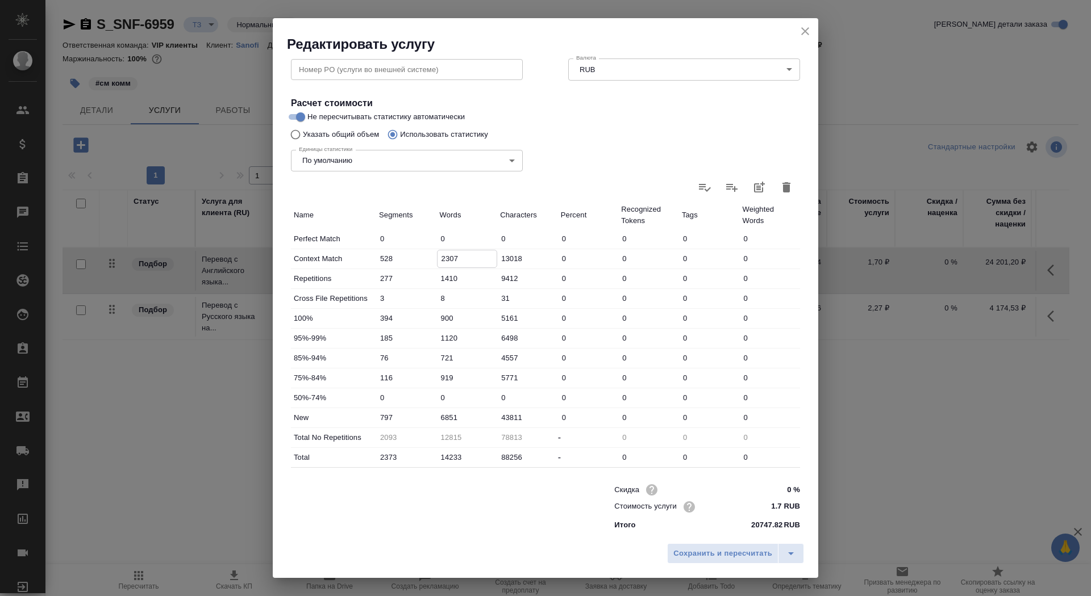
click at [444, 257] on input "2307" at bounding box center [467, 258] width 60 height 16
click at [442, 338] on input "1120" at bounding box center [467, 338] width 60 height 16
type input "120"
drag, startPoint x: 447, startPoint y: 419, endPoint x: 439, endPoint y: 417, distance: 8.0
click at [439, 417] on input "6851" at bounding box center [467, 418] width 60 height 16
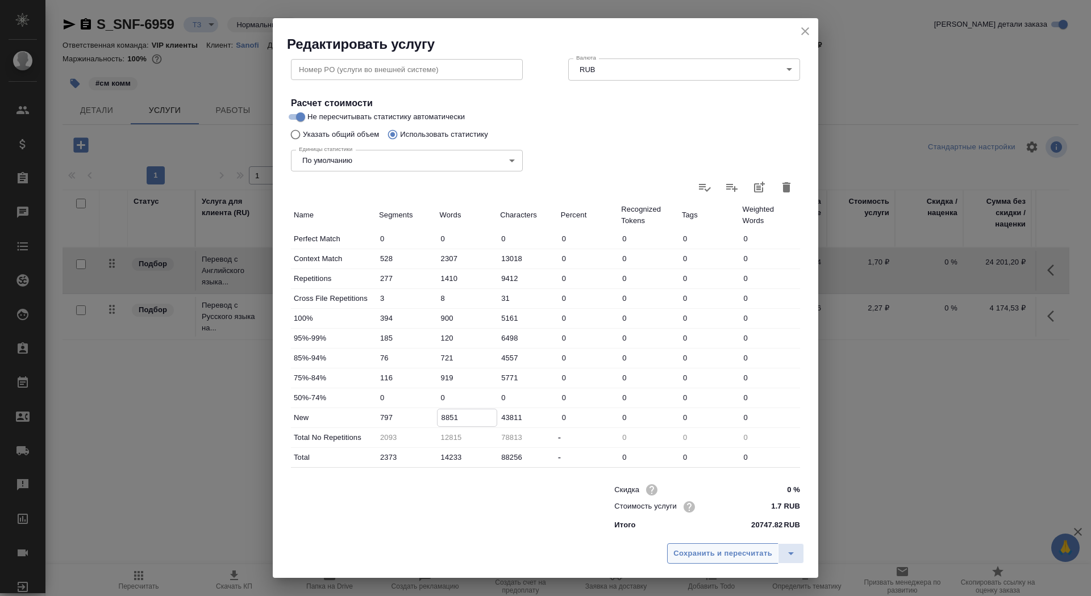
type input "8851"
click at [708, 554] on span "Сохранить и пересчитать" at bounding box center [722, 554] width 99 height 13
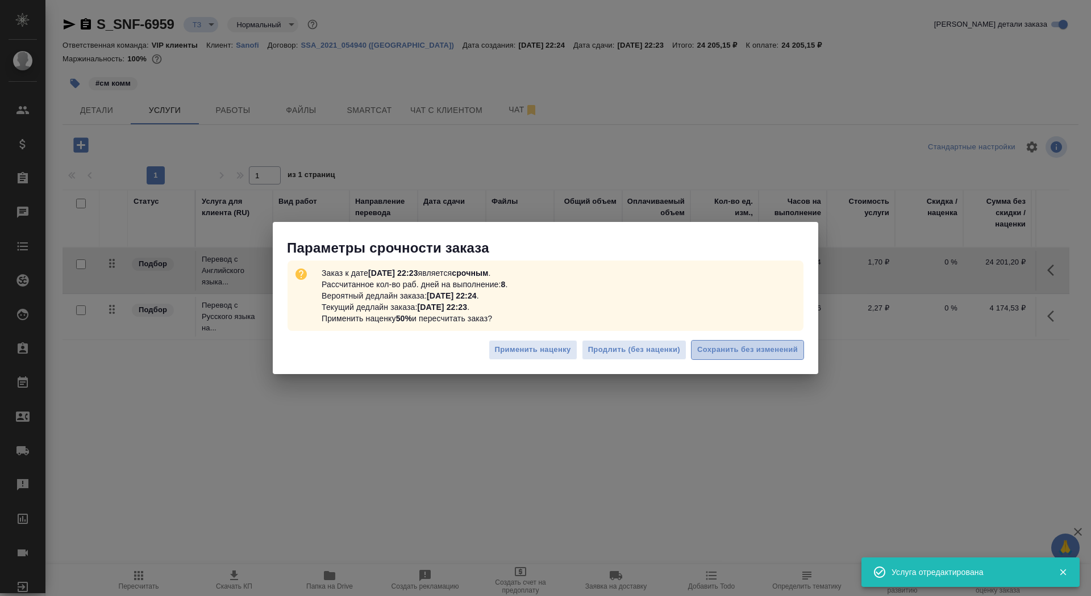
click at [754, 346] on span "Сохранить без изменений" at bounding box center [747, 350] width 101 height 13
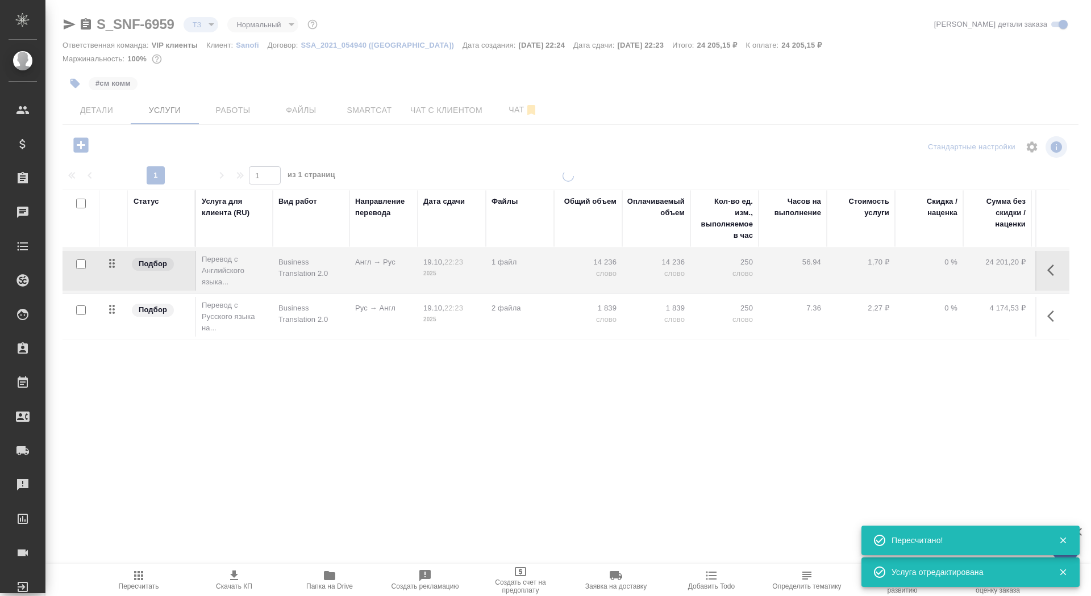
type input "urgent"
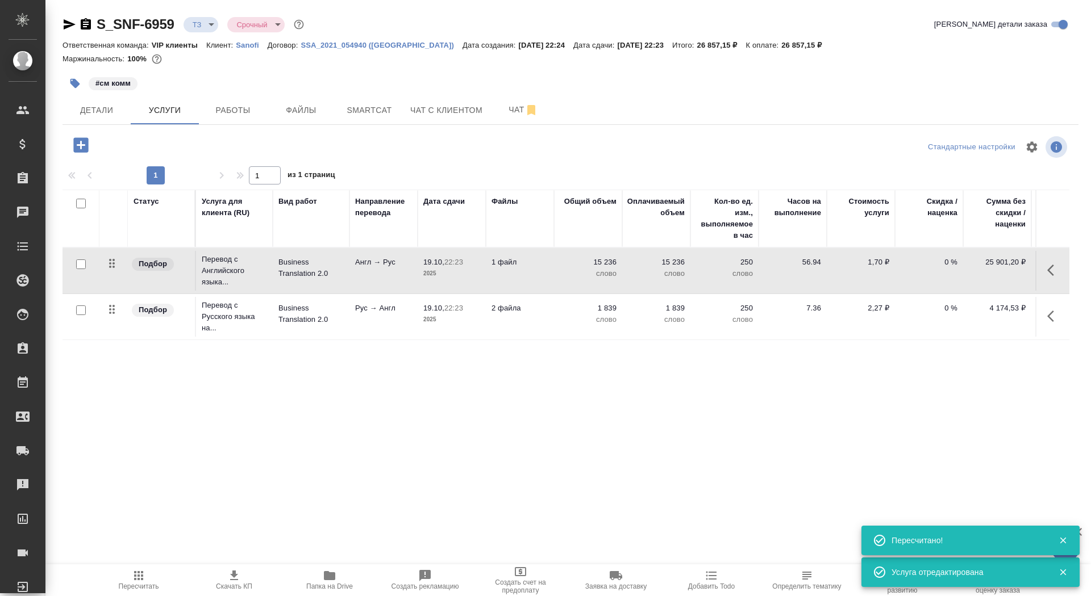
click at [371, 323] on td "Рус → Англ" at bounding box center [383, 317] width 68 height 40
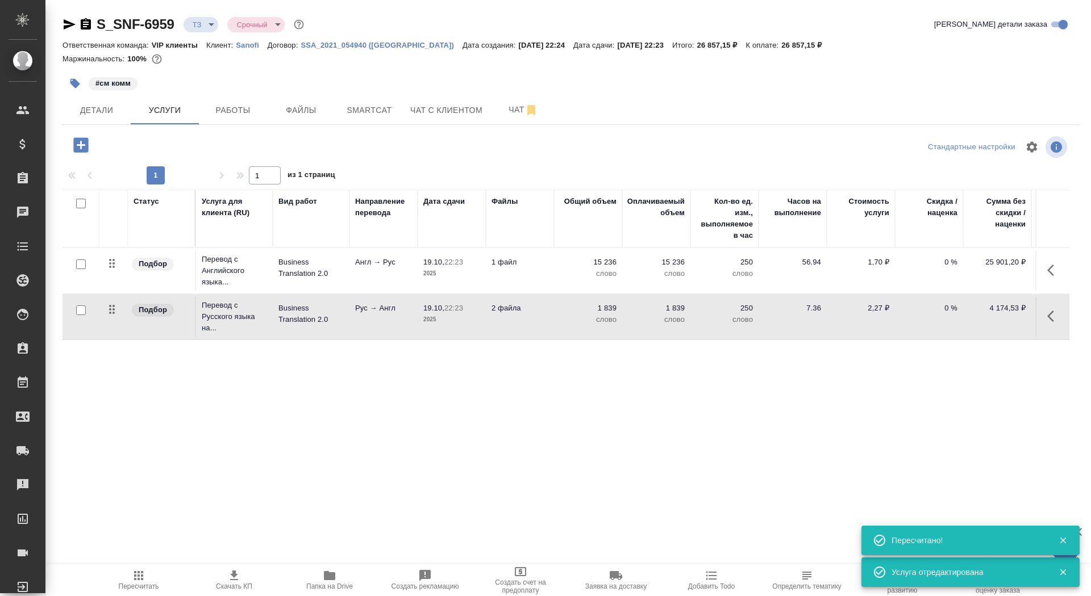
click at [371, 323] on td "Рус → Англ" at bounding box center [383, 317] width 68 height 40
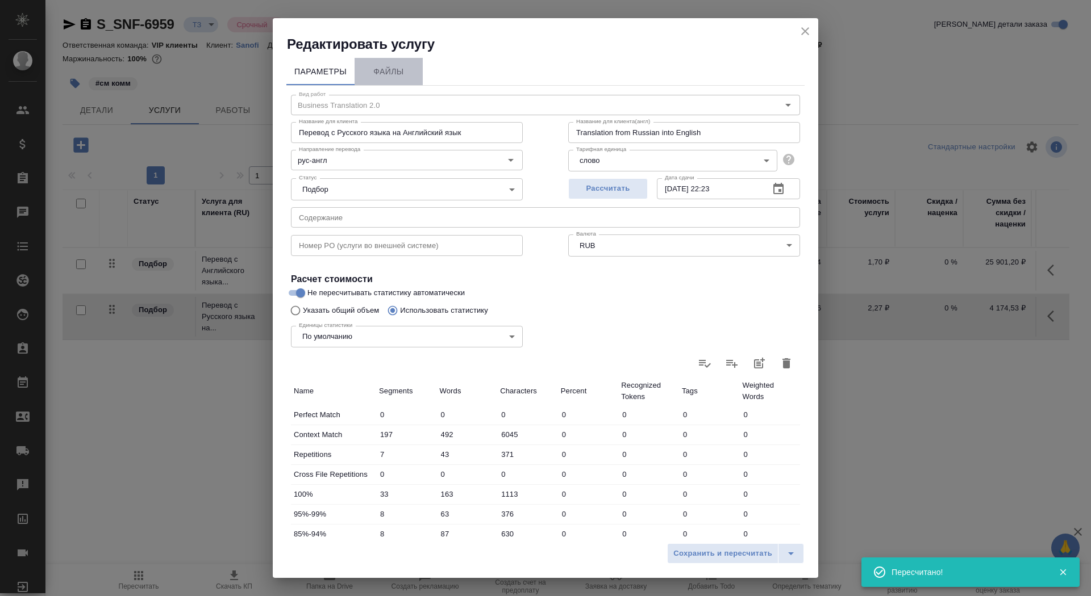
click at [411, 81] on button "Файлы" at bounding box center [388, 71] width 68 height 27
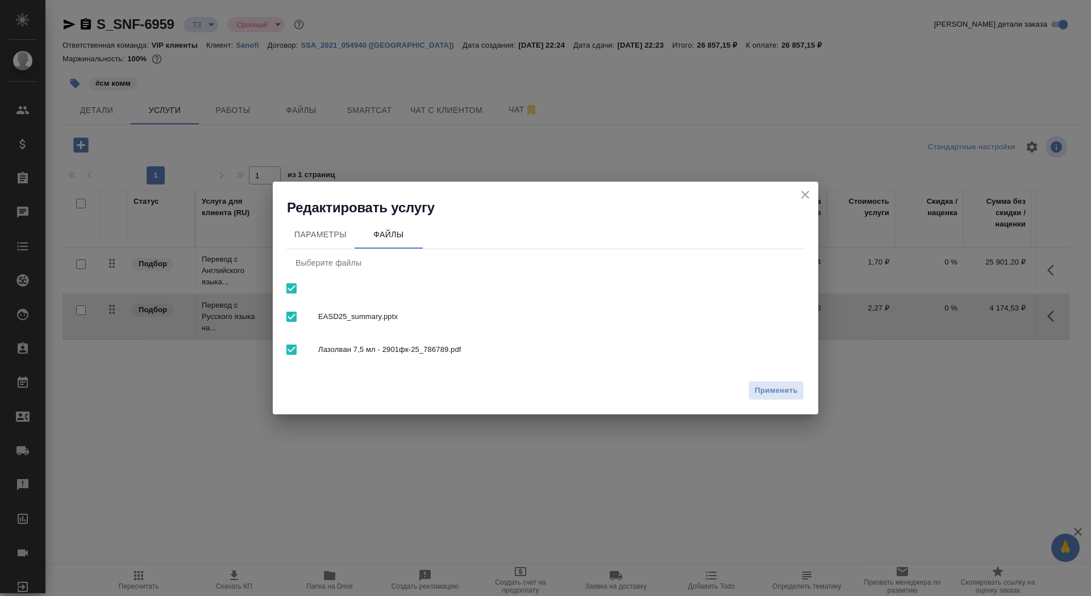
click at [369, 322] on span "EASD25_summary.pptx" at bounding box center [556, 316] width 477 height 11
checkbox input "false"
click at [762, 386] on span "Применить" at bounding box center [775, 391] width 43 height 13
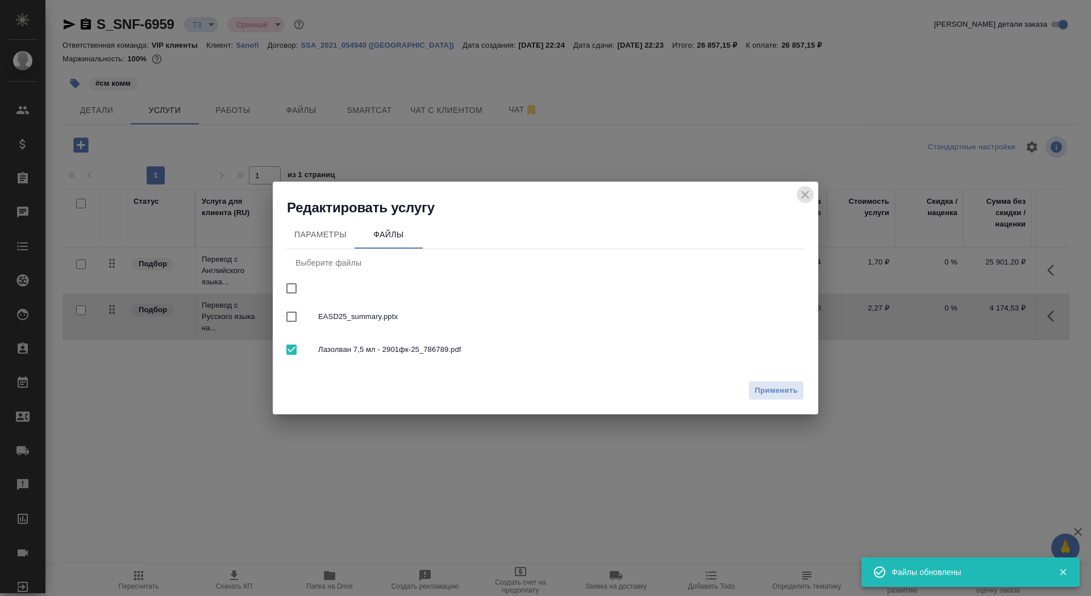
click at [802, 198] on icon "close" at bounding box center [805, 195] width 8 height 8
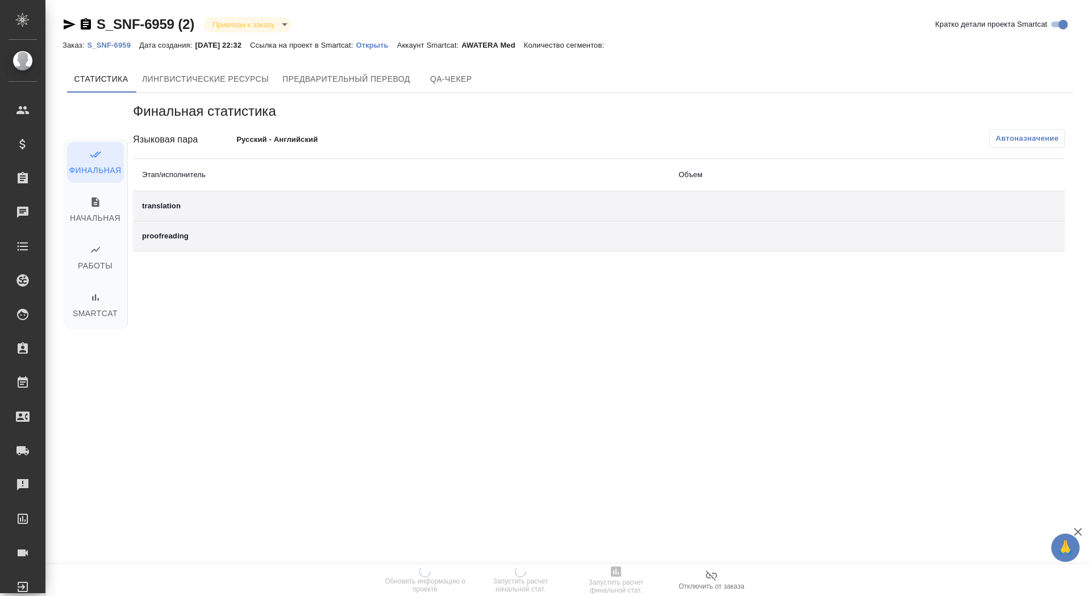
click at [379, 49] on link "Открыть" at bounding box center [376, 45] width 41 height 10
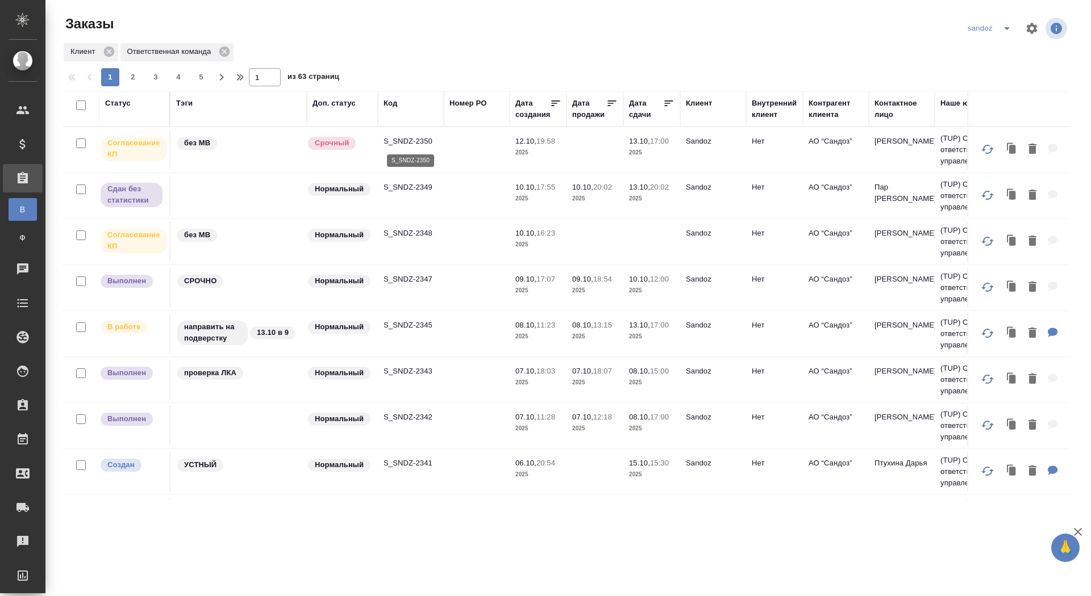
click at [415, 141] on p "S_SNDZ-2350" at bounding box center [410, 141] width 55 height 11
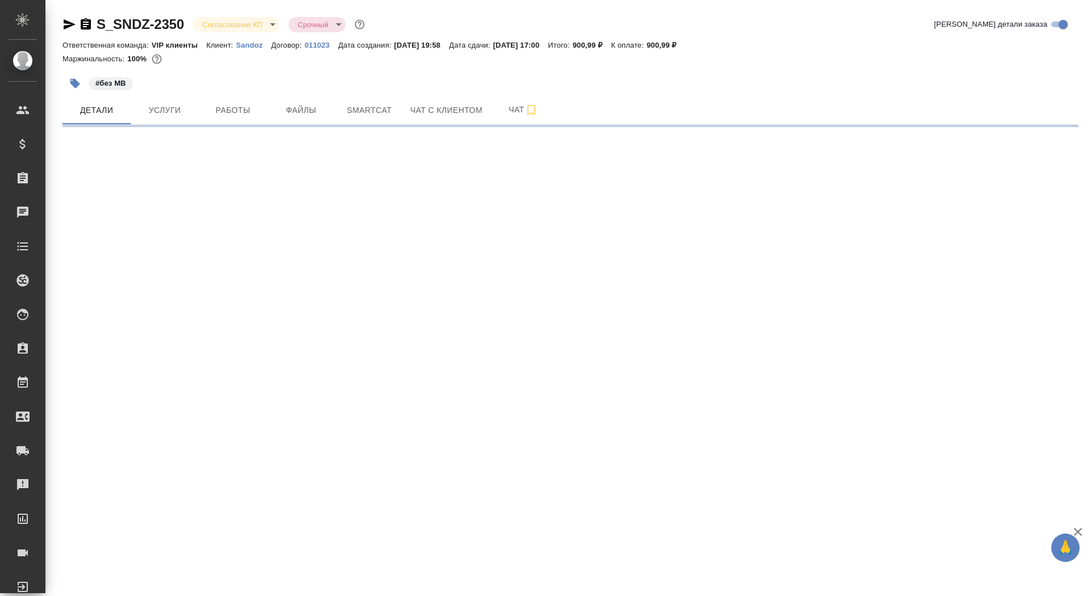
select select "RU"
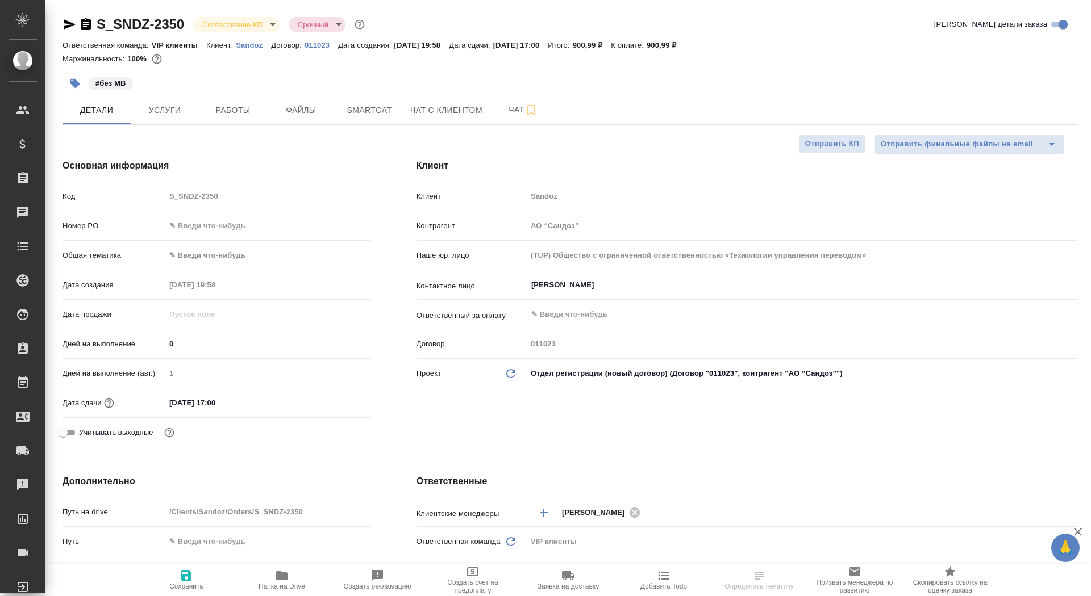
type textarea "x"
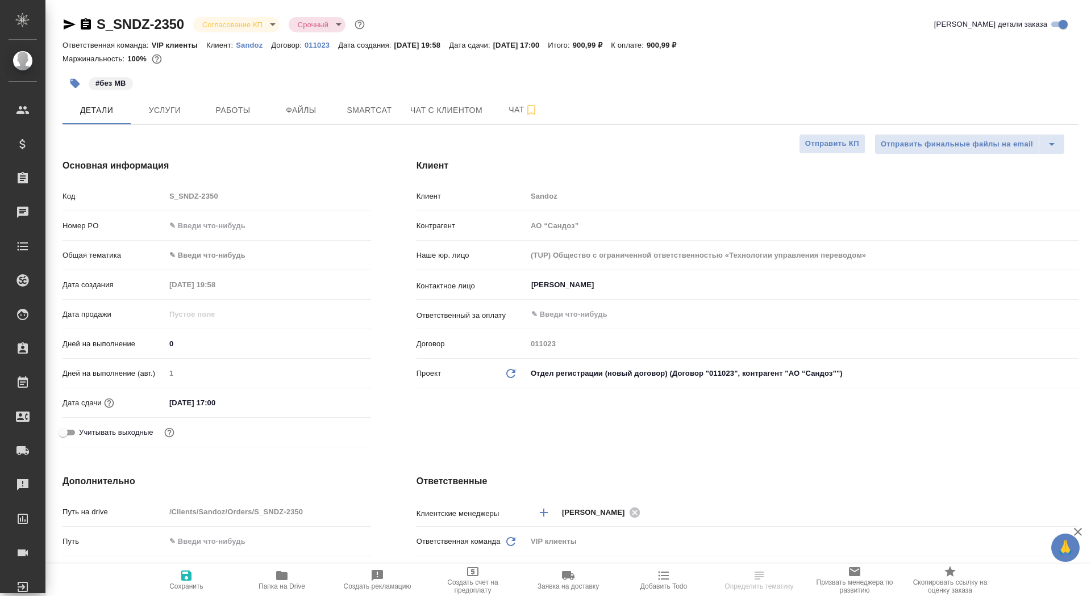
type textarea "x"
click at [73, 25] on icon "button" at bounding box center [70, 24] width 12 height 10
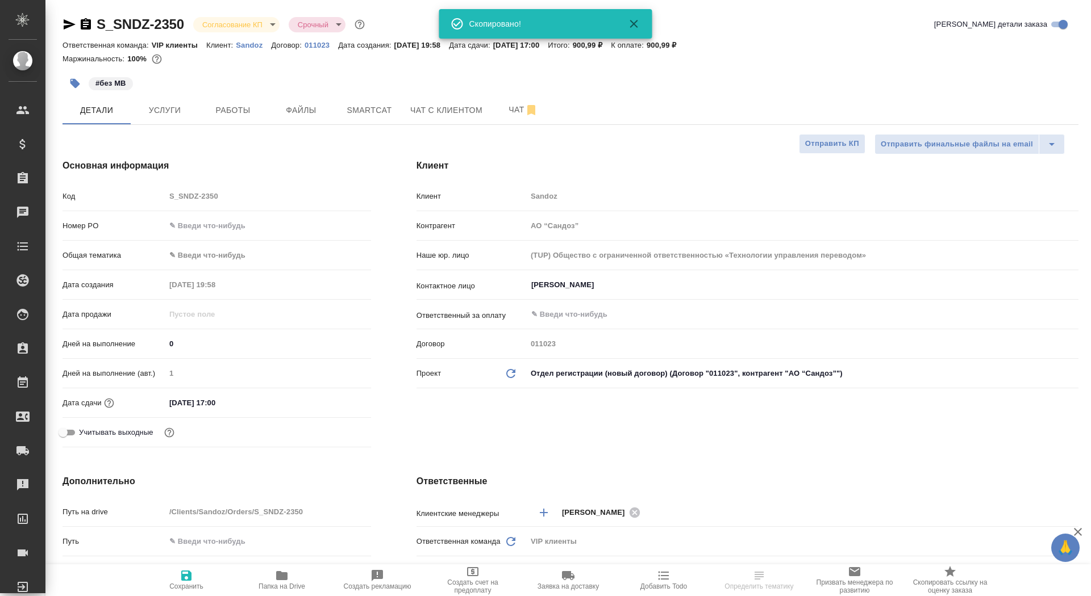
type textarea "x"
select select "RU"
